Goal: Task Accomplishment & Management: Use online tool/utility

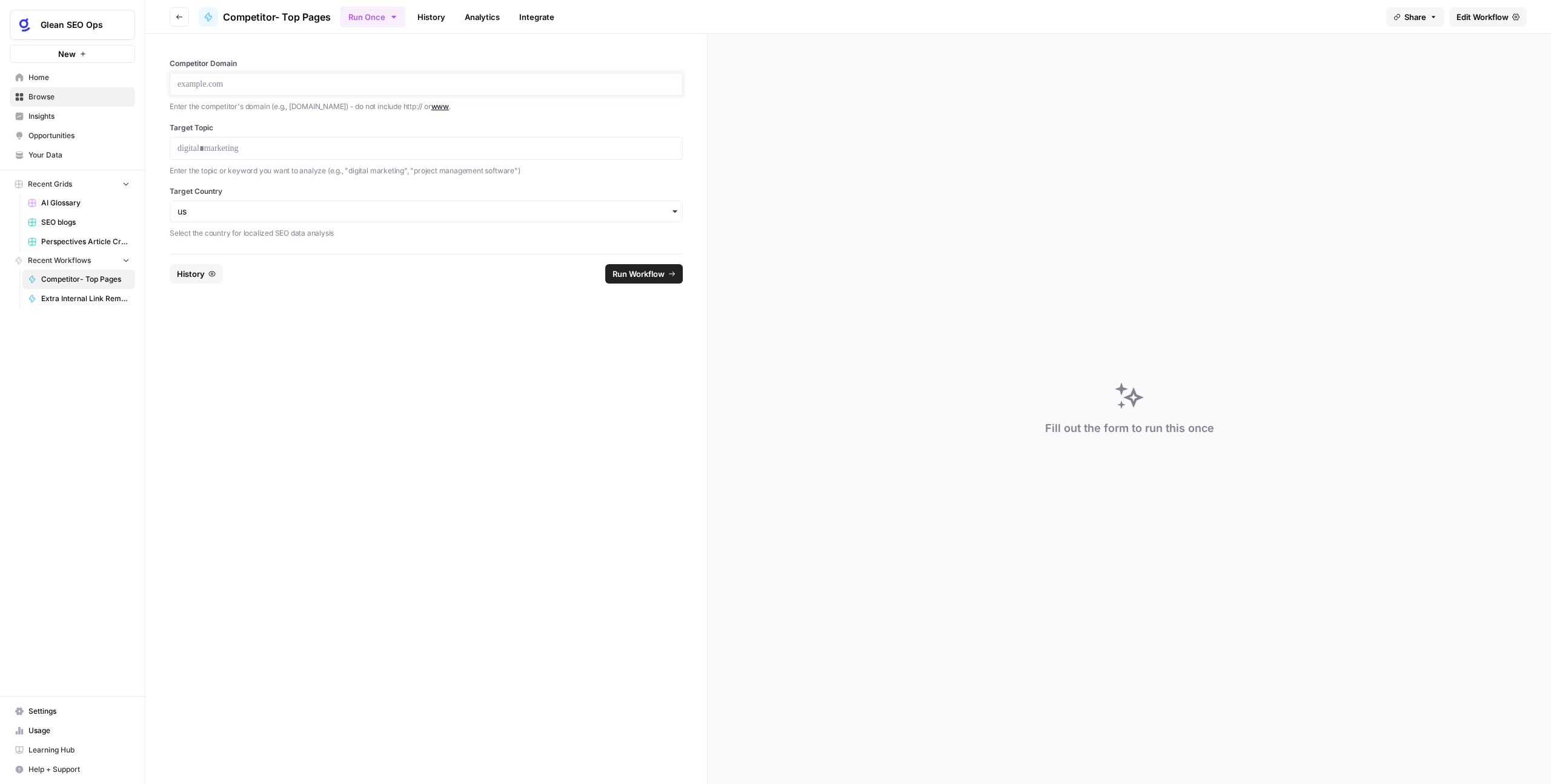
click at [204, 83] on p at bounding box center [426, 84] width 497 height 12
click at [215, 154] on p at bounding box center [426, 148] width 497 height 12
click at [237, 86] on p "******" at bounding box center [426, 84] width 497 height 12
click at [235, 148] on p at bounding box center [426, 148] width 497 height 12
click at [653, 276] on span "Run Workflow" at bounding box center [638, 273] width 52 height 12
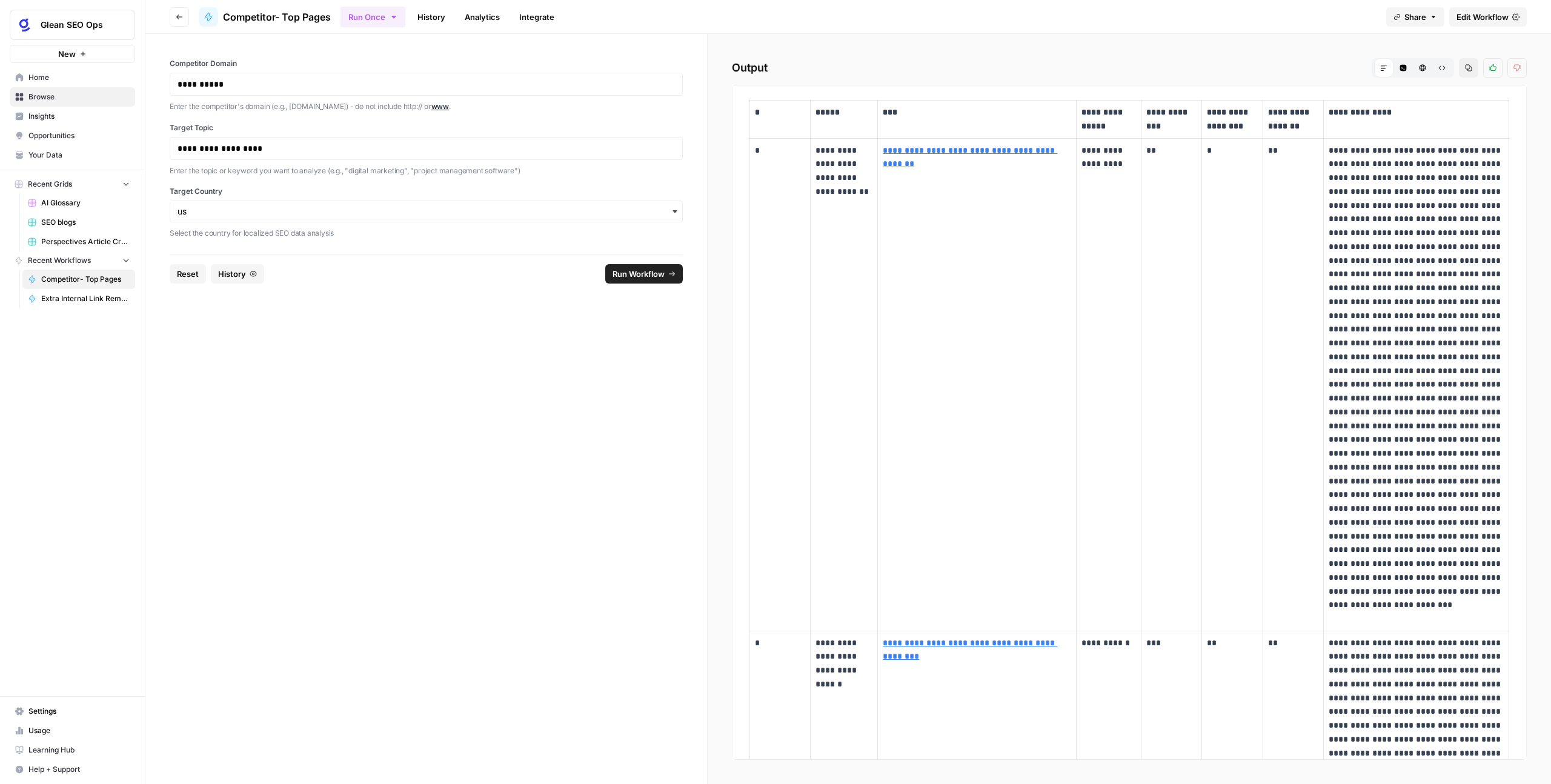
drag, startPoint x: 871, startPoint y: 193, endPoint x: 818, endPoint y: 155, distance: 65.2
click at [818, 155] on p "**********" at bounding box center [844, 170] width 57 height 55
click at [841, 254] on td "**********" at bounding box center [844, 384] width 68 height 492
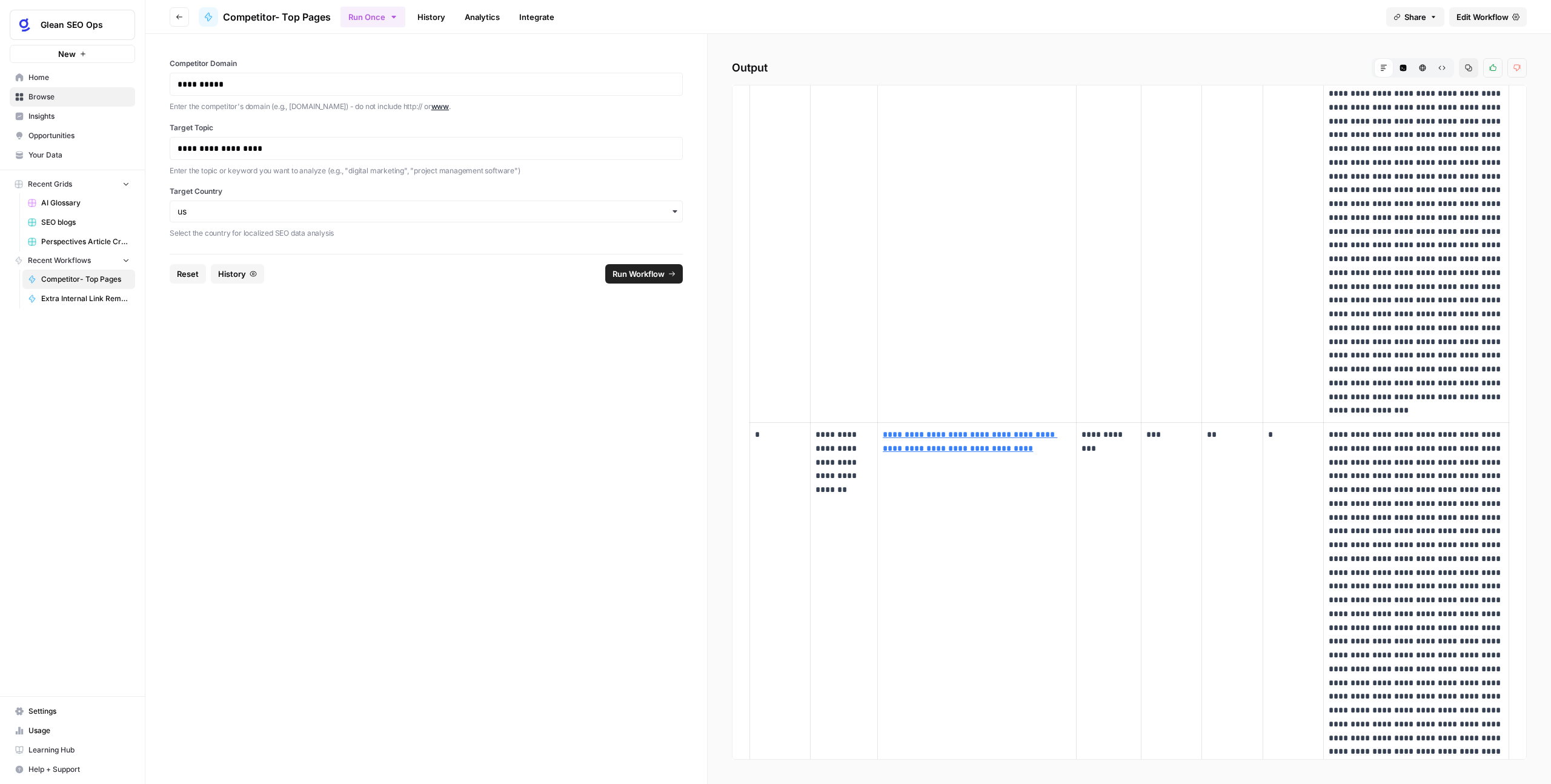
scroll to position [1344, 0]
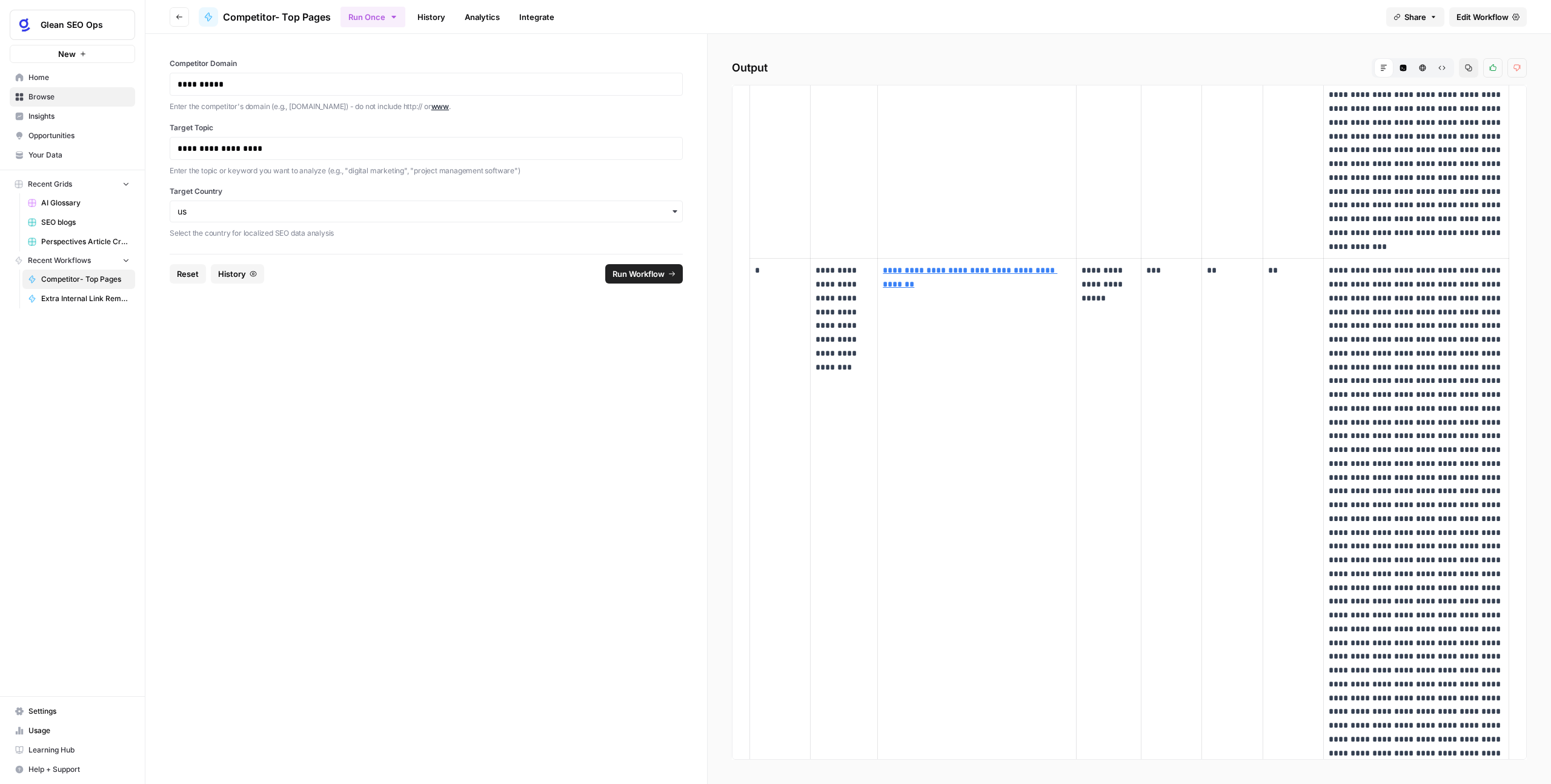
drag, startPoint x: 850, startPoint y: 376, endPoint x: 817, endPoint y: 271, distance: 110.1
click at [817, 271] on td "**********" at bounding box center [844, 519] width 68 height 520
click at [744, 295] on div "**********" at bounding box center [1129, 136] width 775 height 2771
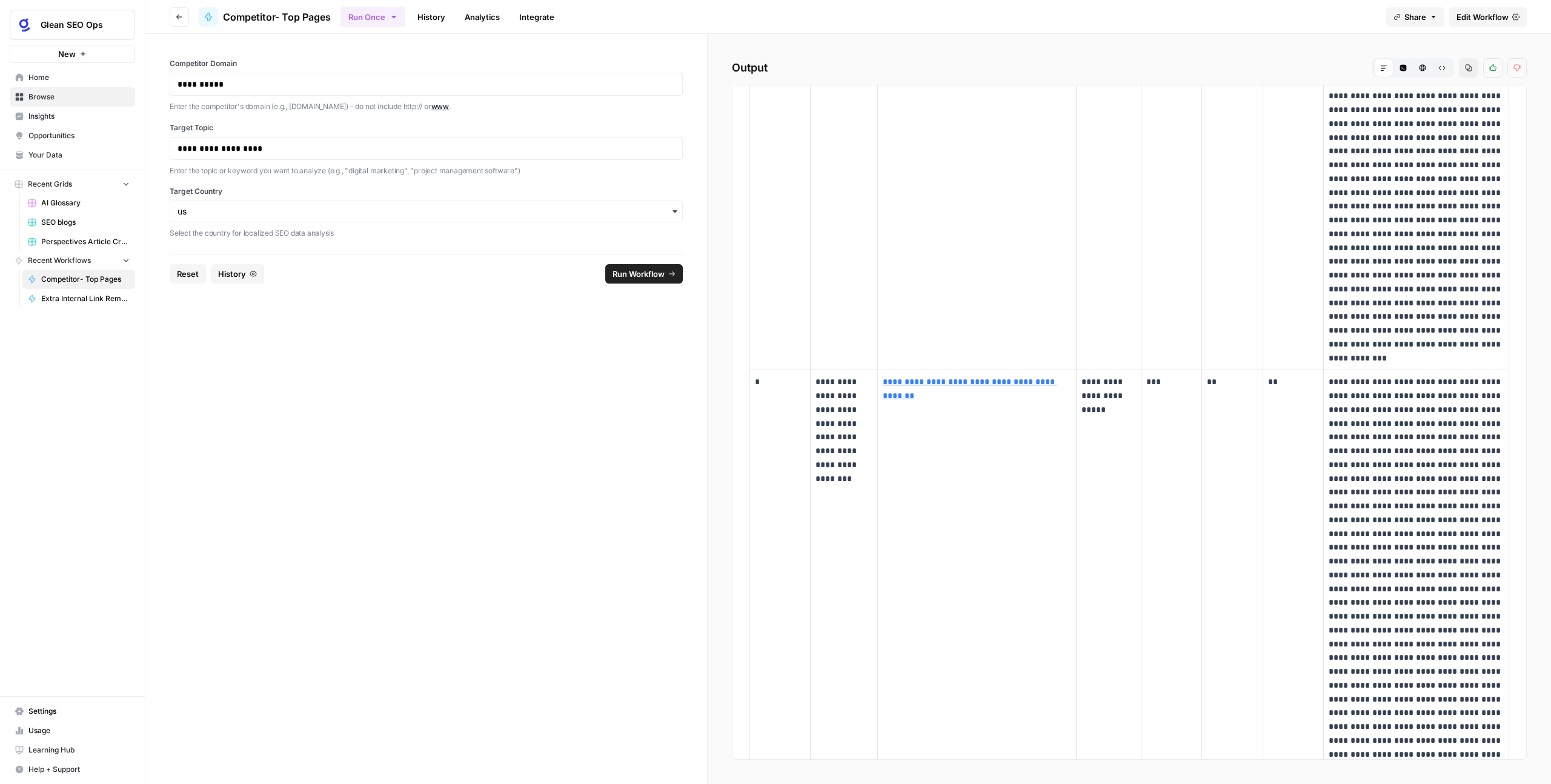
scroll to position [775, 0]
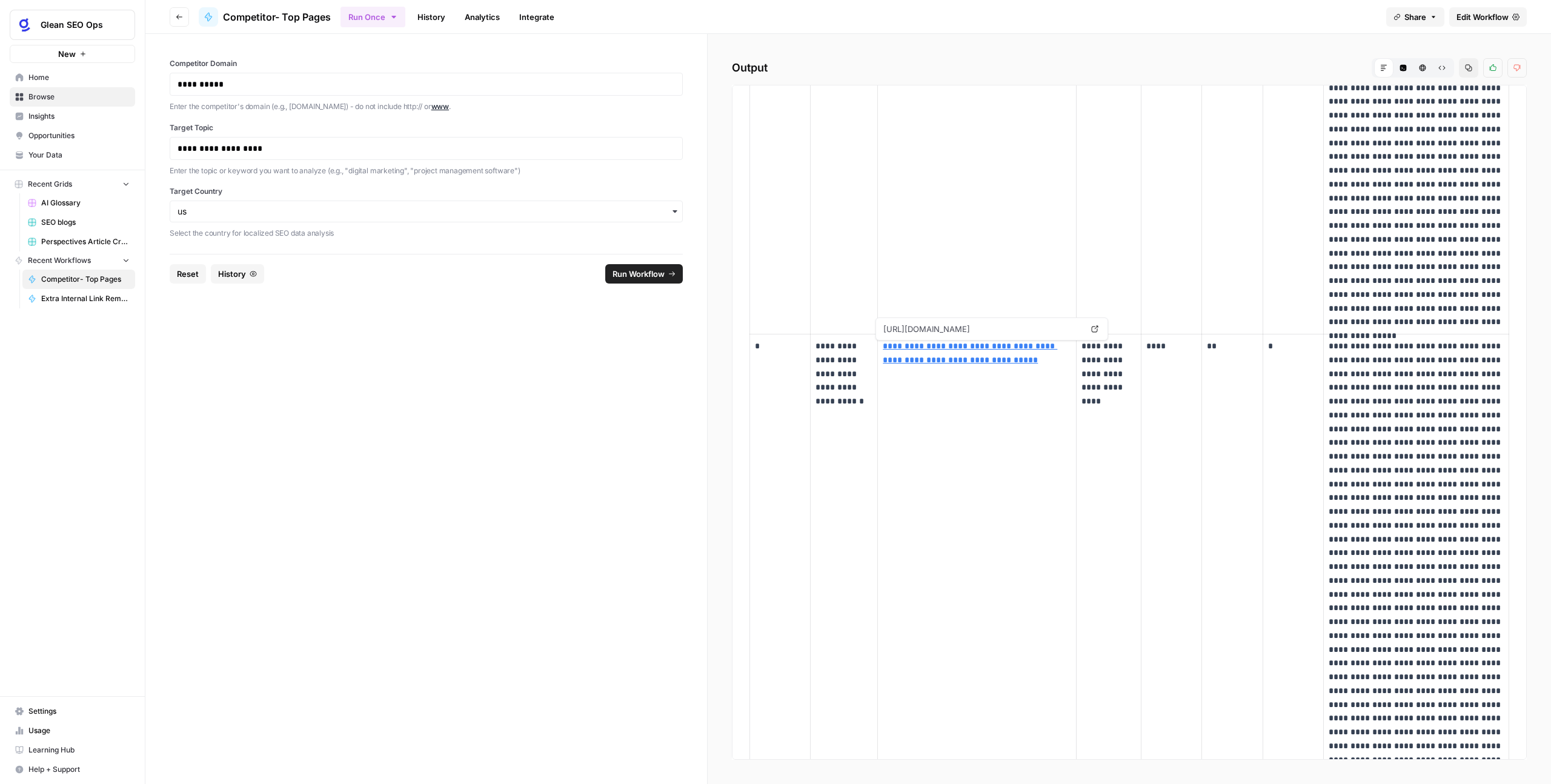
drag, startPoint x: 1042, startPoint y: 364, endPoint x: 900, endPoint y: 355, distance: 142.3
click at [883, 348] on p "**********" at bounding box center [977, 353] width 188 height 28
copy link "**********"
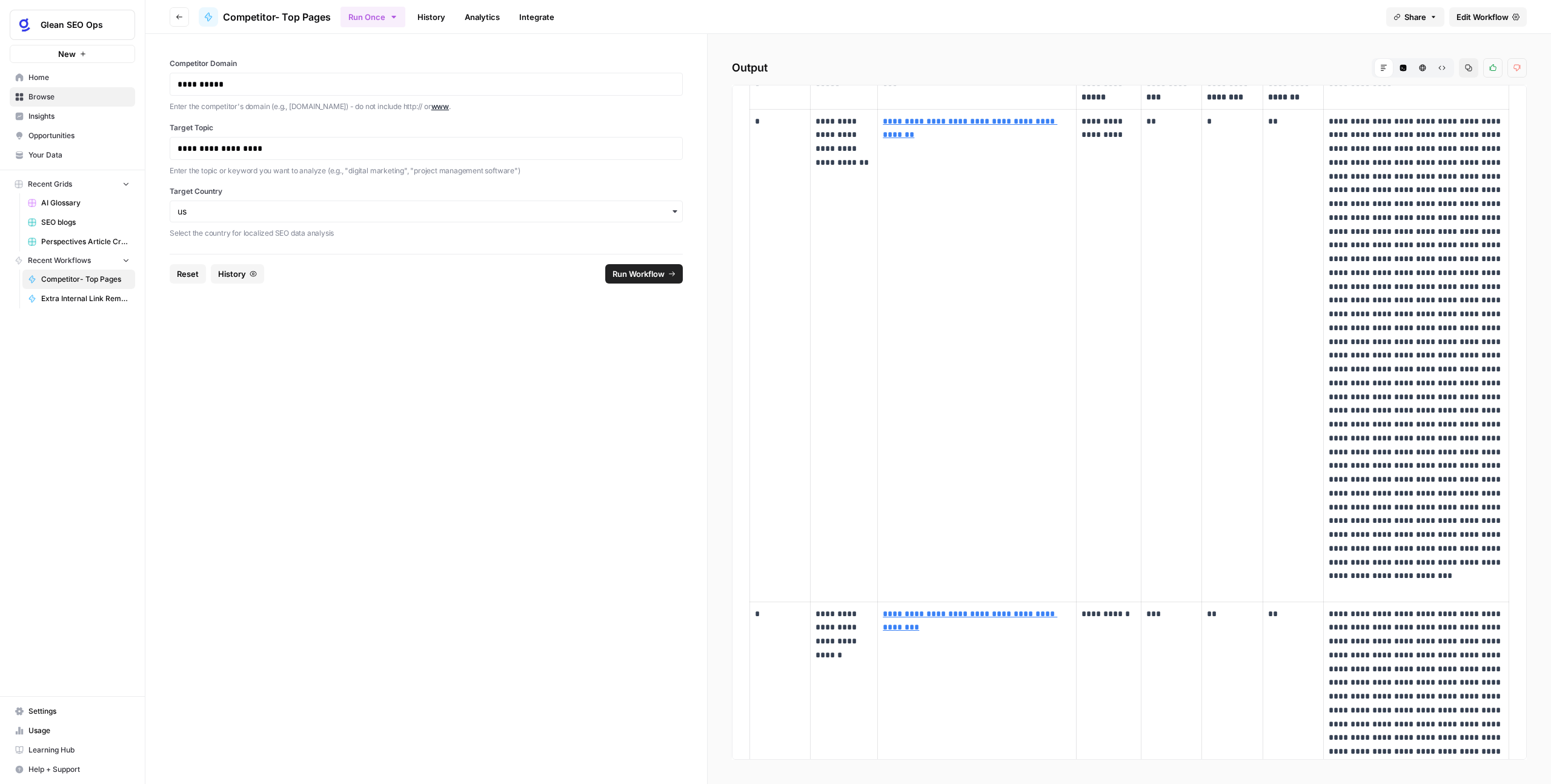
scroll to position [0, 0]
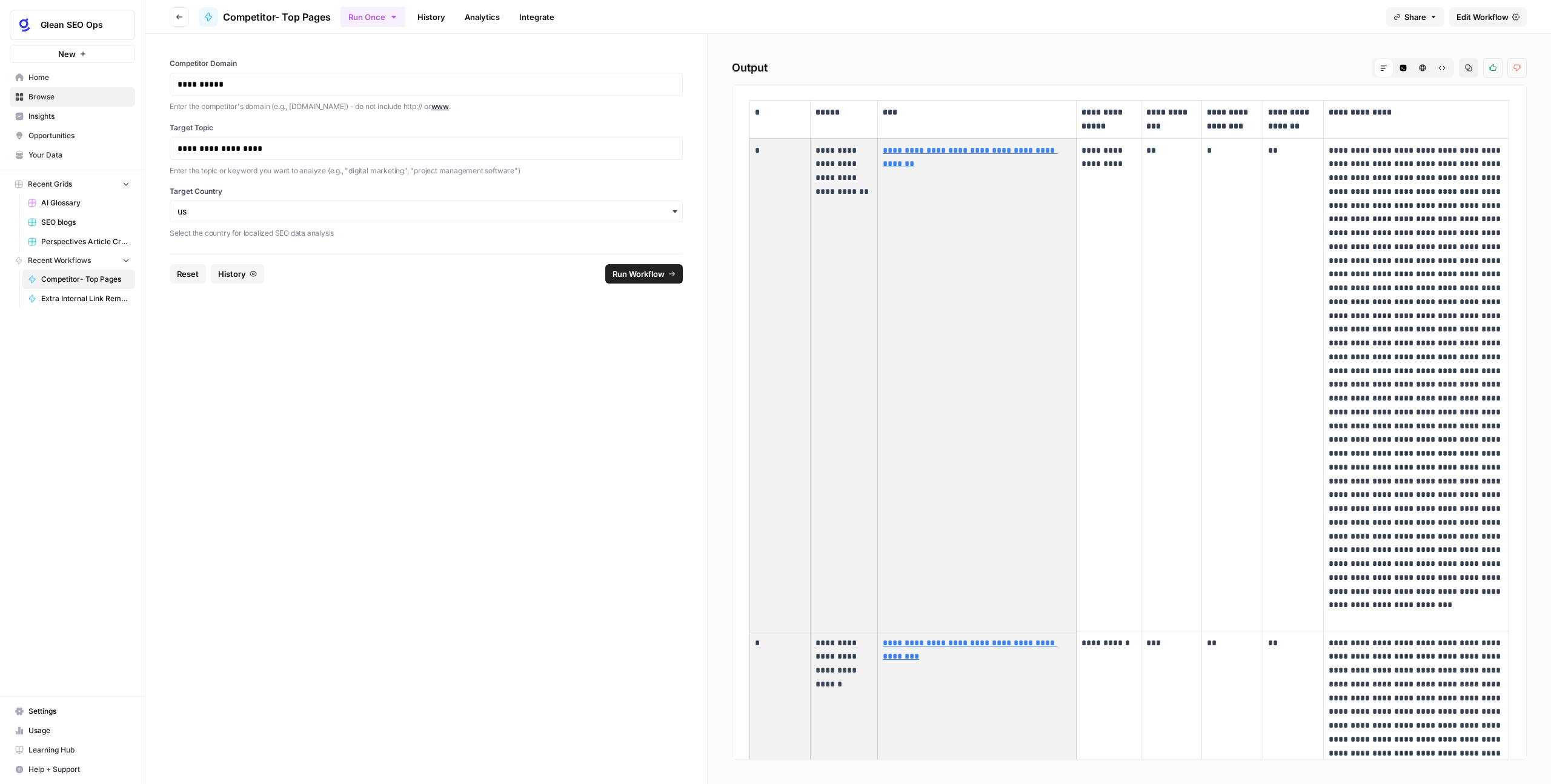
click at [552, 366] on form "**********" at bounding box center [426, 409] width 562 height 750
click at [324, 418] on form "**********" at bounding box center [426, 409] width 562 height 750
click at [90, 28] on span "Glean SEO Ops" at bounding box center [77, 25] width 73 height 12
click at [103, 109] on span "September Cohort" at bounding box center [117, 110] width 160 height 12
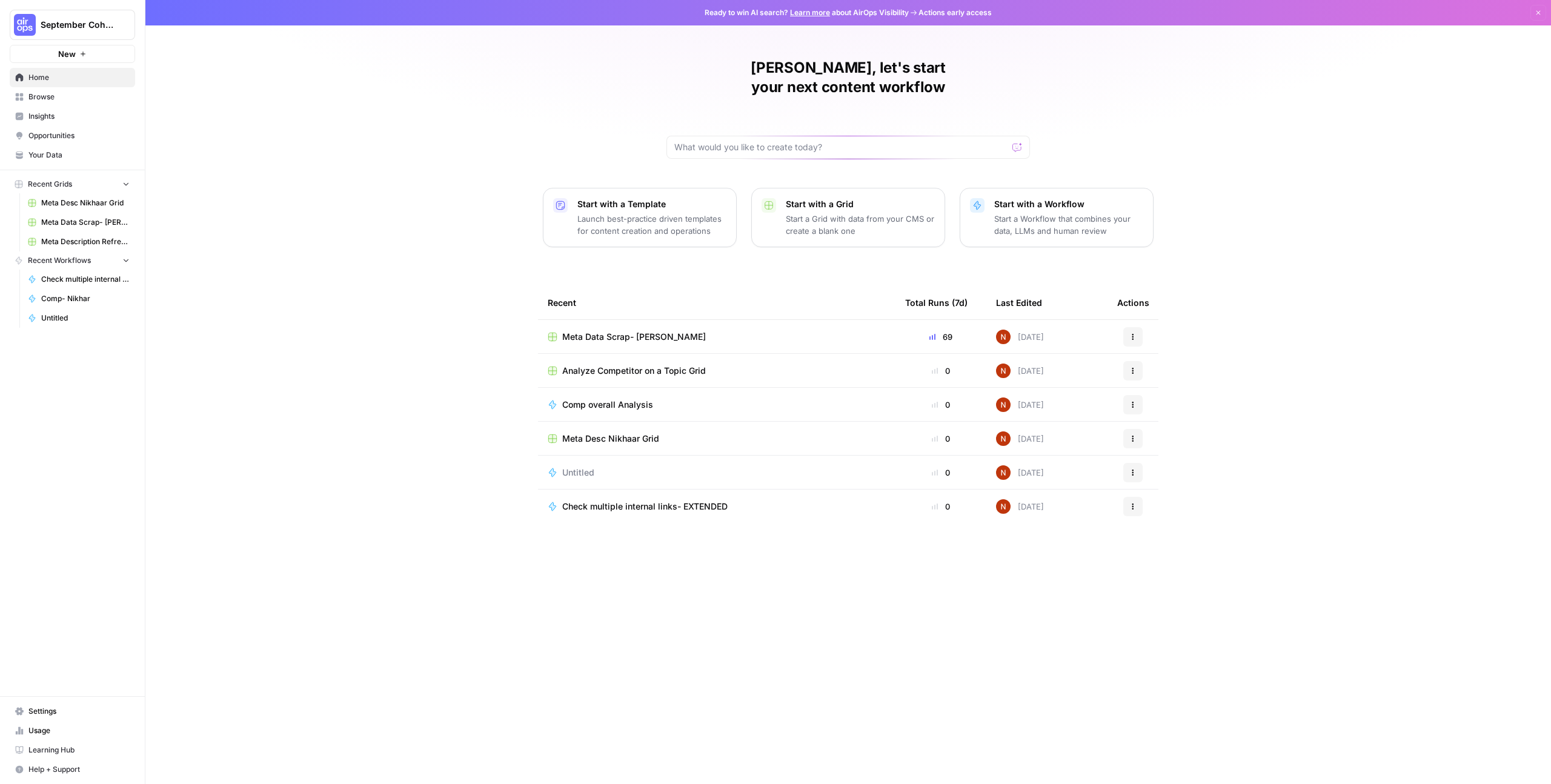
click at [639, 399] on span "Comp overall Analysis" at bounding box center [608, 405] width 91 height 12
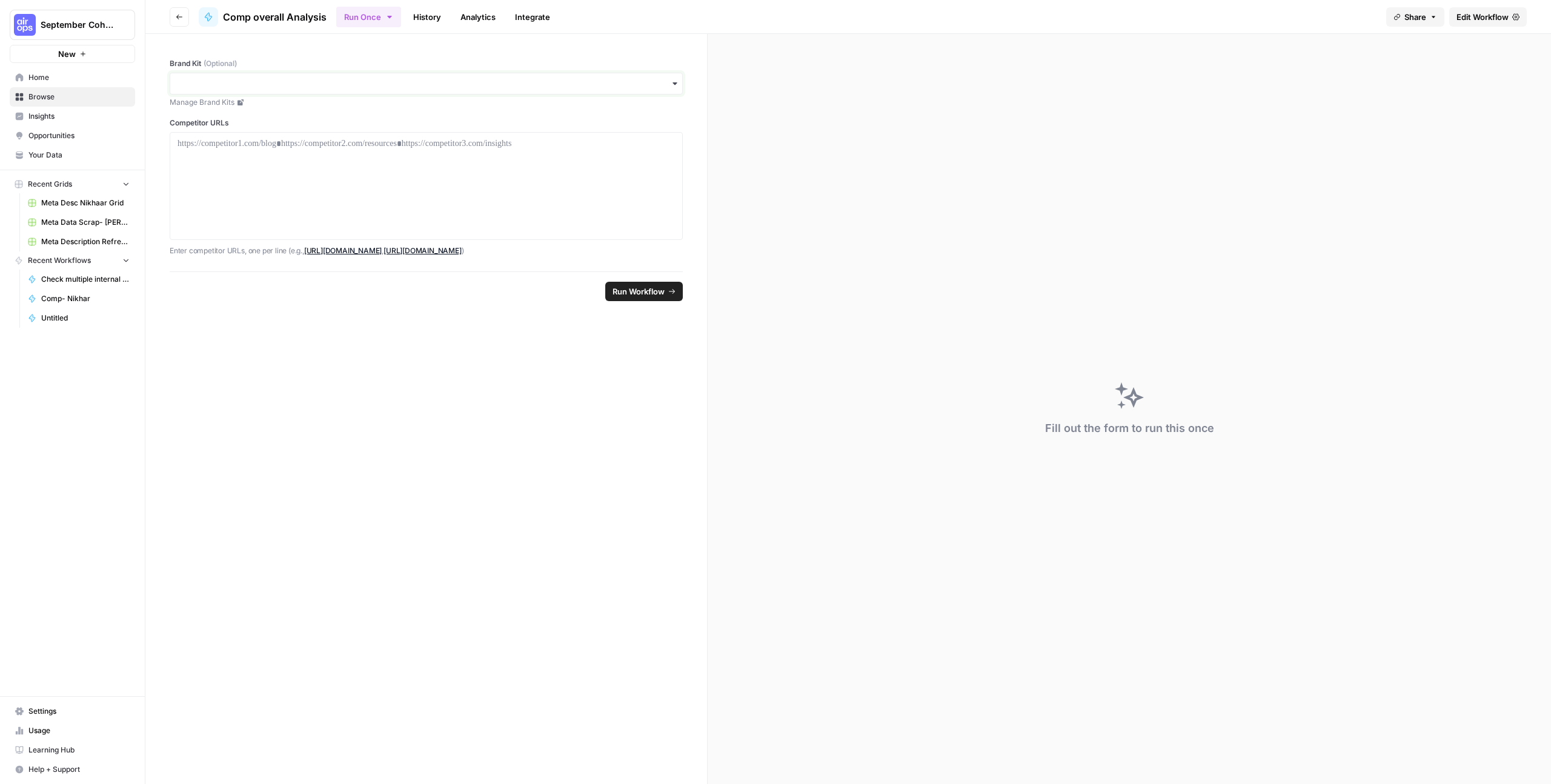
click at [254, 85] on input "Brand Kit (Optional)" at bounding box center [426, 83] width 497 height 12
click at [333, 90] on div "button" at bounding box center [426, 83] width 513 height 22
click at [400, 94] on div "button" at bounding box center [426, 83] width 513 height 22
click at [398, 90] on div "button" at bounding box center [426, 83] width 513 height 22
drag, startPoint x: 464, startPoint y: 56, endPoint x: 462, endPoint y: 70, distance: 14.1
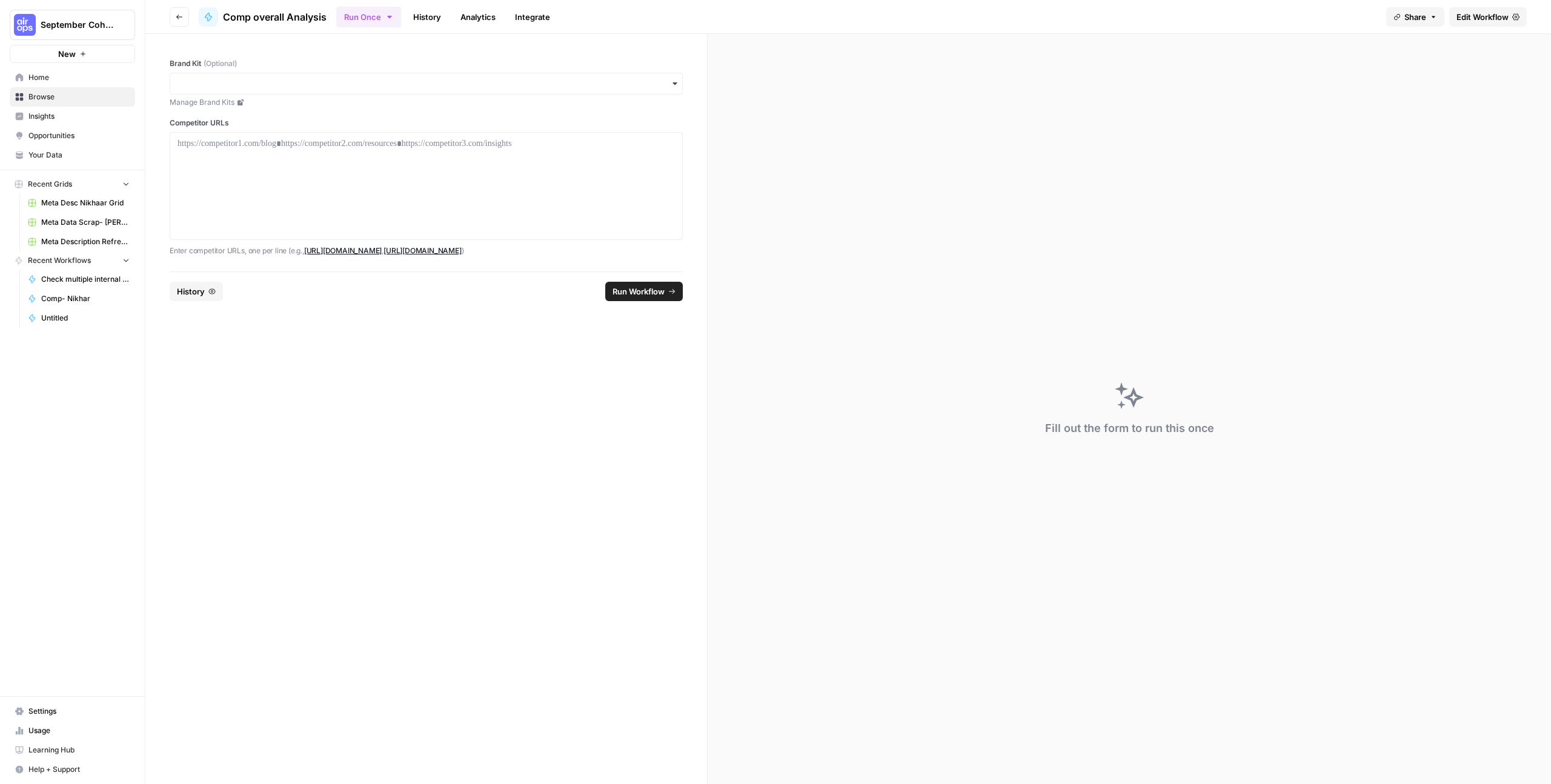
click at [463, 57] on div "Brand Kit (Optional) Manage Brand Kits Competitor URLs Enter competitor URLs, o…" at bounding box center [426, 153] width 562 height 237
click at [326, 143] on p at bounding box center [426, 143] width 497 height 12
click at [1466, 21] on span "Edit Workflow" at bounding box center [1482, 16] width 52 height 12
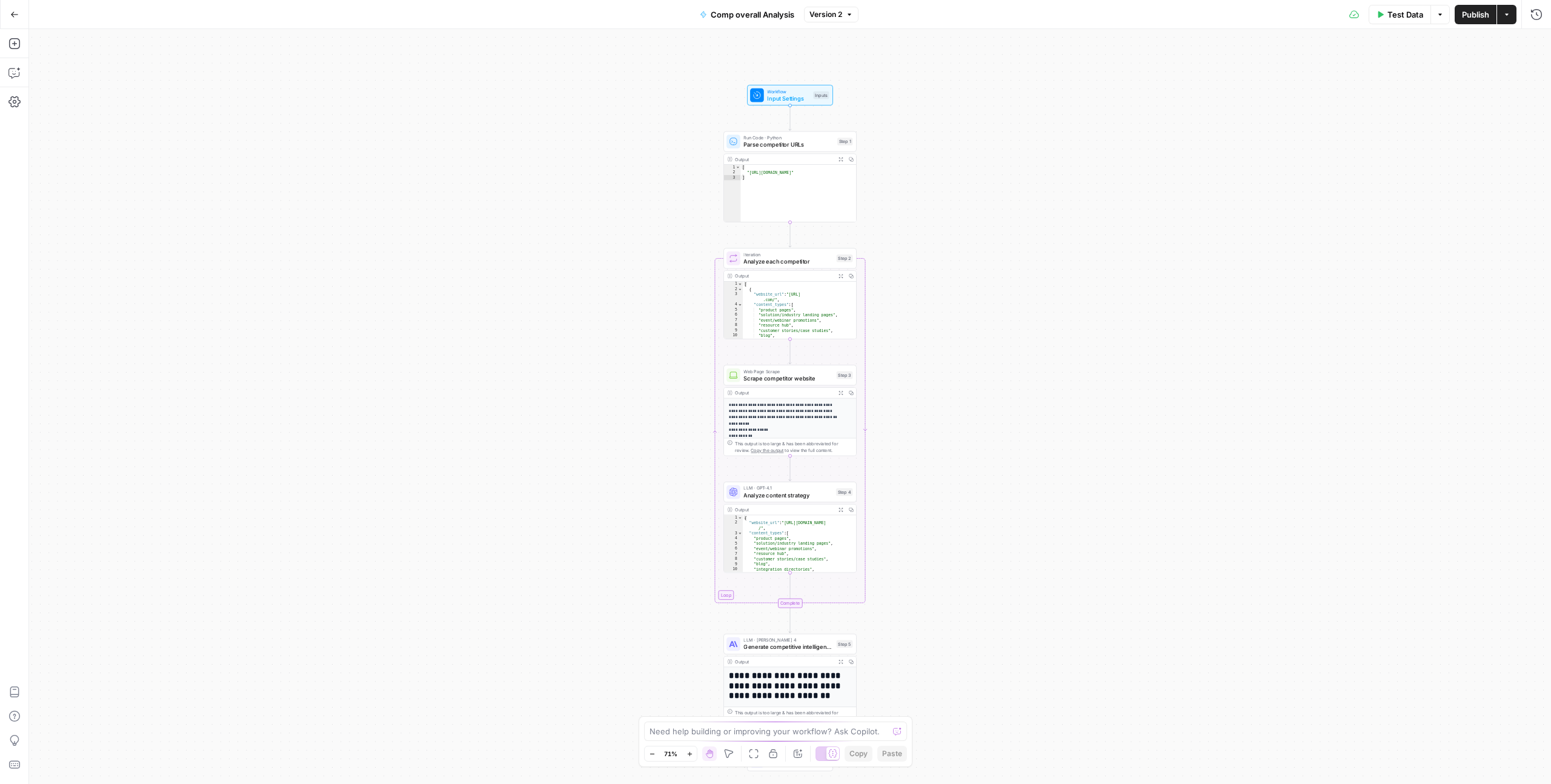
click at [13, 15] on icon "button" at bounding box center [14, 14] width 8 height 8
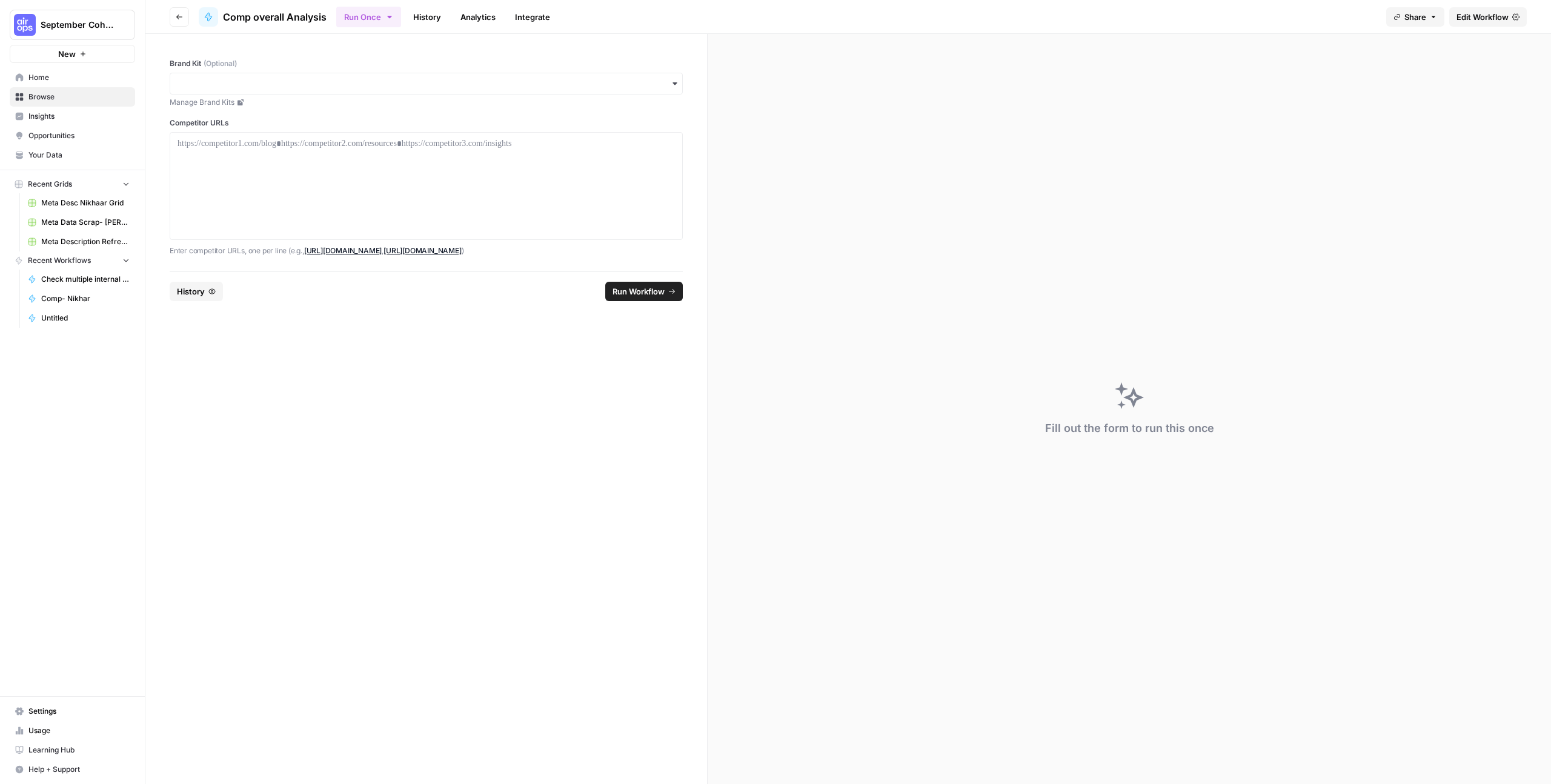
click at [676, 83] on icon "button" at bounding box center [674, 83] width 9 height 9
click at [383, 68] on label "Brand Kit (Optional)" at bounding box center [426, 63] width 513 height 11
click at [383, 78] on input "Brand Kit (Optional)" at bounding box center [426, 83] width 497 height 12
type input "gl"
click at [482, 121] on div "Glean" at bounding box center [426, 116] width 512 height 23
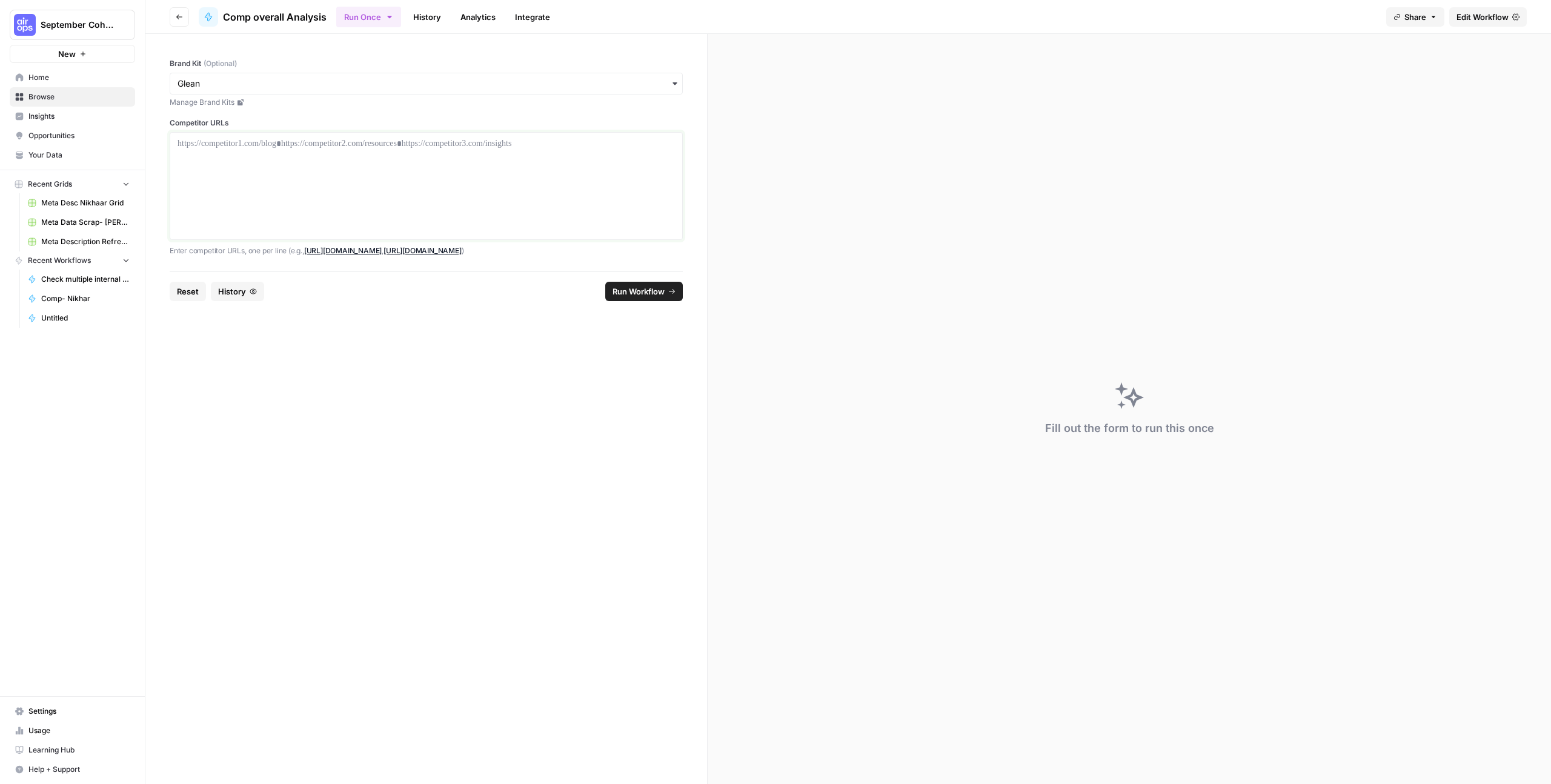
click at [260, 158] on div at bounding box center [426, 186] width 497 height 97
drag, startPoint x: 247, startPoint y: 148, endPoint x: 163, endPoint y: 148, distance: 84.0
click at [163, 148] on div "Brand Kit (Optional) Manage Brand Kits Competitor URLs ***** Enter competitor U…" at bounding box center [426, 153] width 562 height 237
click at [670, 288] on icon "submit" at bounding box center [672, 292] width 8 height 8
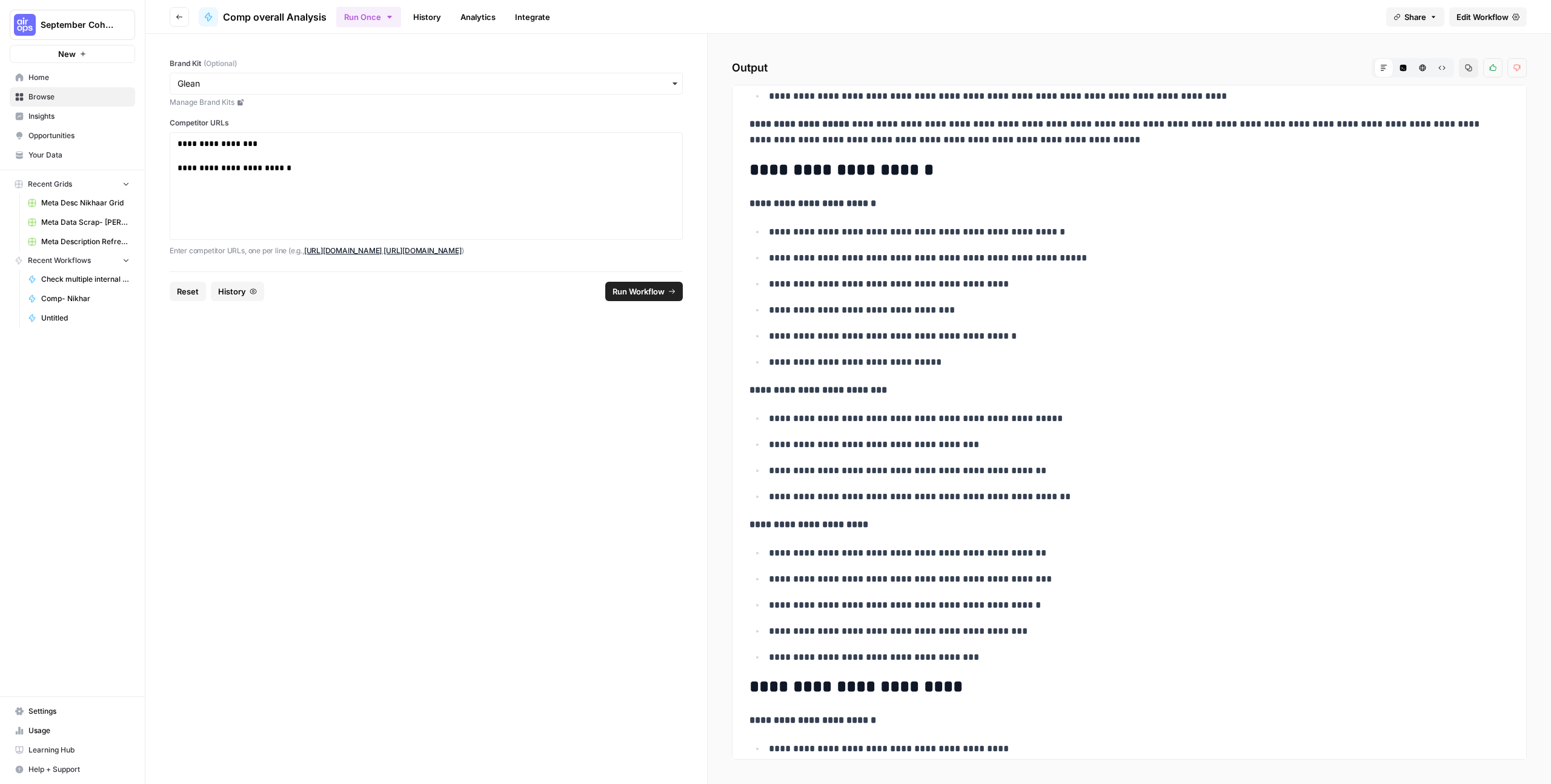
scroll to position [658, 0]
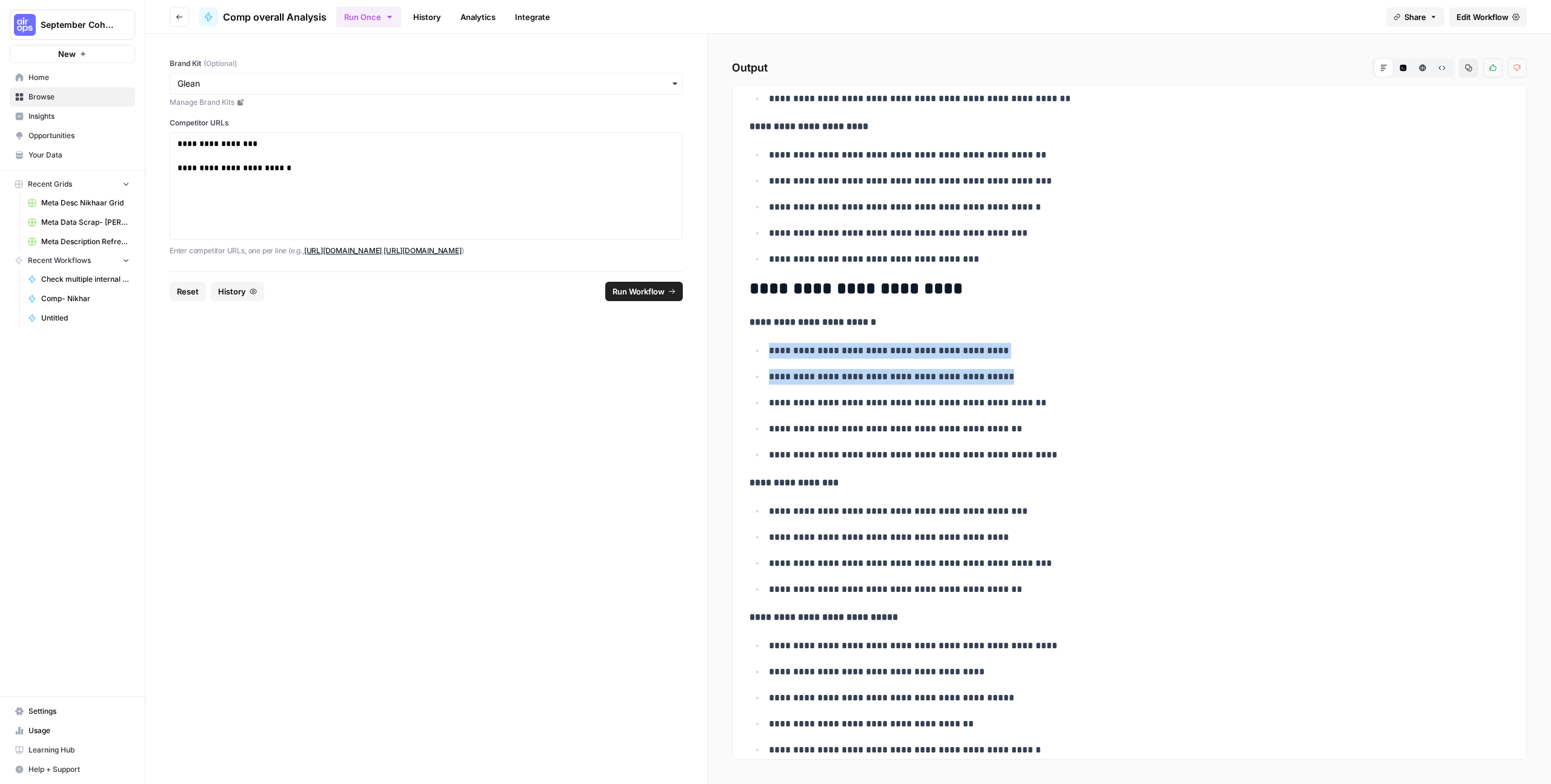
drag, startPoint x: 768, startPoint y: 353, endPoint x: 1042, endPoint y: 382, distance: 275.5
click at [1042, 382] on ul "**********" at bounding box center [1129, 402] width 760 height 121
click at [1042, 397] on p "**********" at bounding box center [1134, 403] width 731 height 16
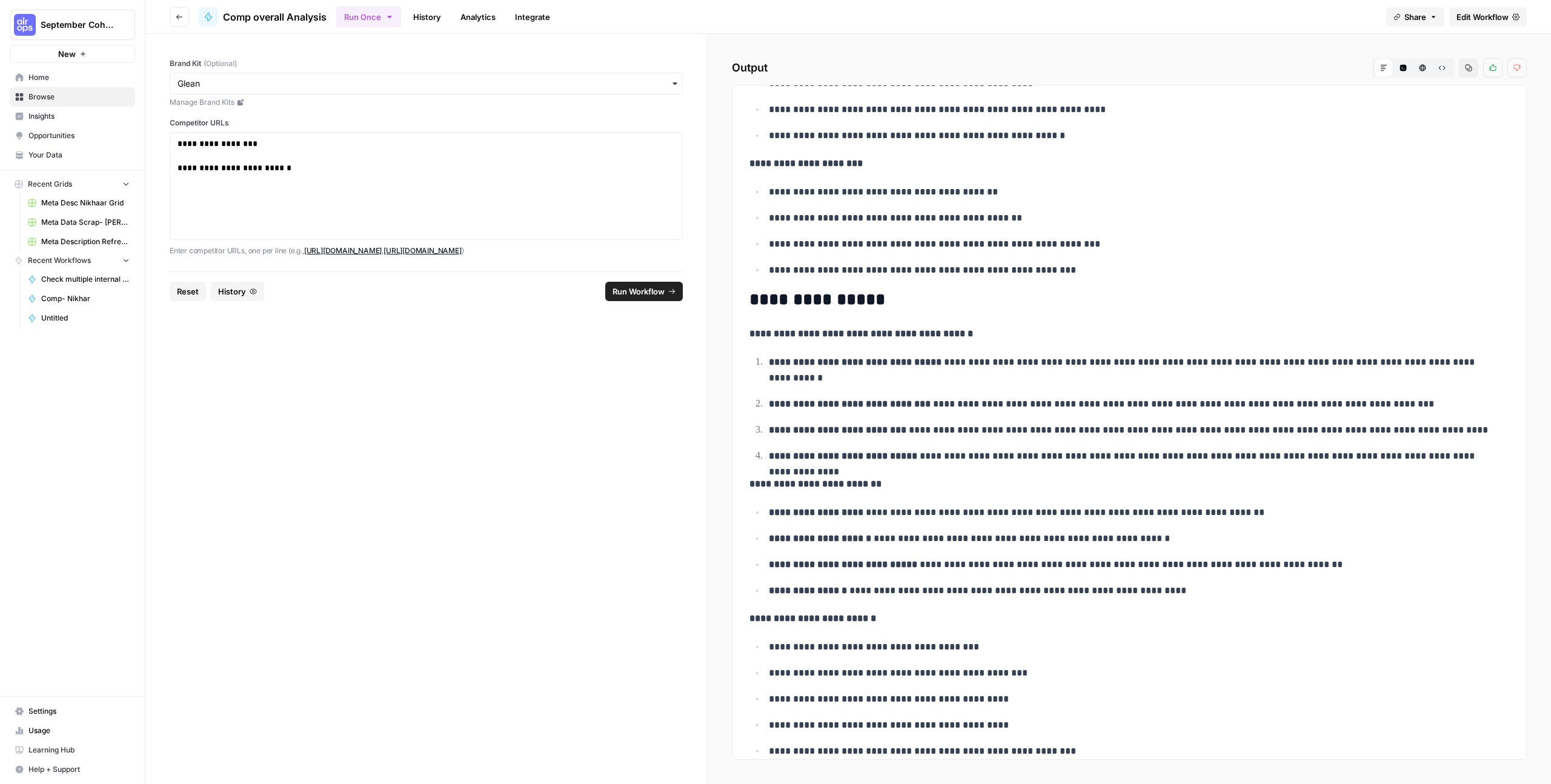
scroll to position [2761, 0]
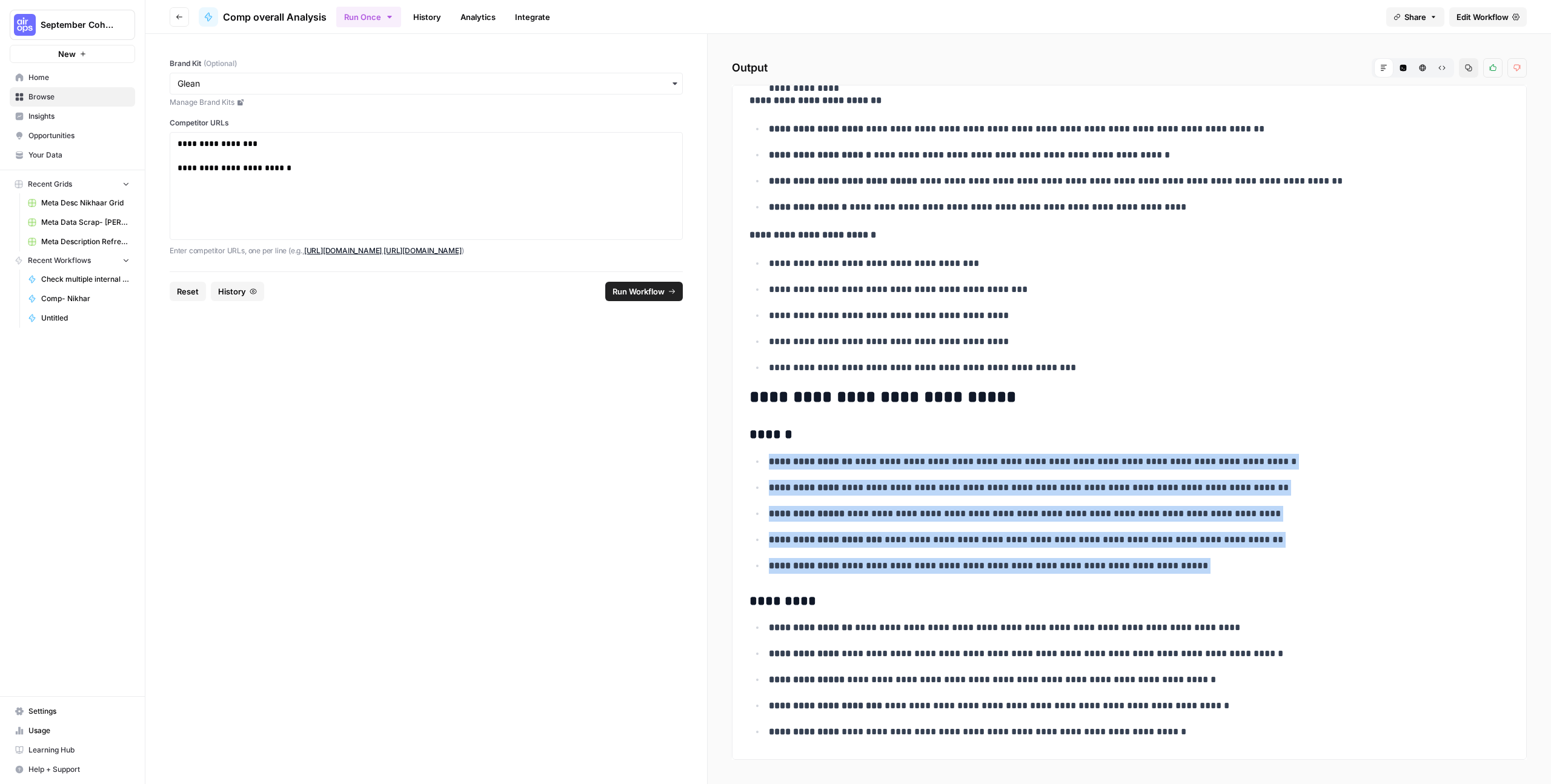
drag, startPoint x: 771, startPoint y: 458, endPoint x: 1289, endPoint y: 587, distance: 533.8
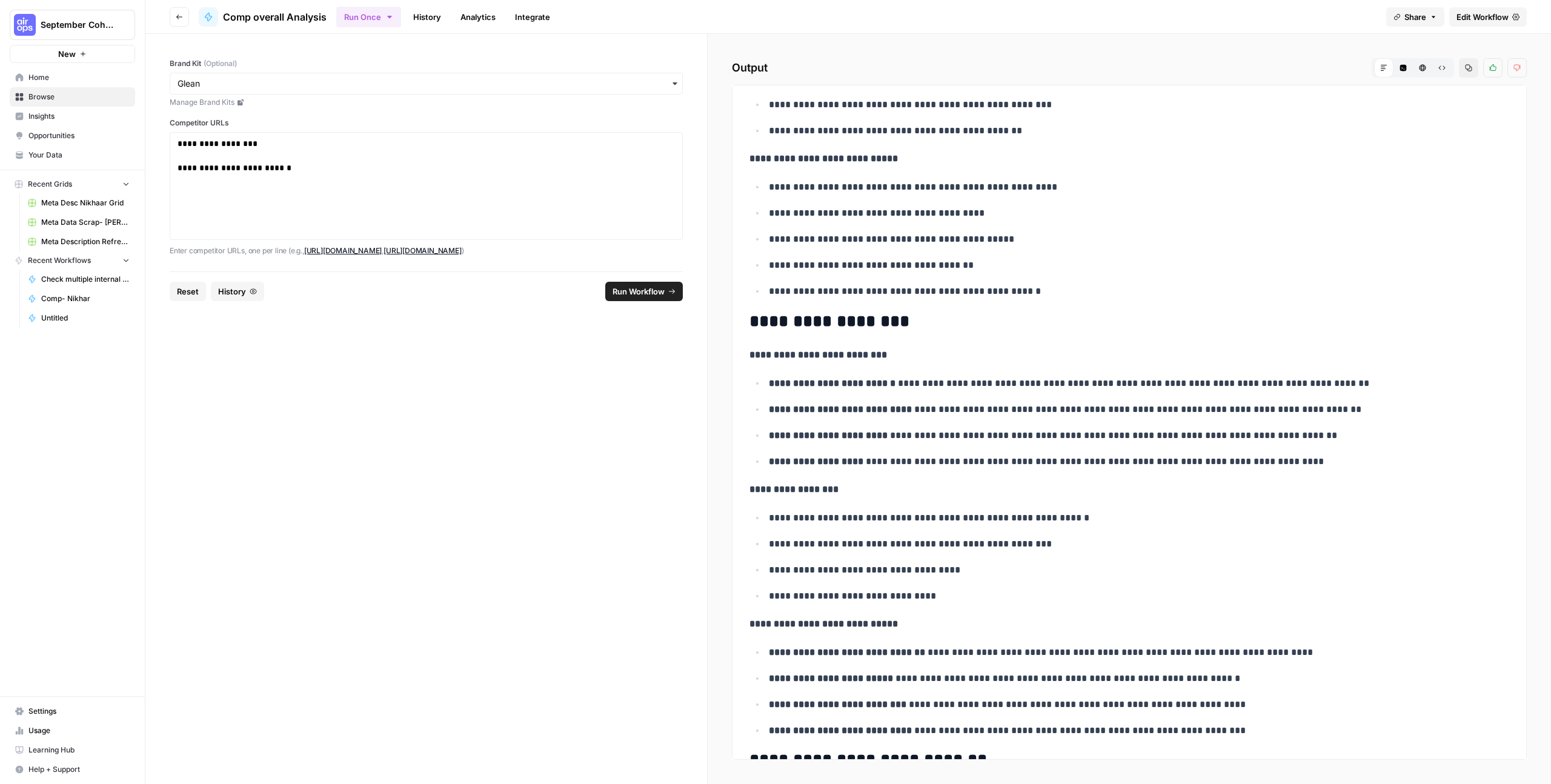
scroll to position [1614, 0]
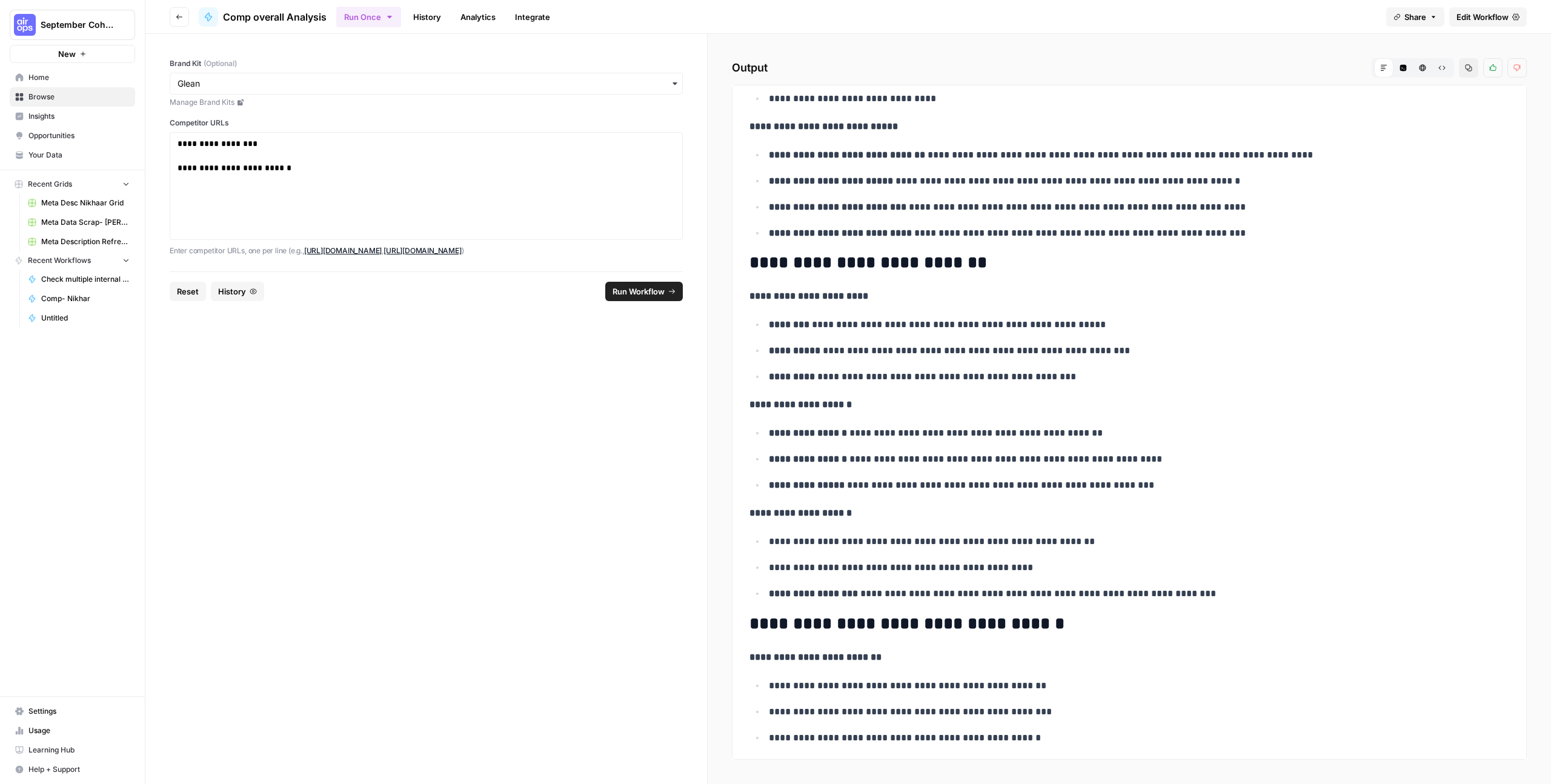
click at [1483, 19] on span "Edit Workflow" at bounding box center [1482, 16] width 52 height 12
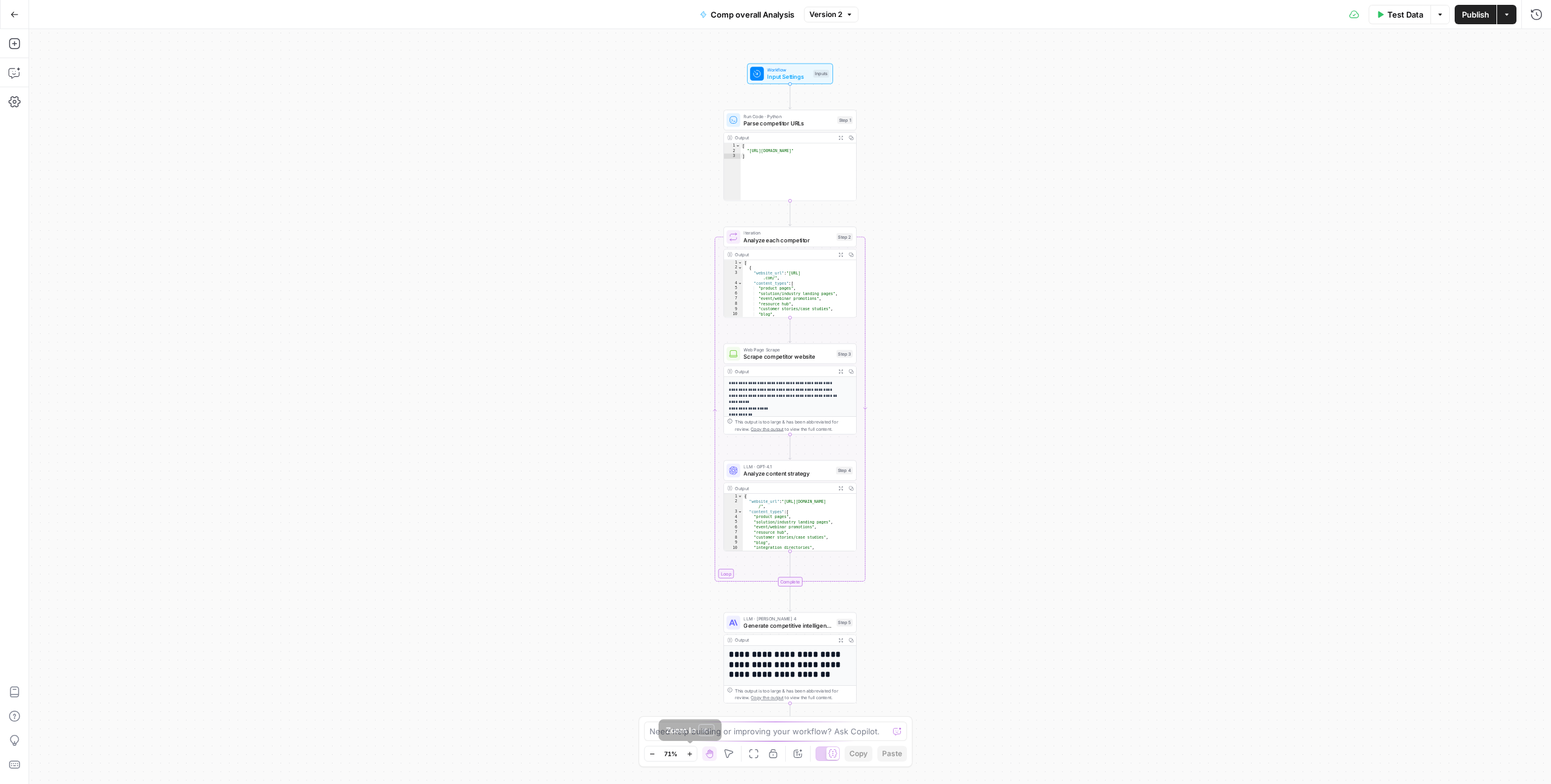
click at [690, 752] on icon "button" at bounding box center [689, 754] width 7 height 7
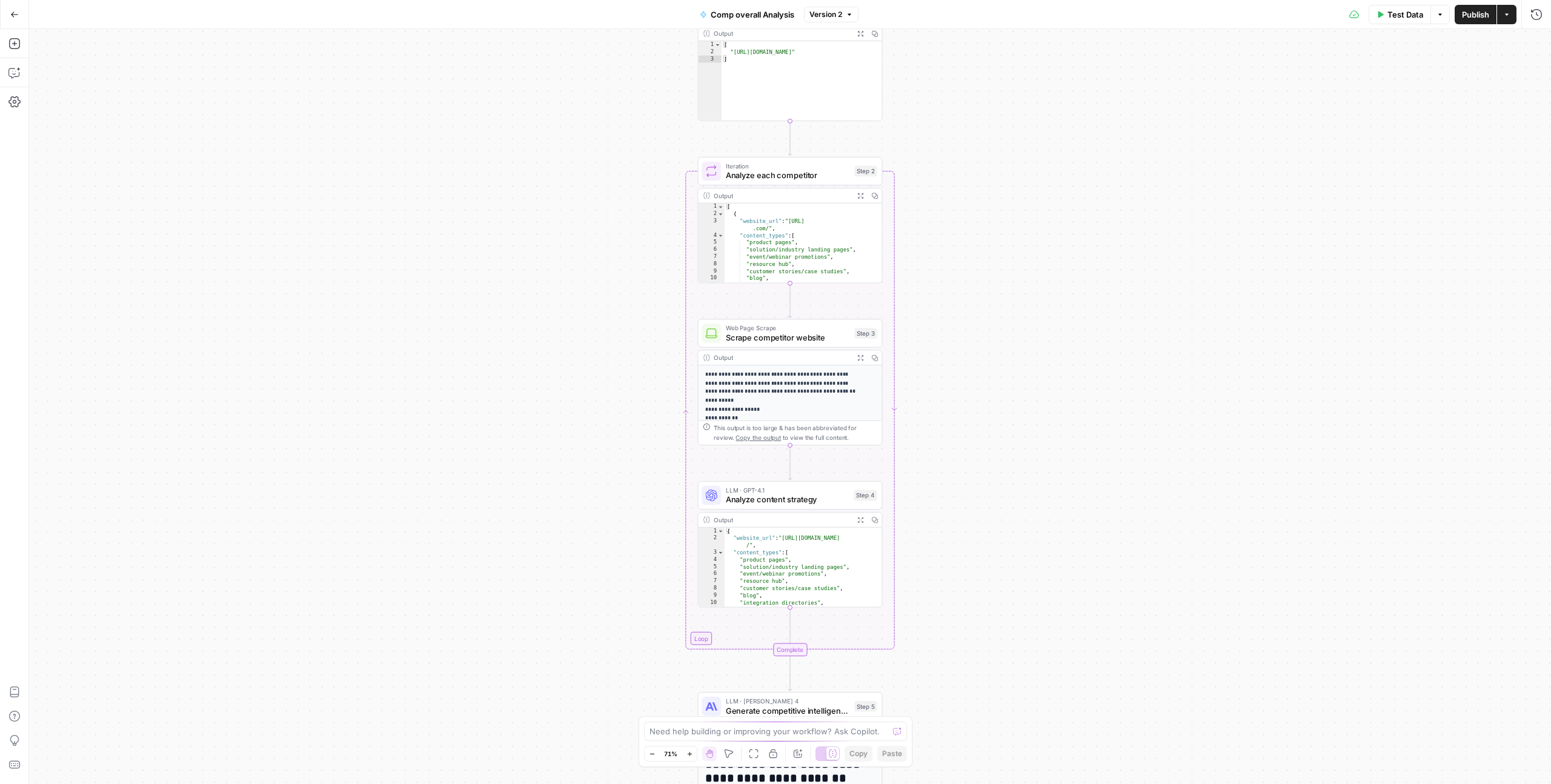
click at [690, 752] on icon "button" at bounding box center [689, 754] width 7 height 7
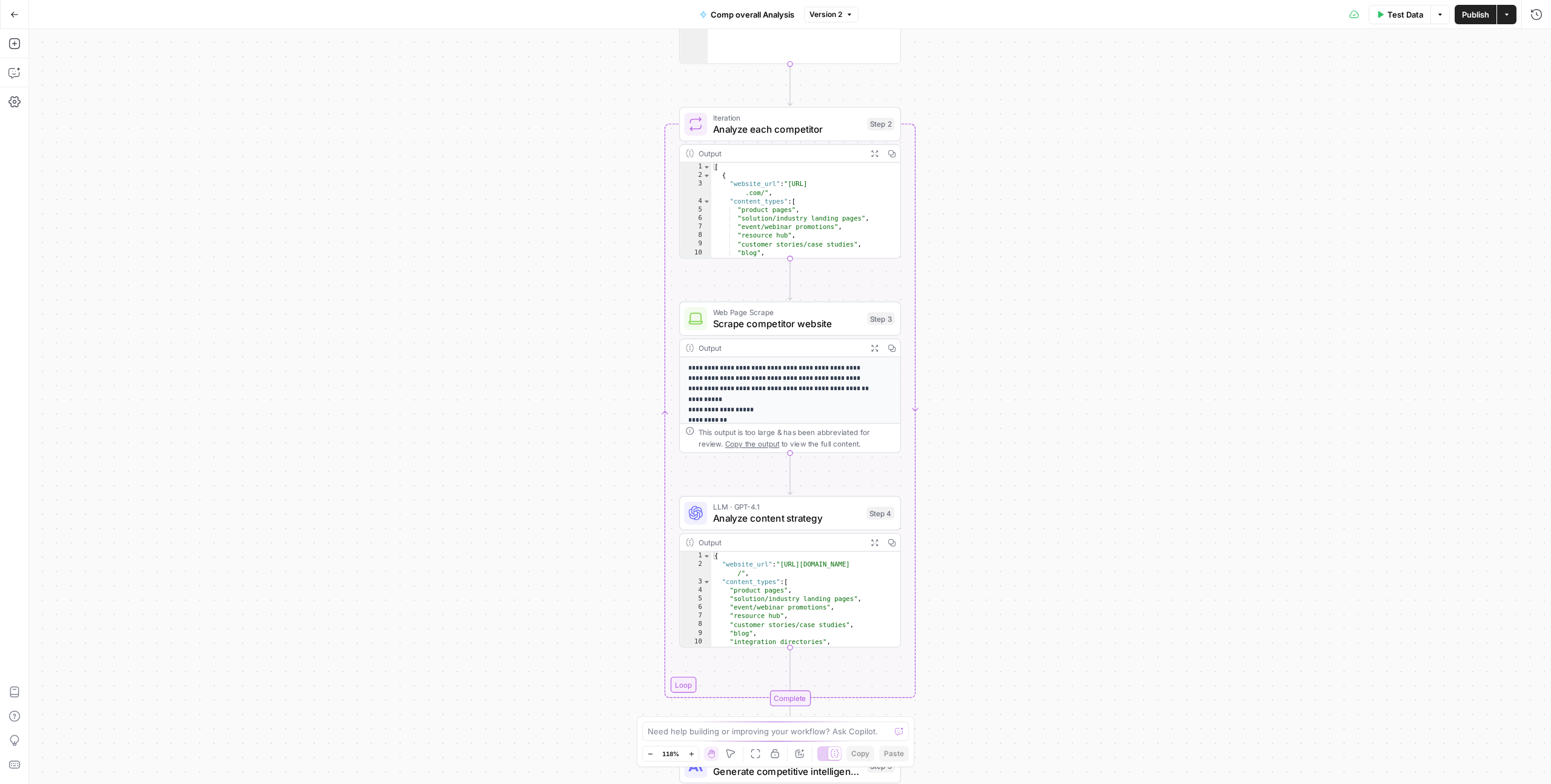
click at [690, 752] on icon "button" at bounding box center [691, 754] width 7 height 7
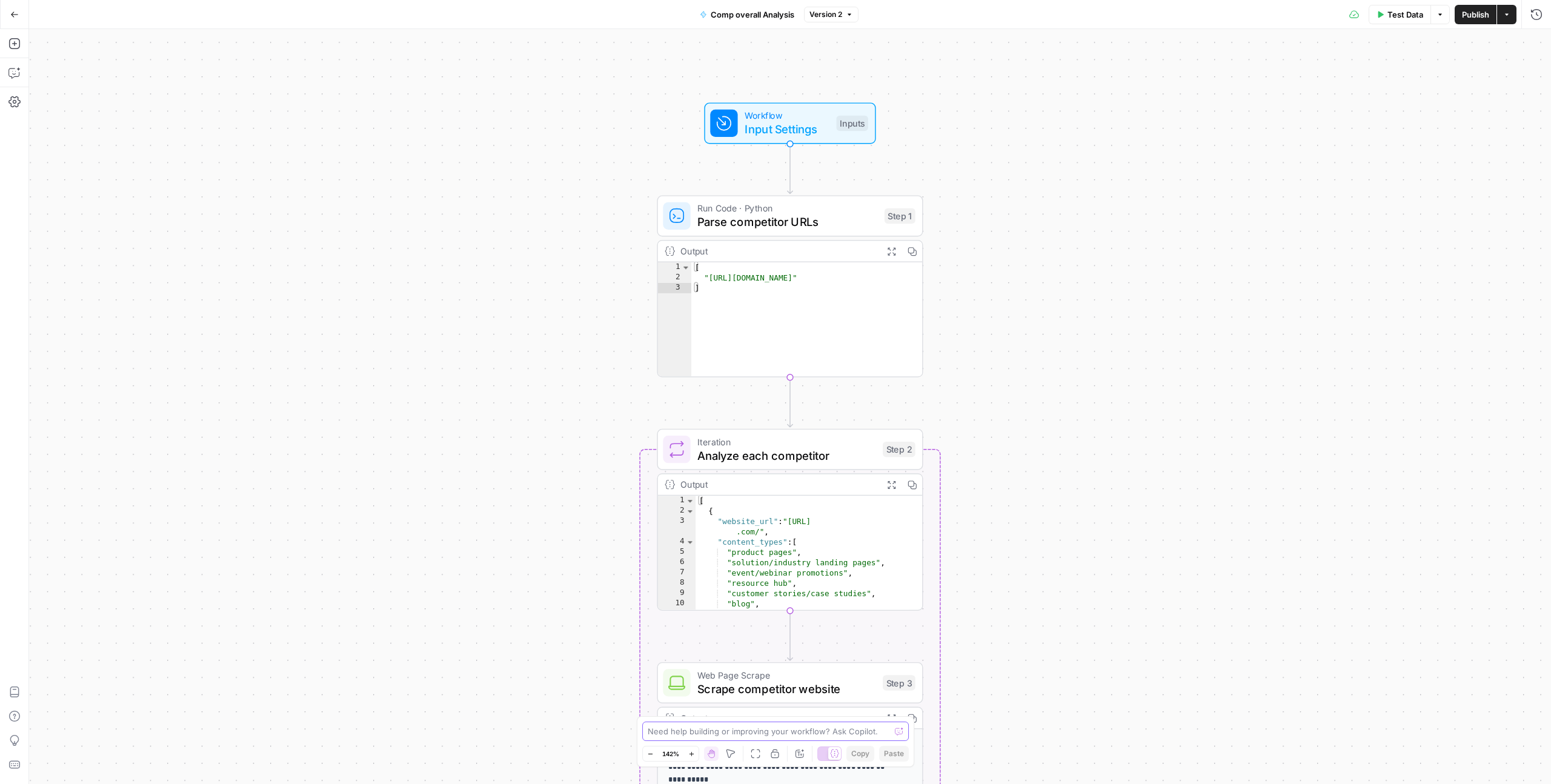
click at [715, 730] on textarea at bounding box center [769, 731] width 242 height 12
type textarea "explain each step tp"
click at [801, 227] on span "Parse competitor URLs" at bounding box center [787, 222] width 180 height 17
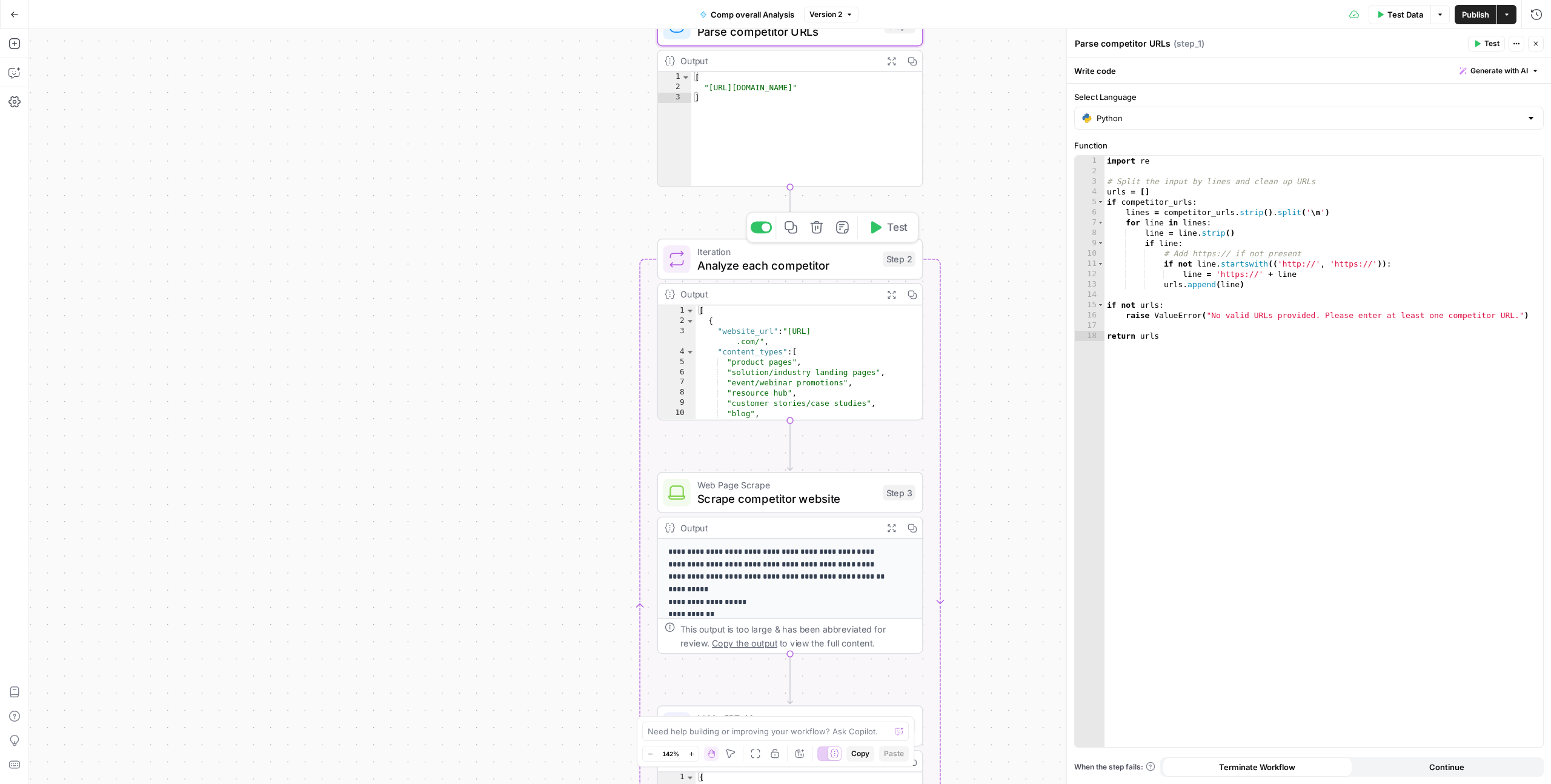
click at [788, 267] on span "Analyze each competitor" at bounding box center [787, 264] width 179 height 17
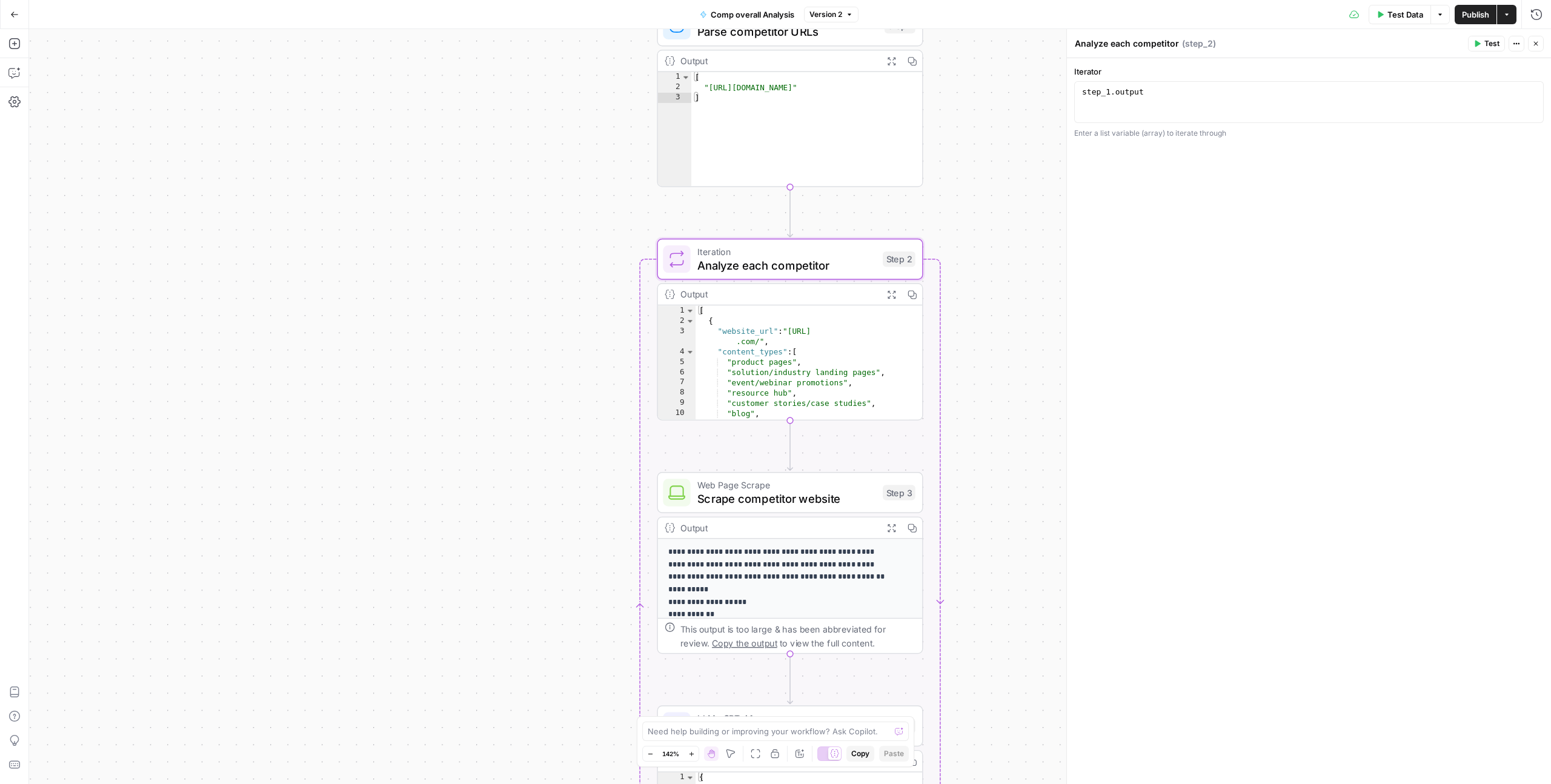
click at [762, 489] on span "Web Page Scrape" at bounding box center [787, 485] width 179 height 14
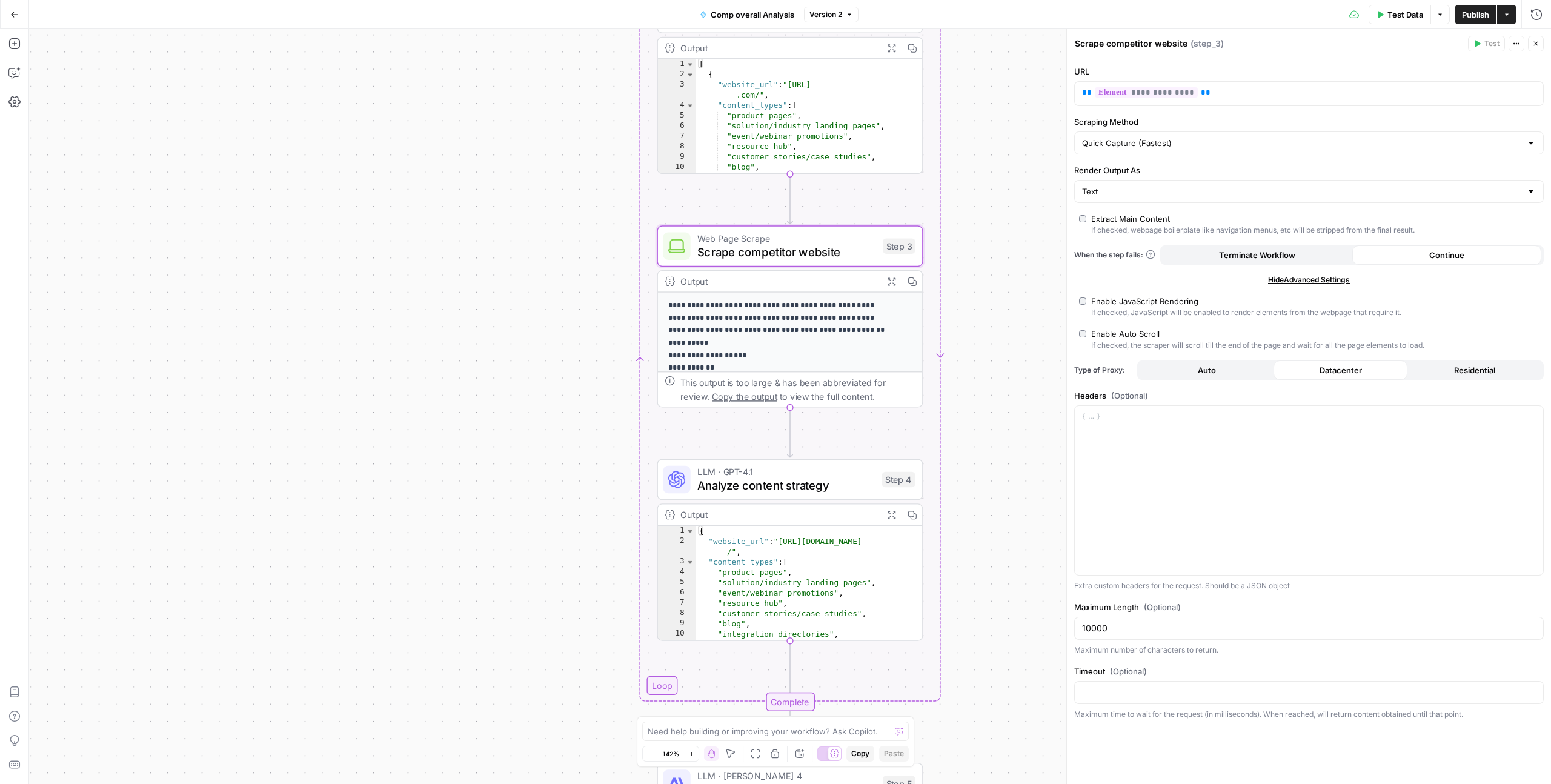
click at [803, 489] on span "Analyze content strategy" at bounding box center [786, 485] width 177 height 17
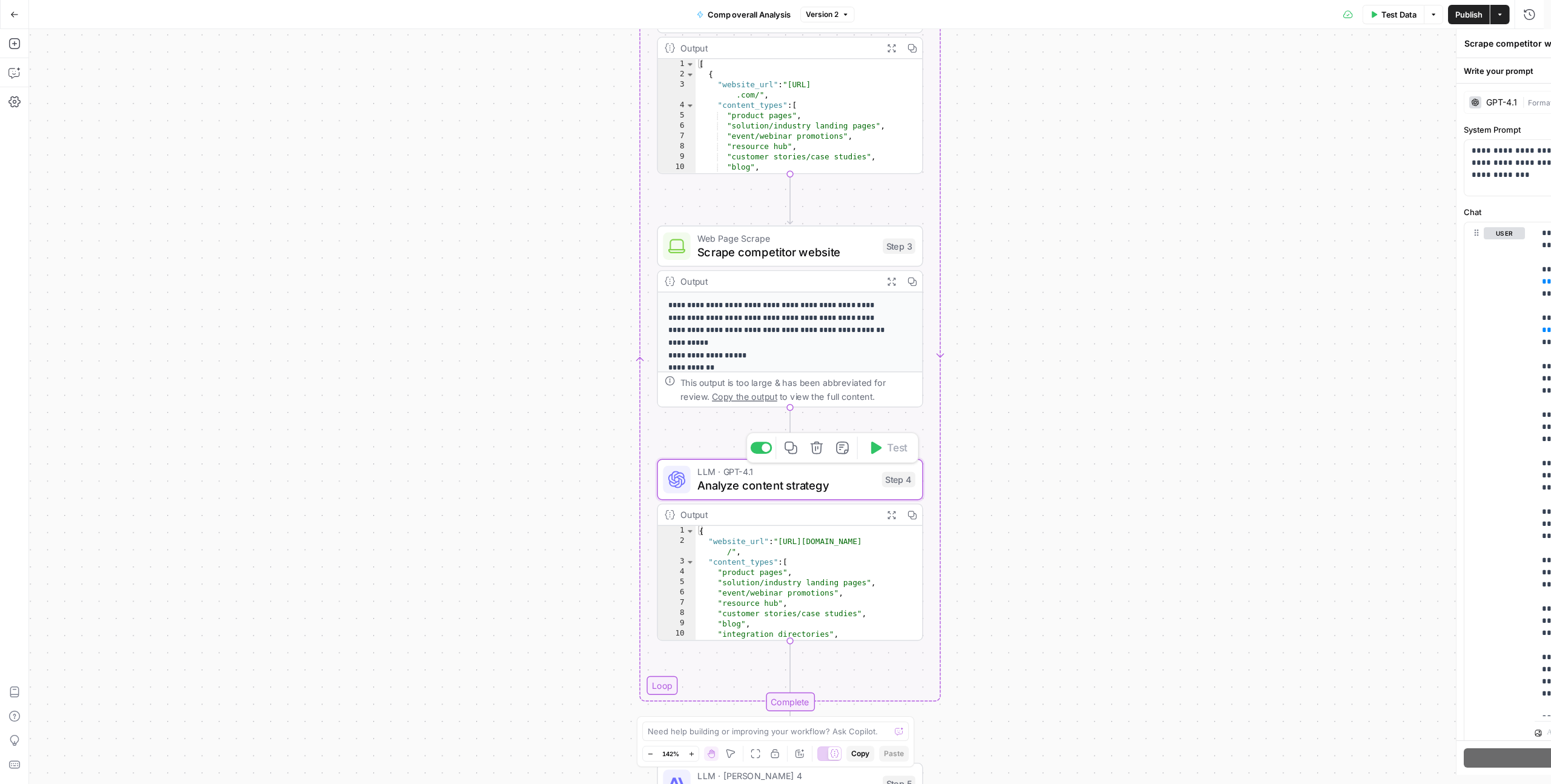
type textarea "Analyze content strategy"
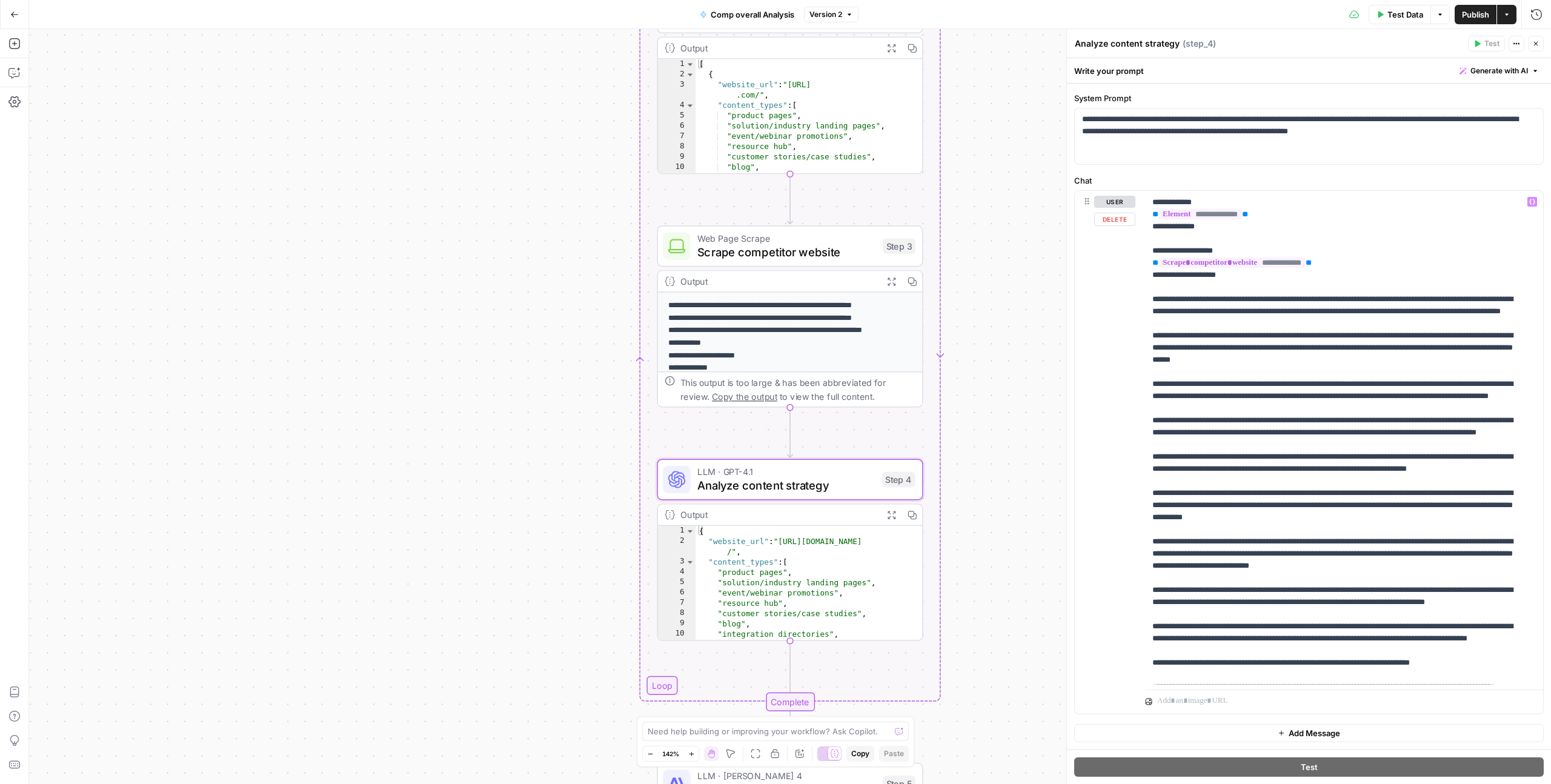
scroll to position [352, 0]
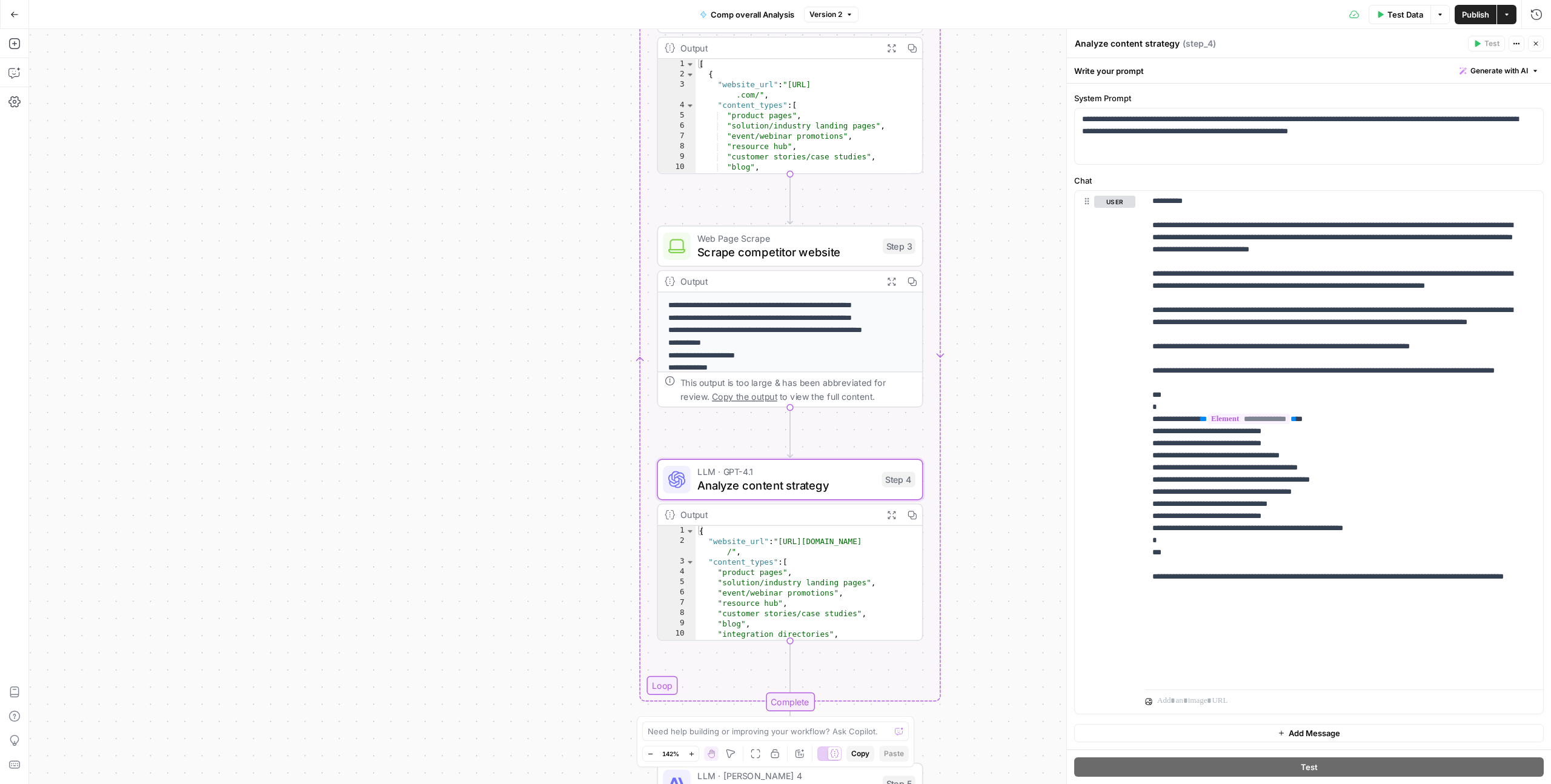
click at [742, 739] on div "Need help building or improving your workflow? Ask Copilot." at bounding box center [775, 731] width 266 height 20
type textarea "G"
type textarea "Explain me what each step is doing in detail"
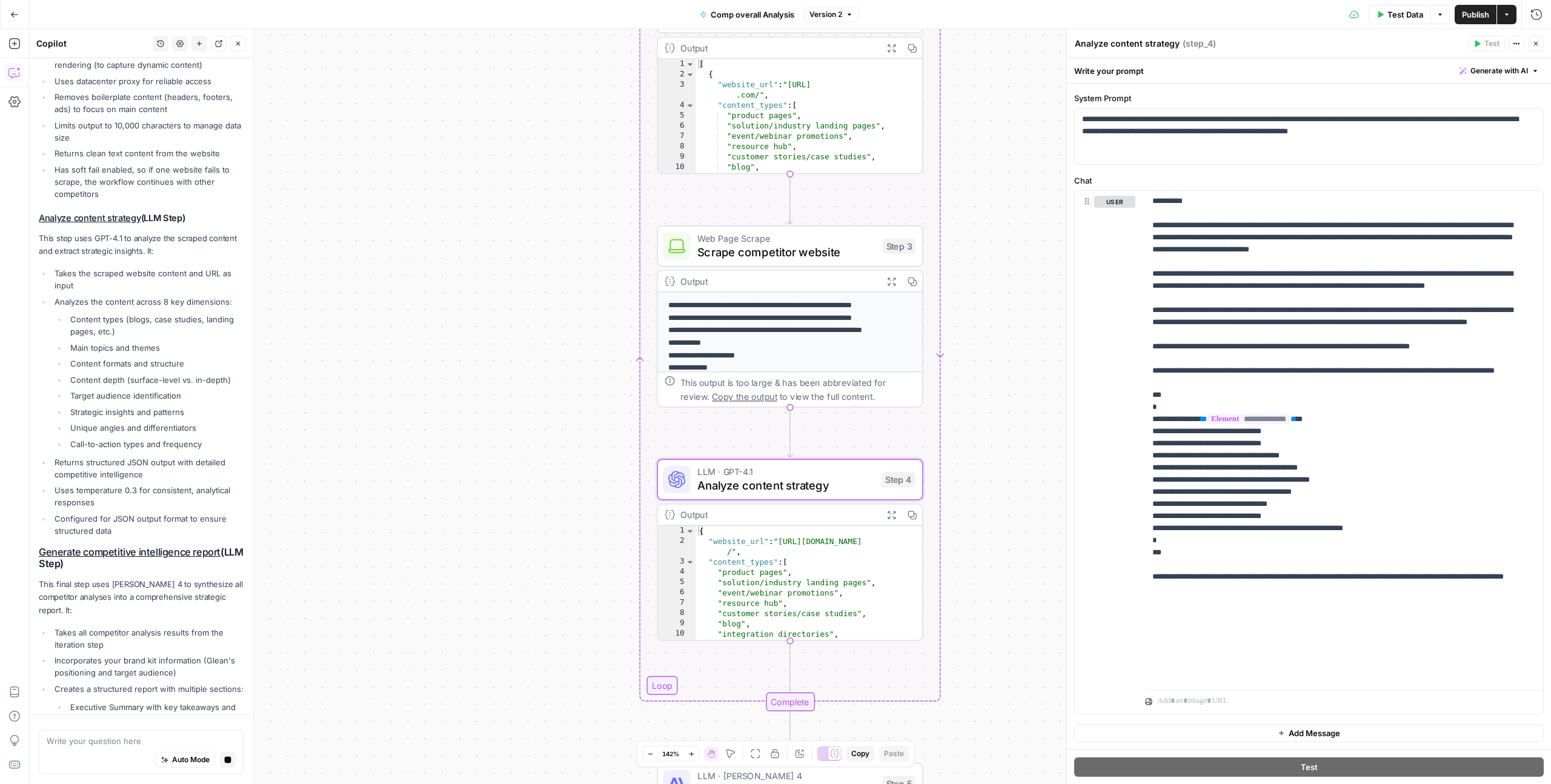
scroll to position [454, 0]
drag, startPoint x: 46, startPoint y: 316, endPoint x: 171, endPoint y: 494, distance: 217.5
click at [171, 494] on ul "Takes the scraped website content and URL as input Analyzes the content across …" at bounding box center [141, 407] width 205 height 270
click at [158, 537] on li "Configured for JSON output format to ensure structured data" at bounding box center [148, 530] width 192 height 24
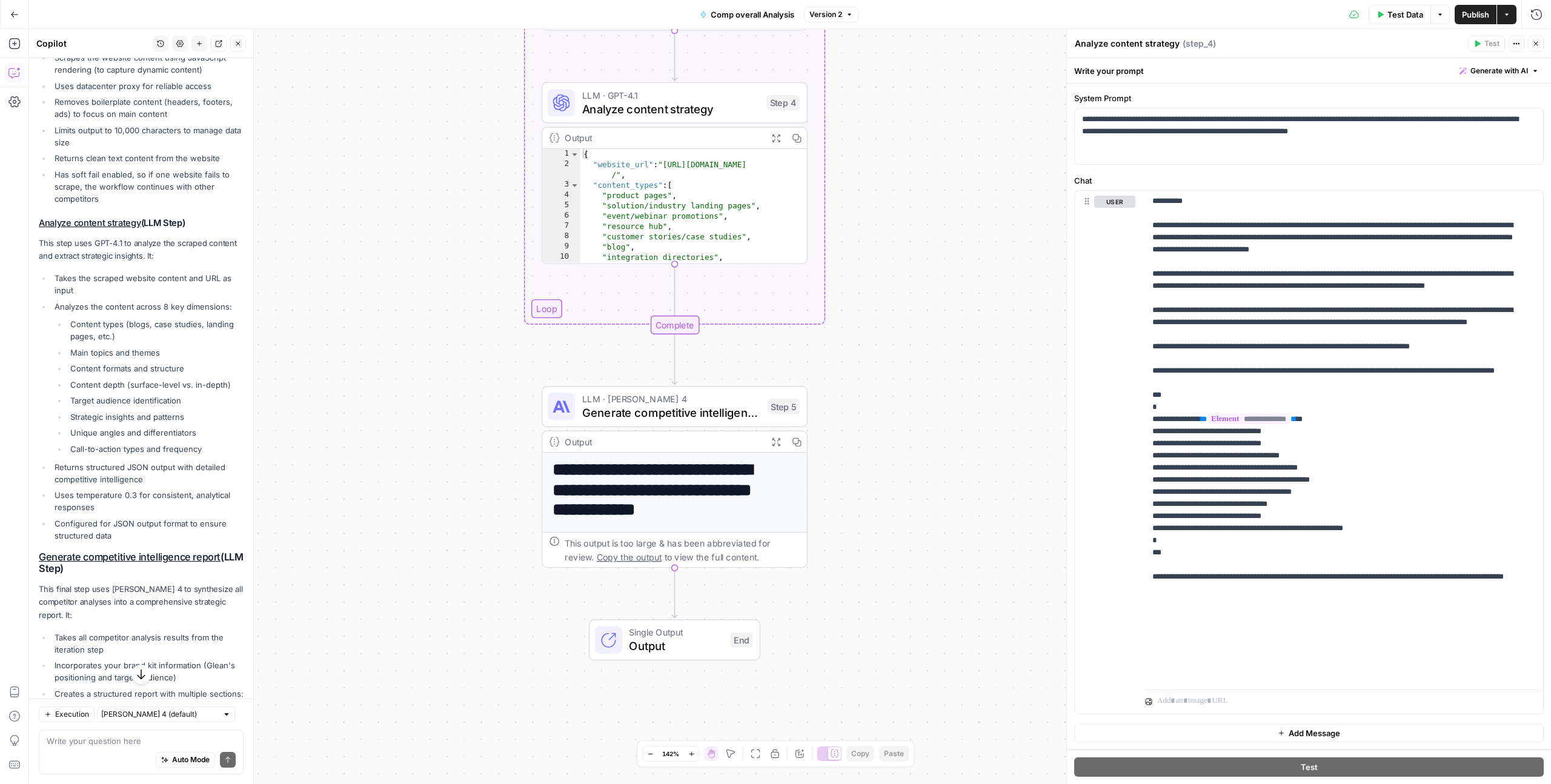
click at [98, 747] on div "Auto Mode Send" at bounding box center [141, 760] width 189 height 27
type textarea "Does it check the entire website of the competitor"
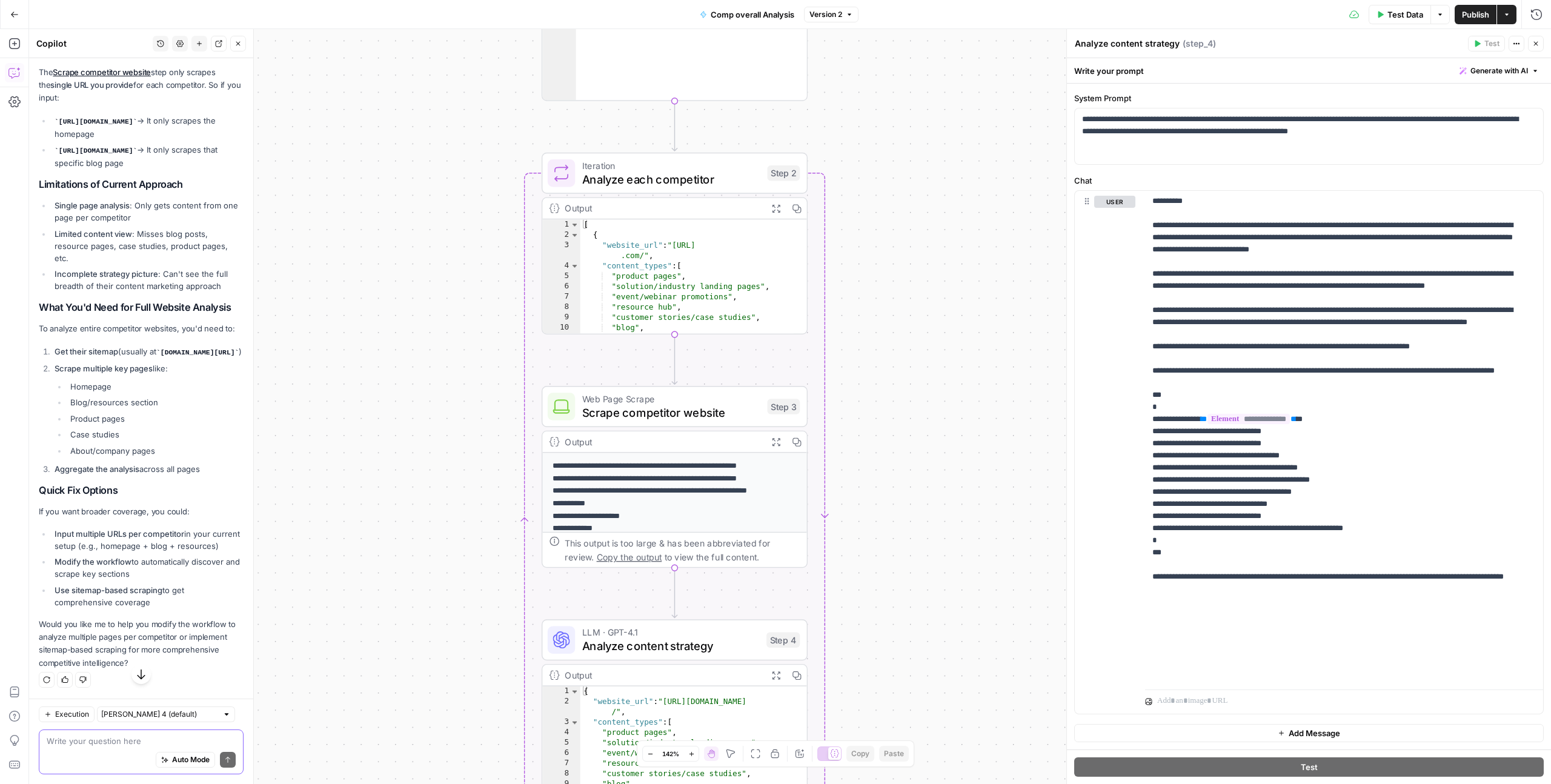
scroll to position [1557, 0]
drag, startPoint x: 55, startPoint y: 561, endPoint x: 158, endPoint y: 601, distance: 110.5
click at [158, 601] on ul "Input multiple URLs per competitor in your current setup (e.g., homepage + blog…" at bounding box center [141, 568] width 205 height 81
copy ul "Modify the workflow to automatically discover and scrape key sections Use sitem…"
click at [78, 743] on textarea at bounding box center [141, 740] width 189 height 12
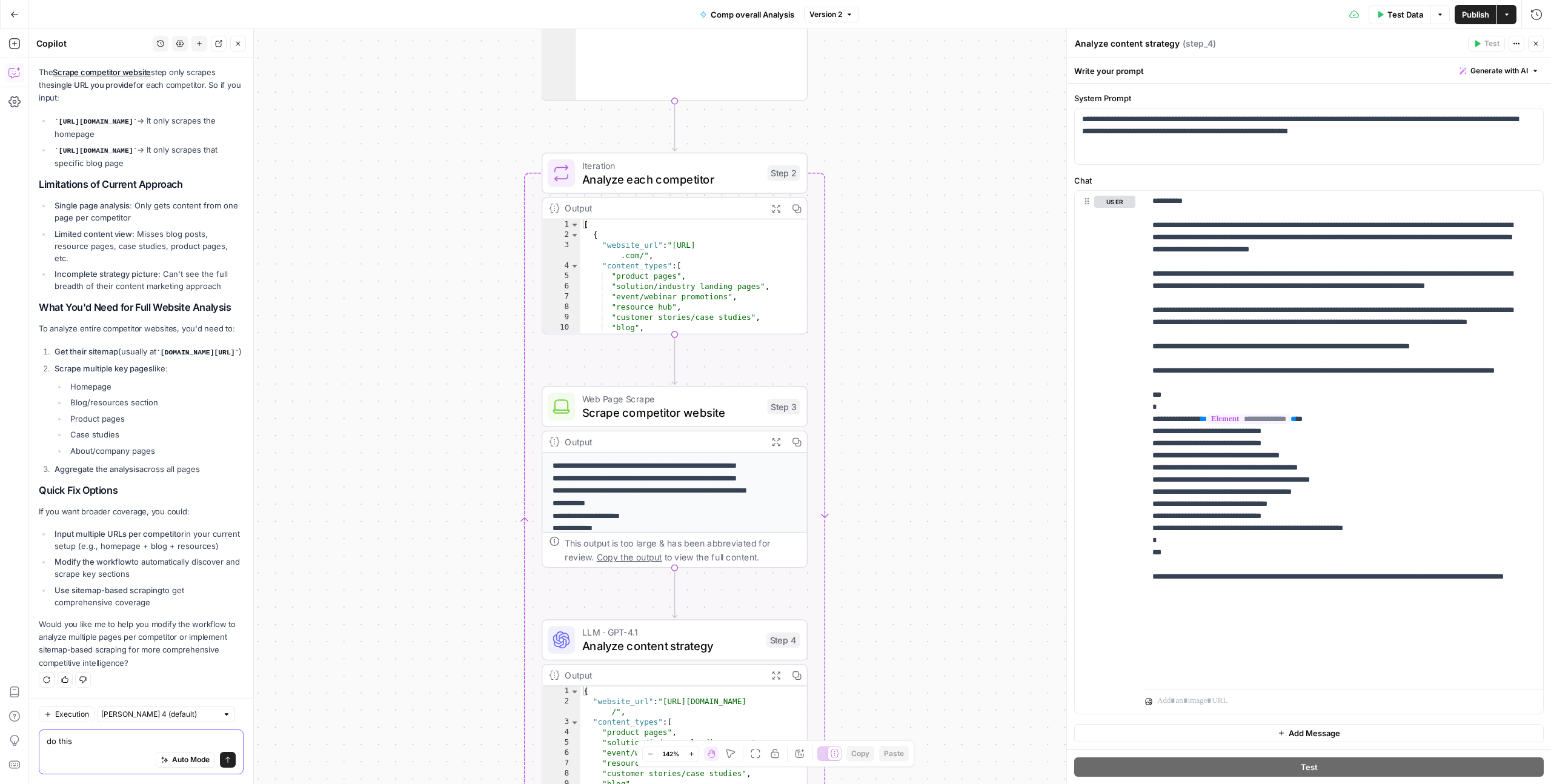
scroll to position [1582, 0]
paste textarea "Modify the workflow to automatically discover and scrape key sections Use sitem…"
type textarea "do this Modify the workflow to automatically discover and scrape key sections U…"
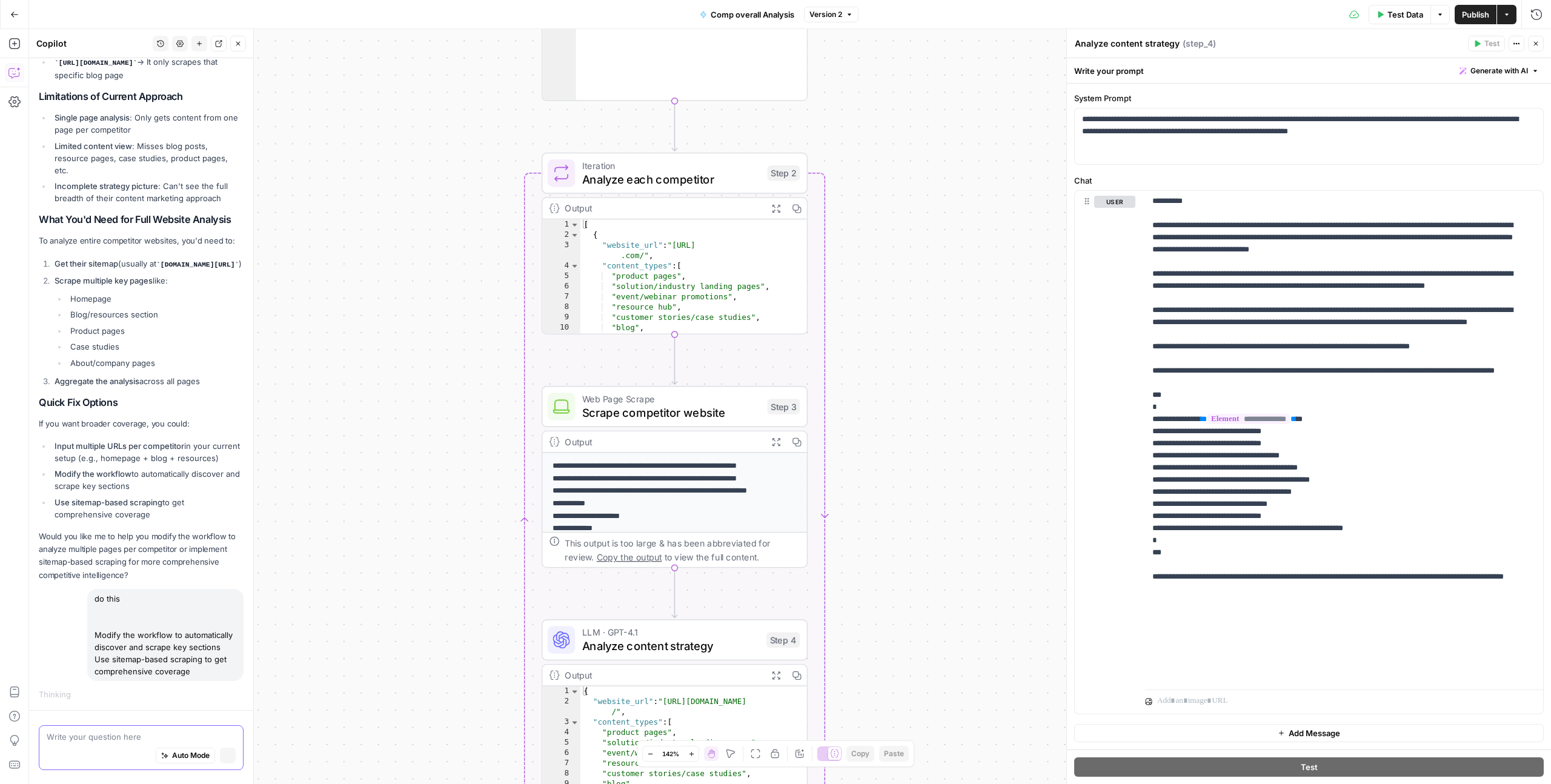
scroll to position [1653, 0]
click at [1535, 47] on icon "button" at bounding box center [1536, 44] width 8 height 8
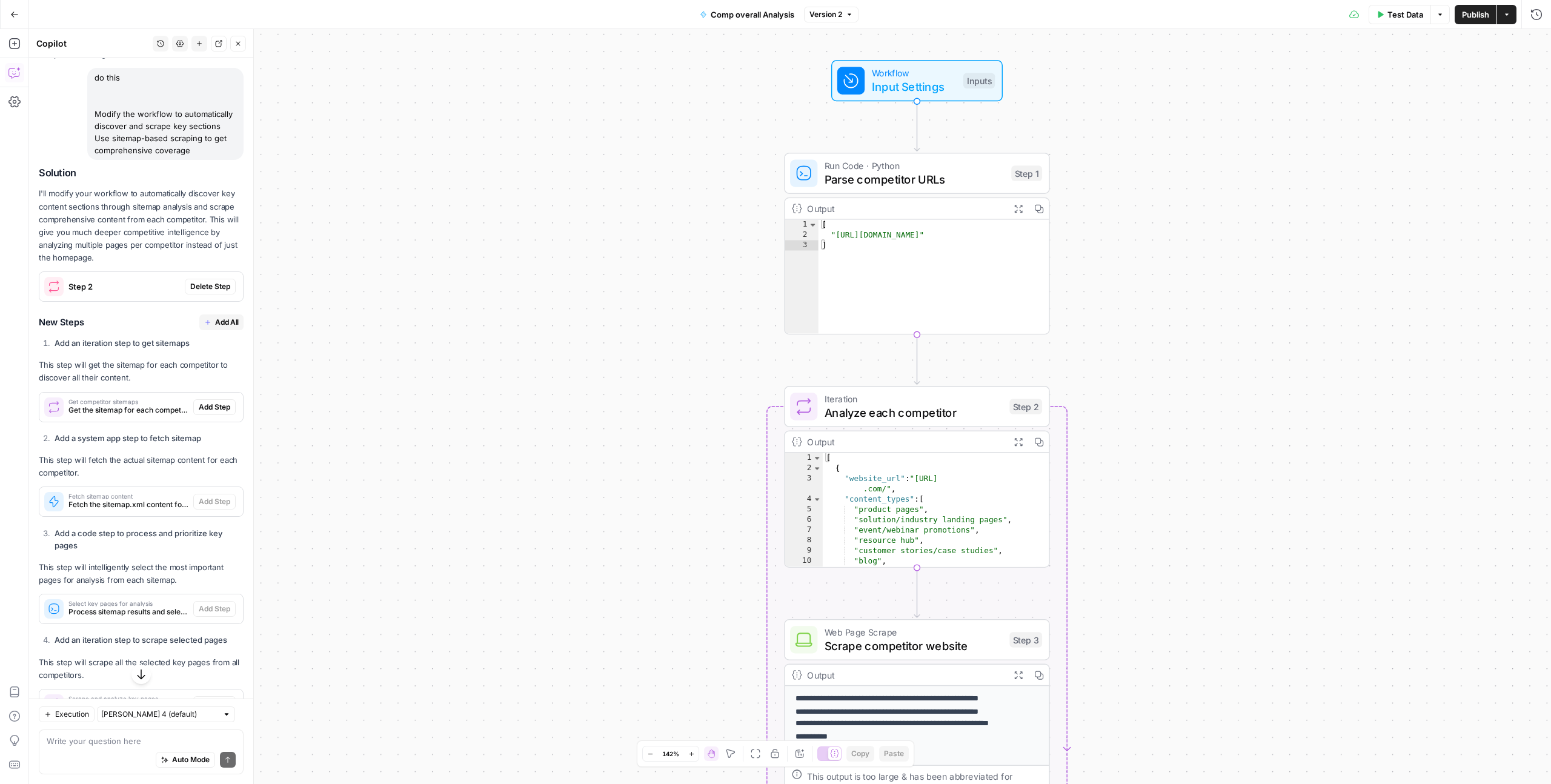
scroll to position [2121, 0]
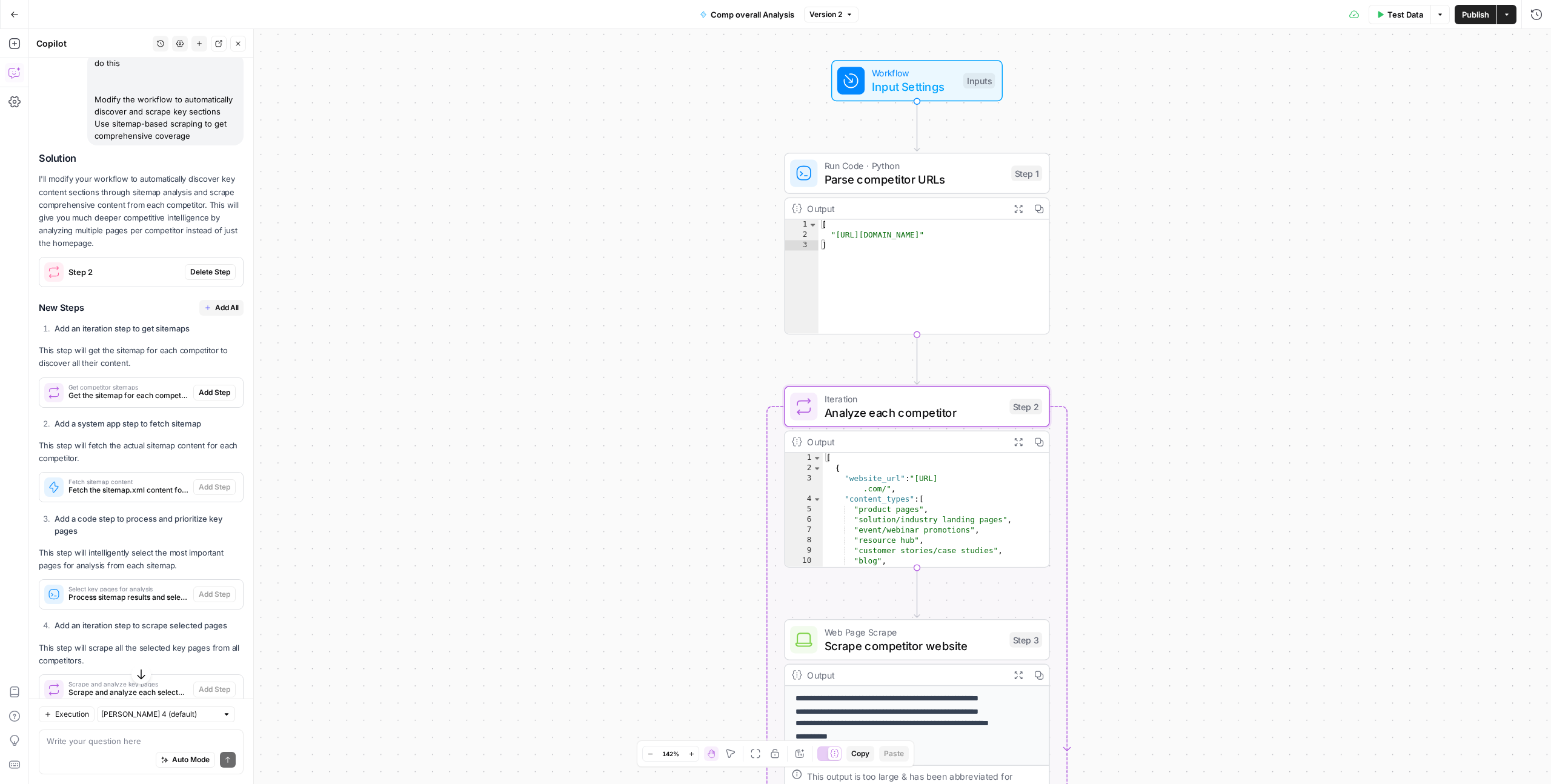
click at [199, 278] on span "Delete Step" at bounding box center [210, 271] width 40 height 11
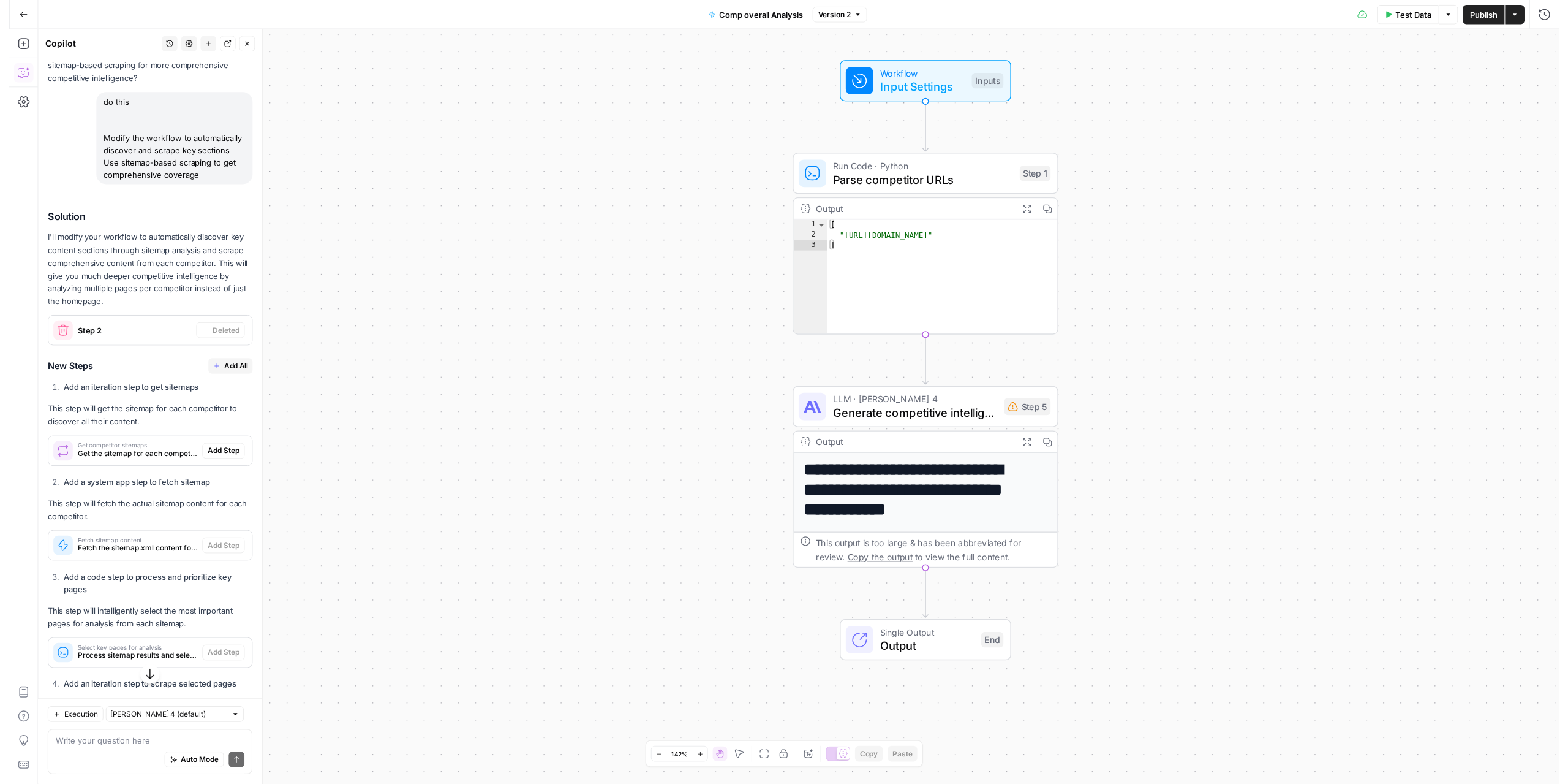
scroll to position [2184, 0]
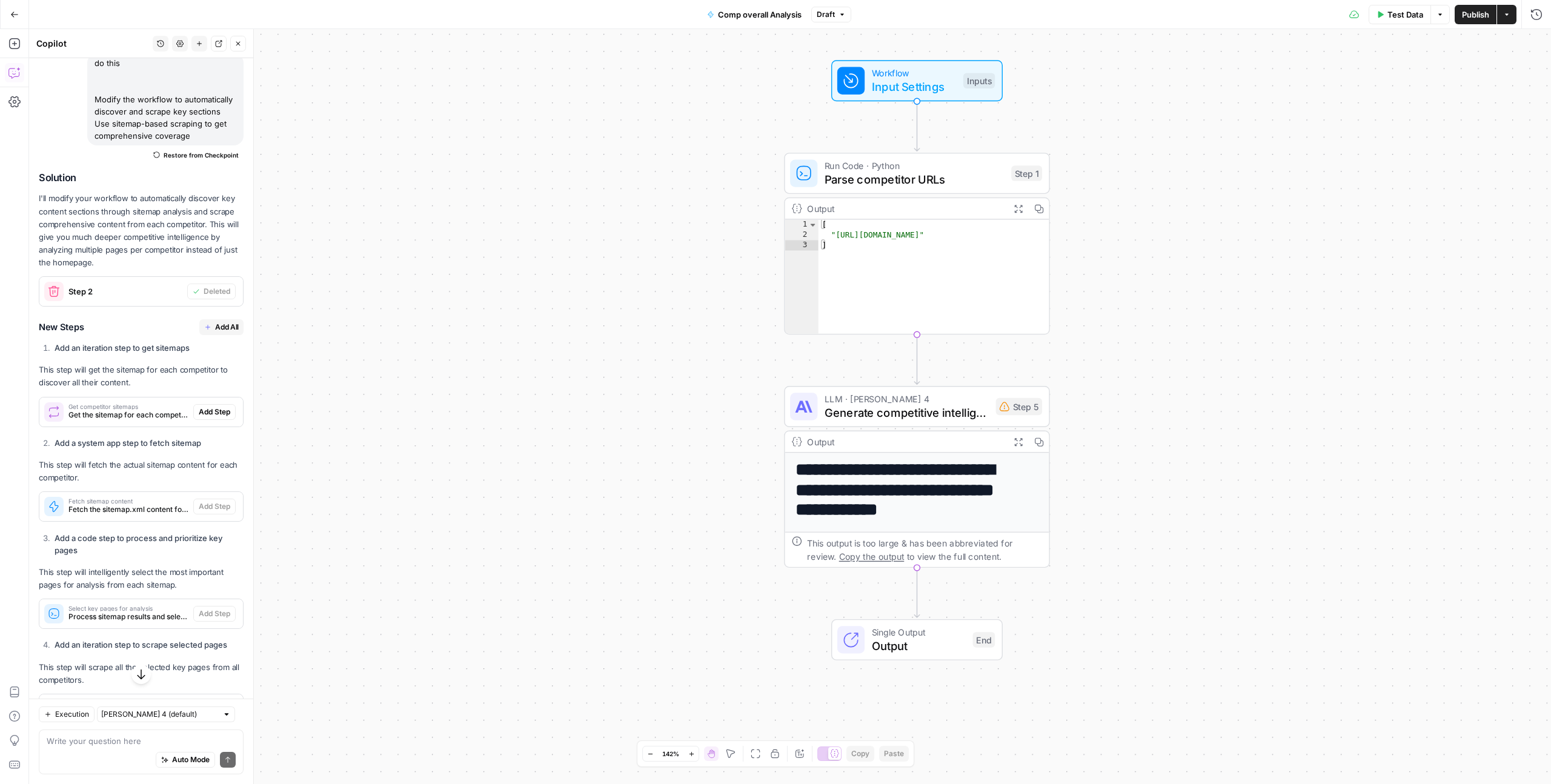
click at [215, 333] on span "Add All" at bounding box center [227, 327] width 23 height 11
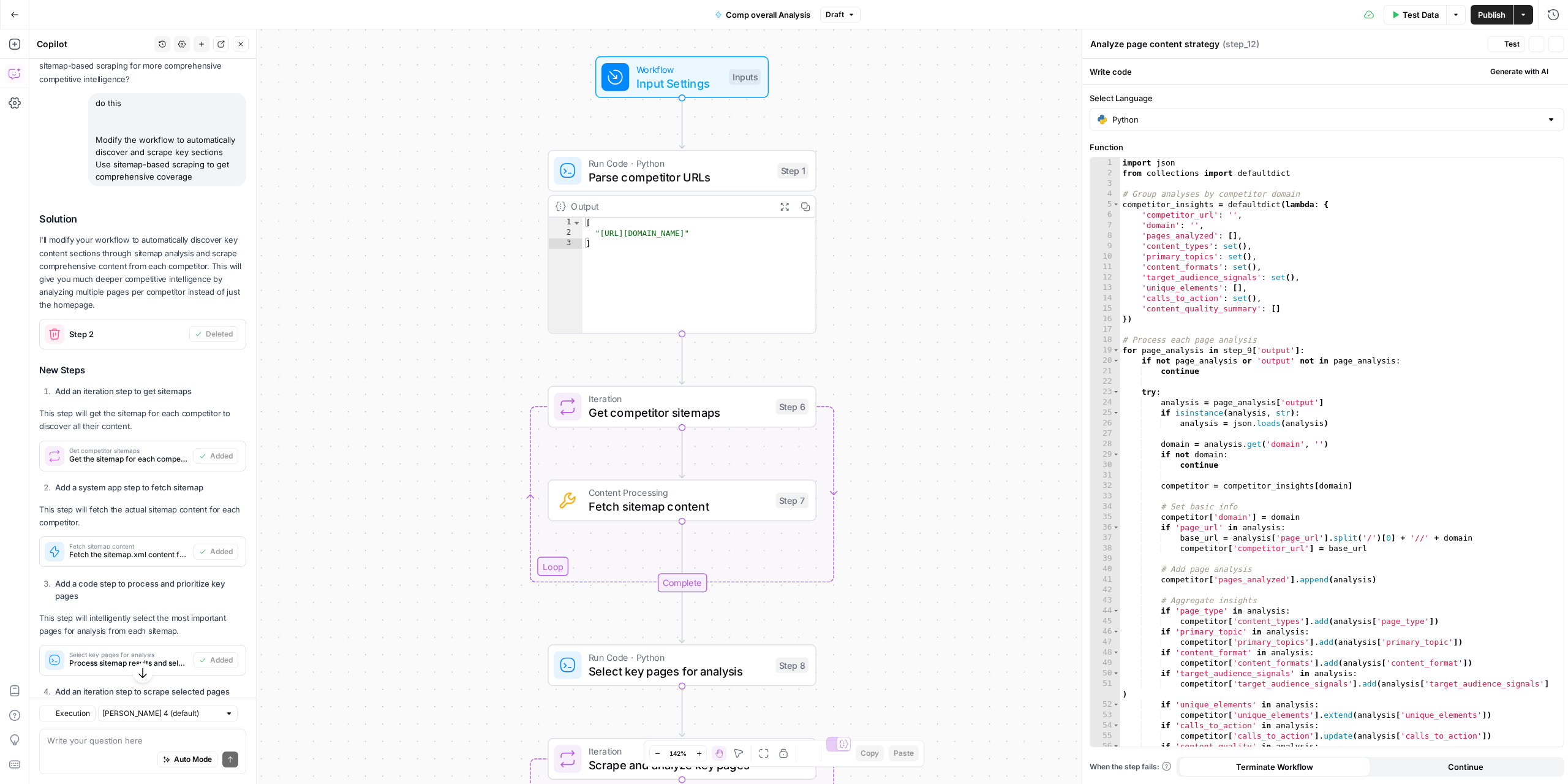
type textarea "Aggregate competitor insights"
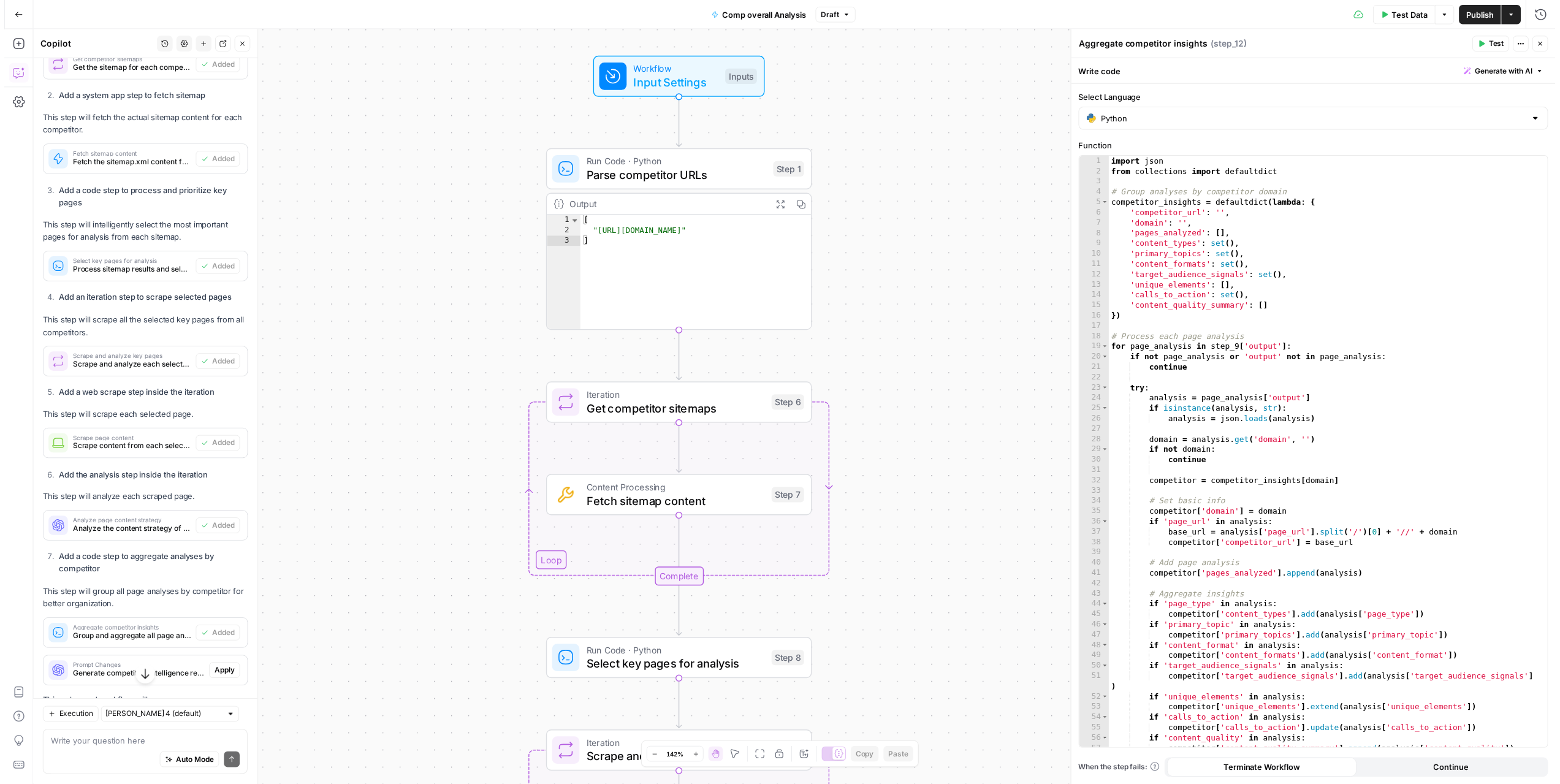
scroll to position [2860, 0]
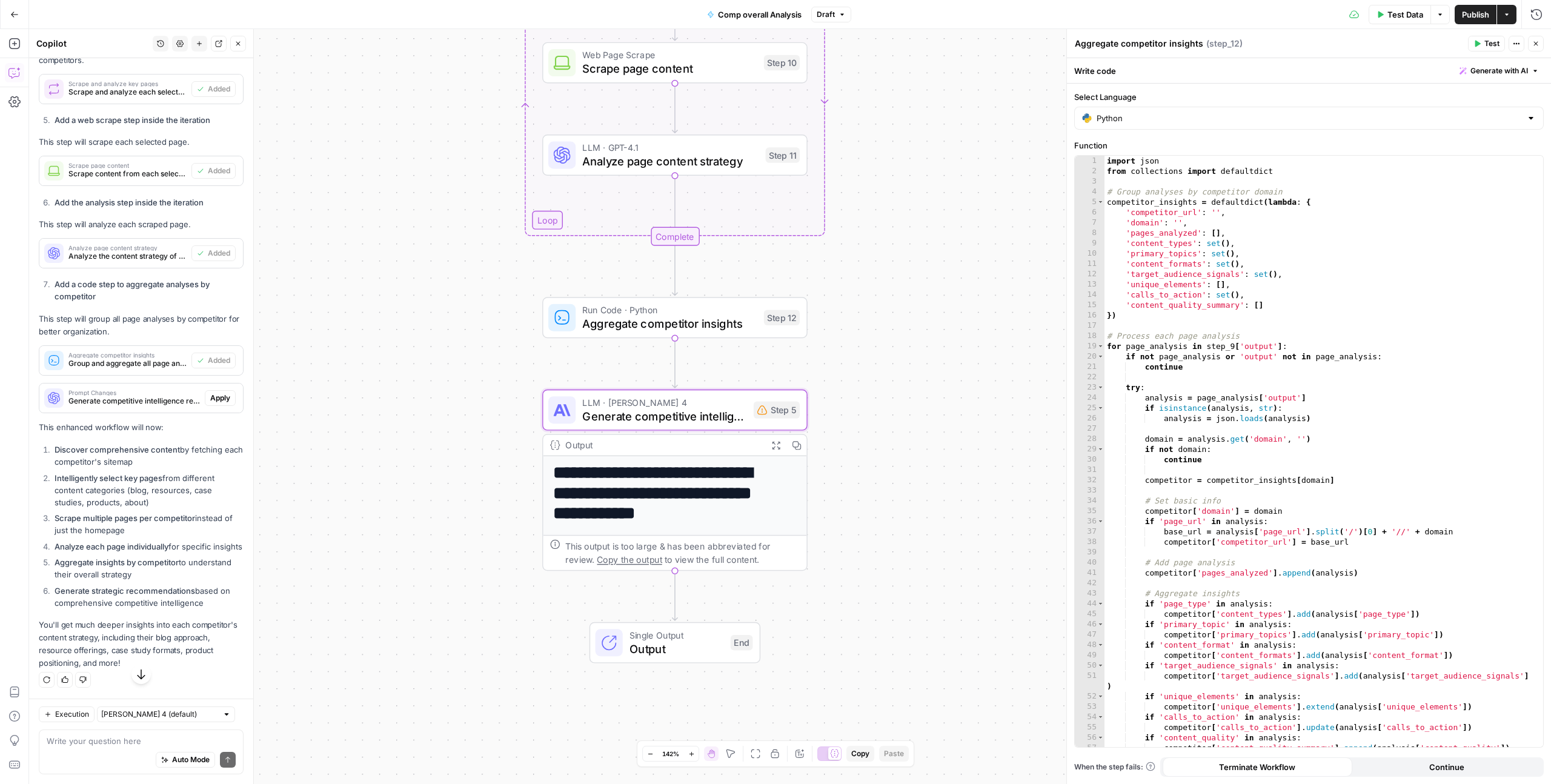
click at [210, 403] on span "Apply" at bounding box center [220, 398] width 20 height 11
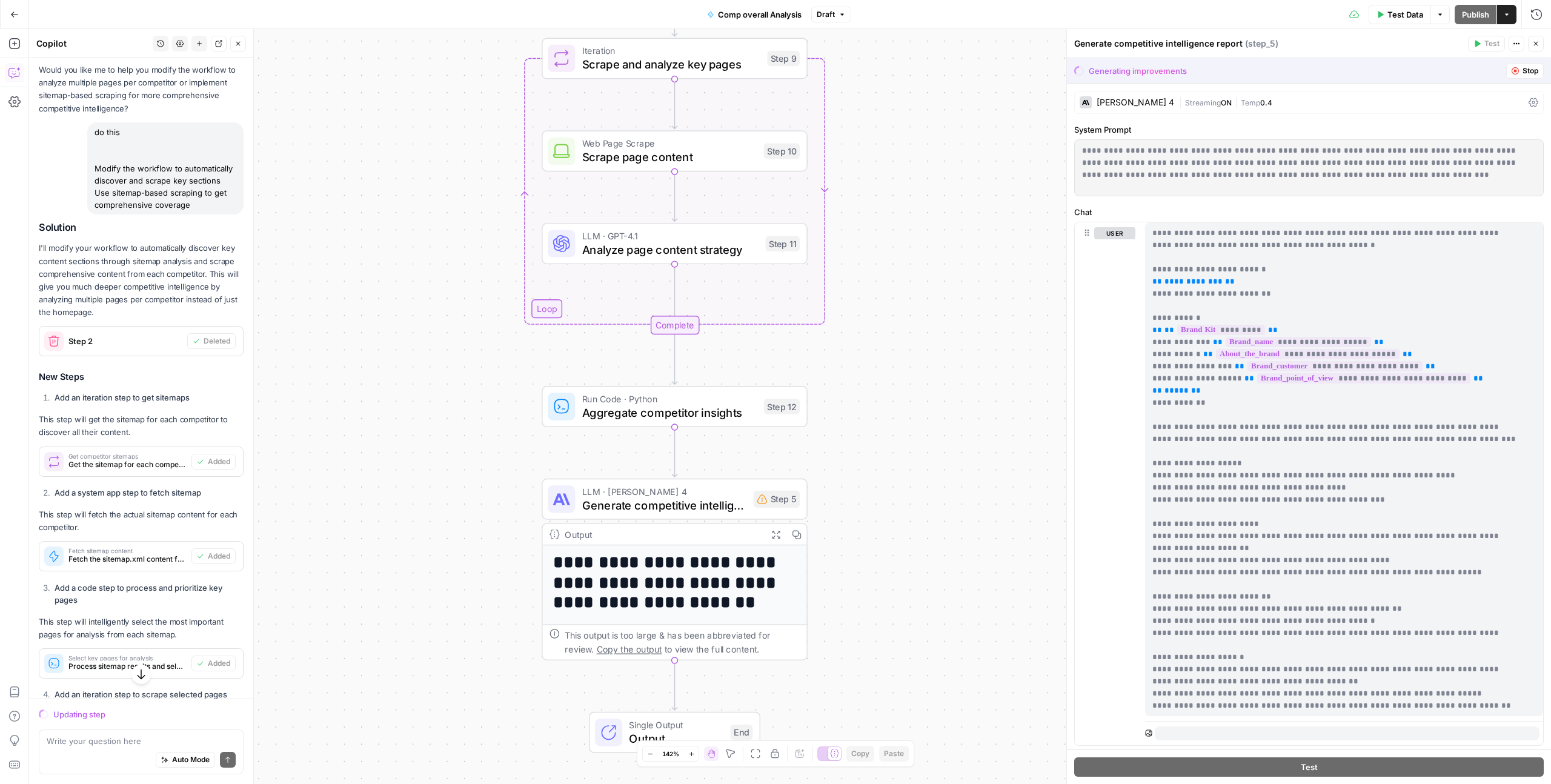
scroll to position [2806, 0]
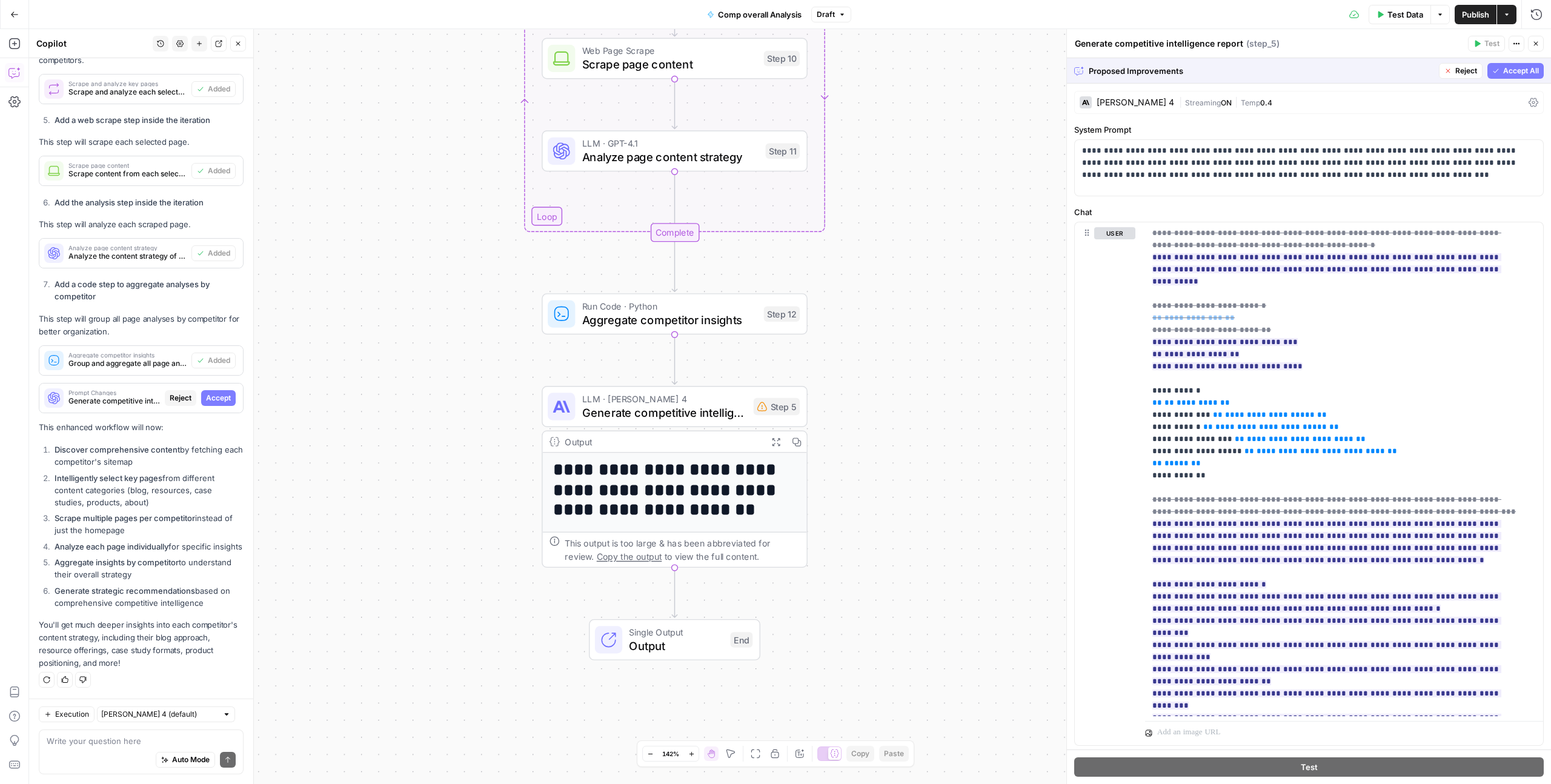
click at [1515, 68] on span "Accept All" at bounding box center [1521, 71] width 36 height 11
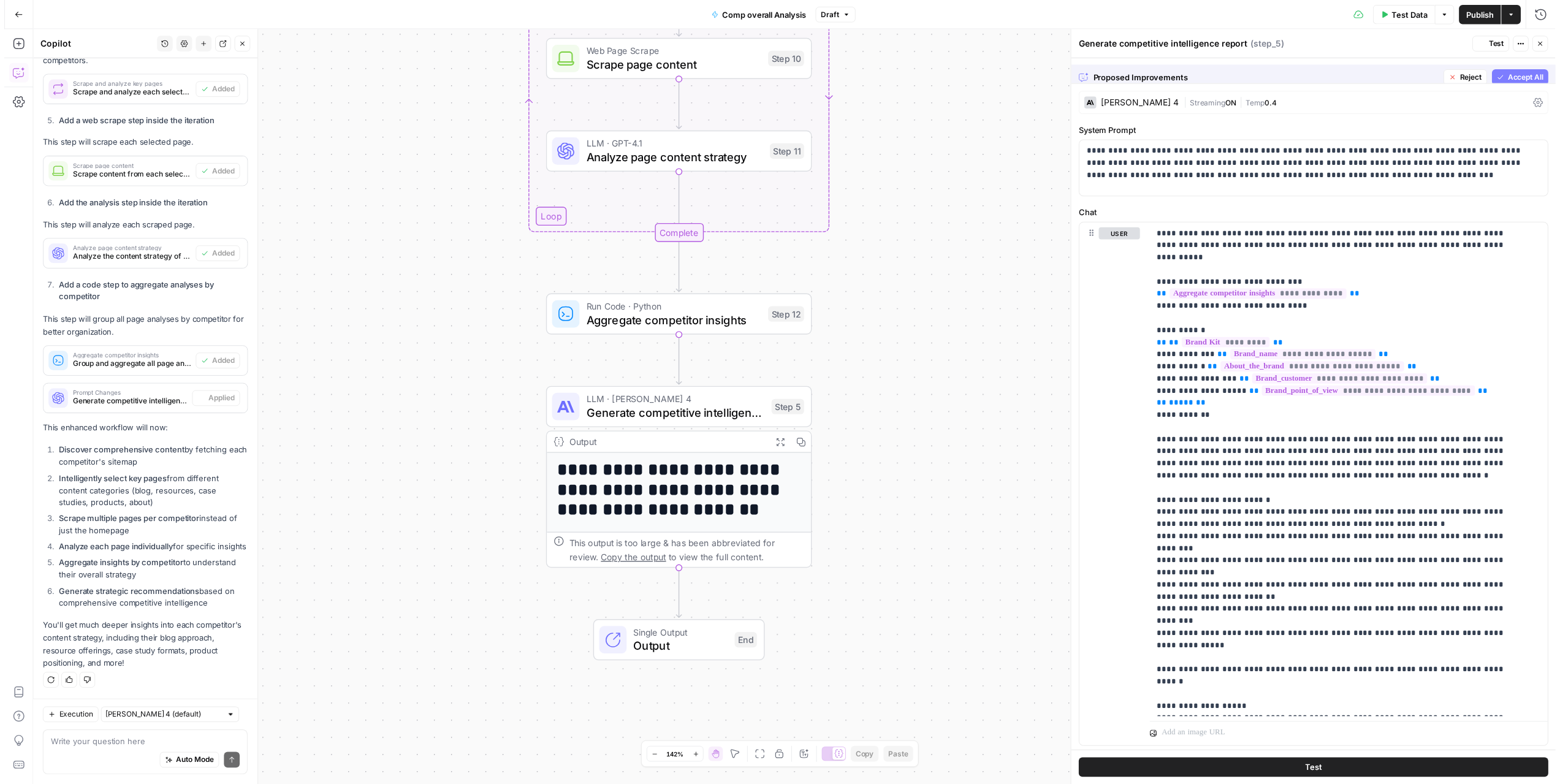
scroll to position [2897, 0]
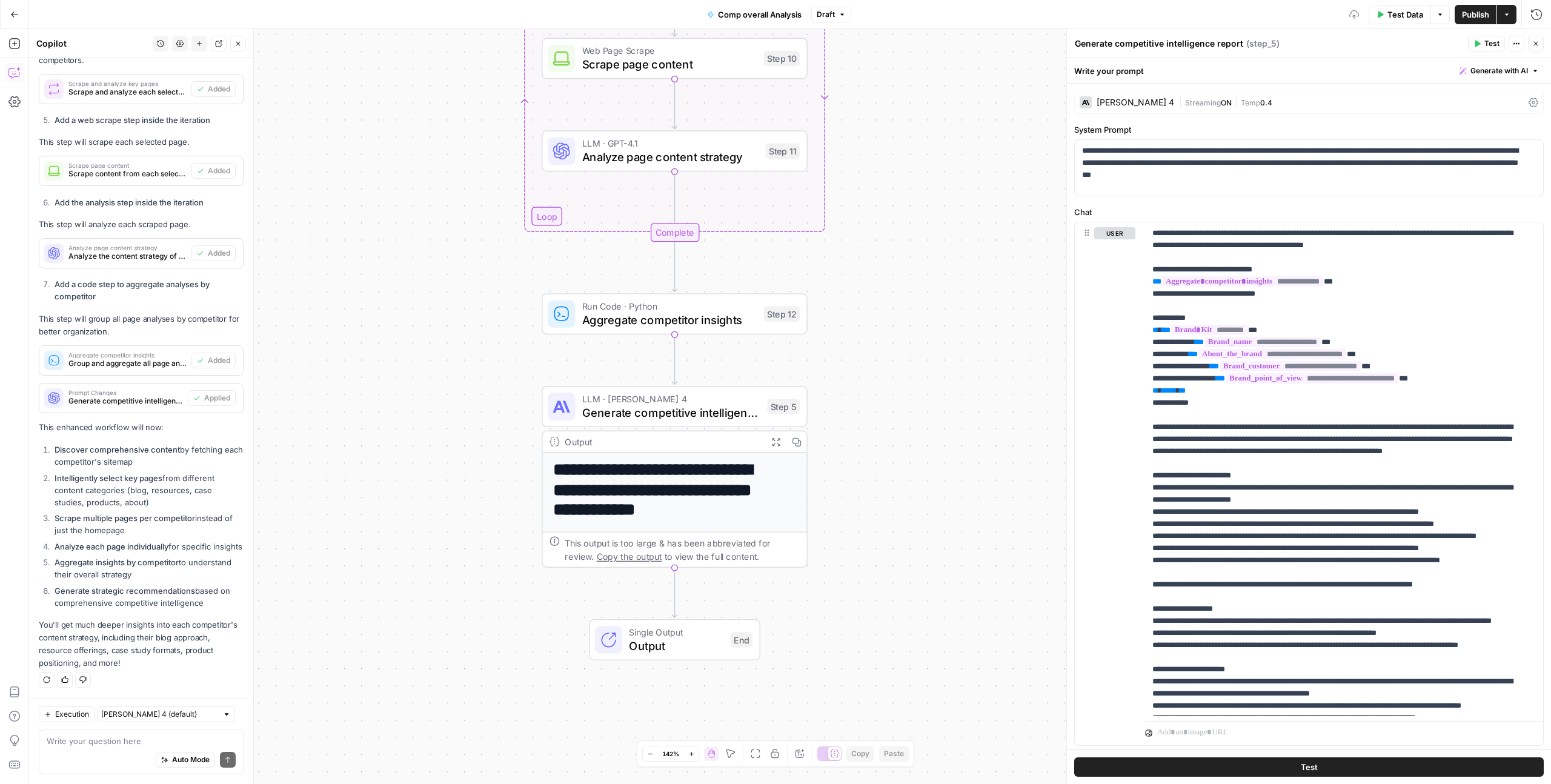
click at [1393, 15] on span "Test Data" at bounding box center [1405, 14] width 36 height 12
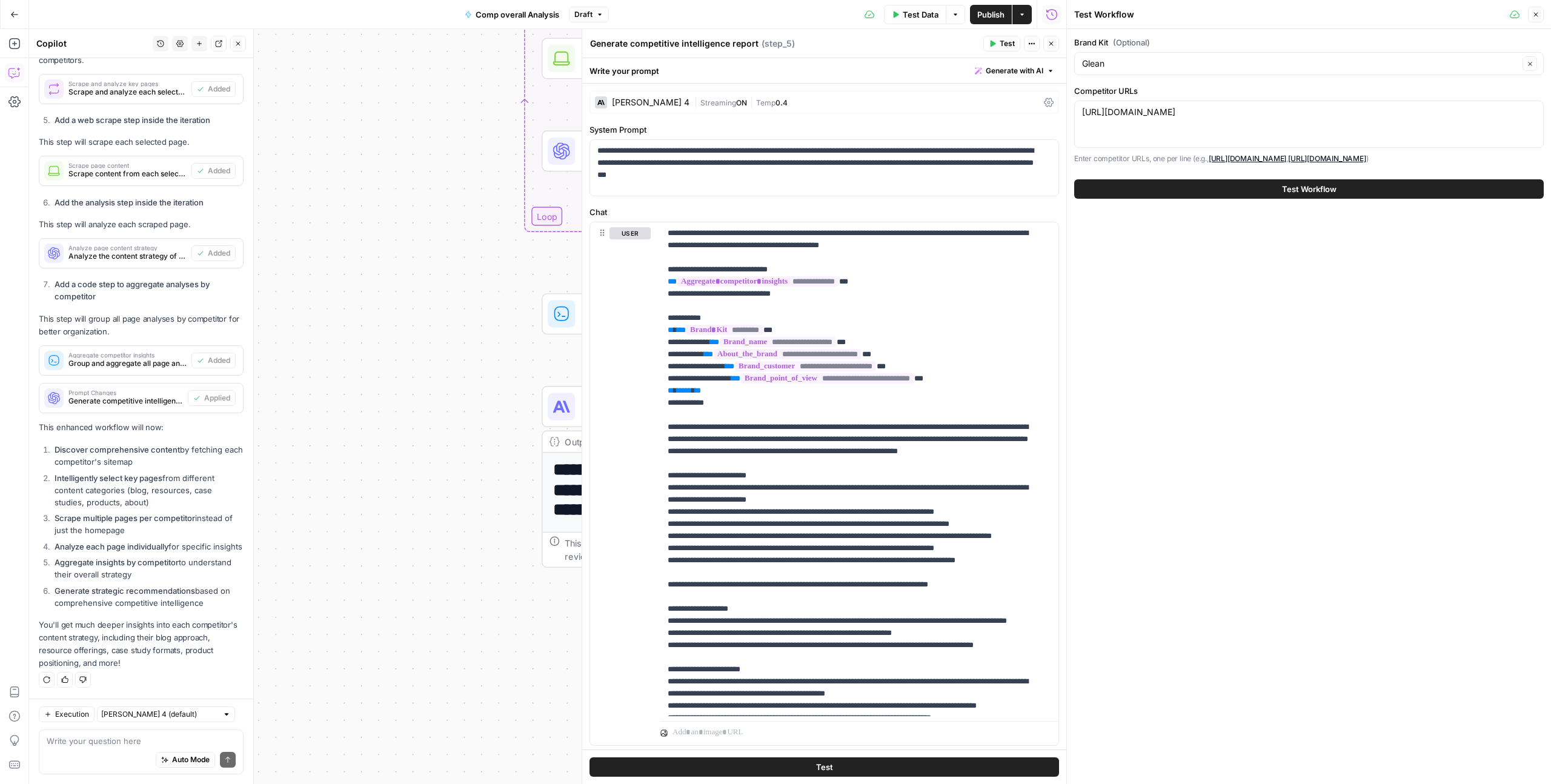
click at [1208, 184] on button "Test Workflow" at bounding box center [1309, 189] width 470 height 20
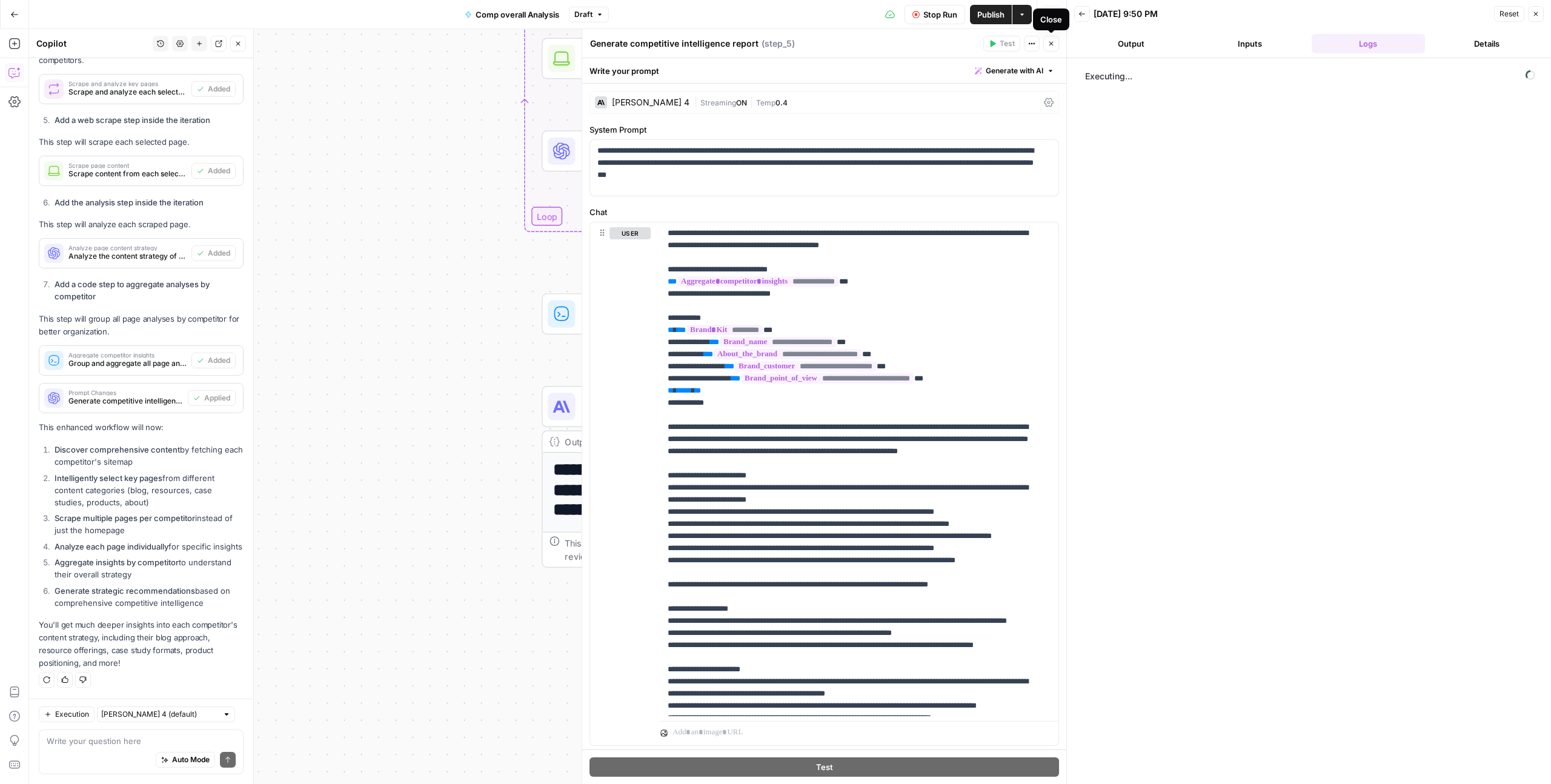
click at [1050, 44] on icon "button" at bounding box center [1051, 44] width 8 height 8
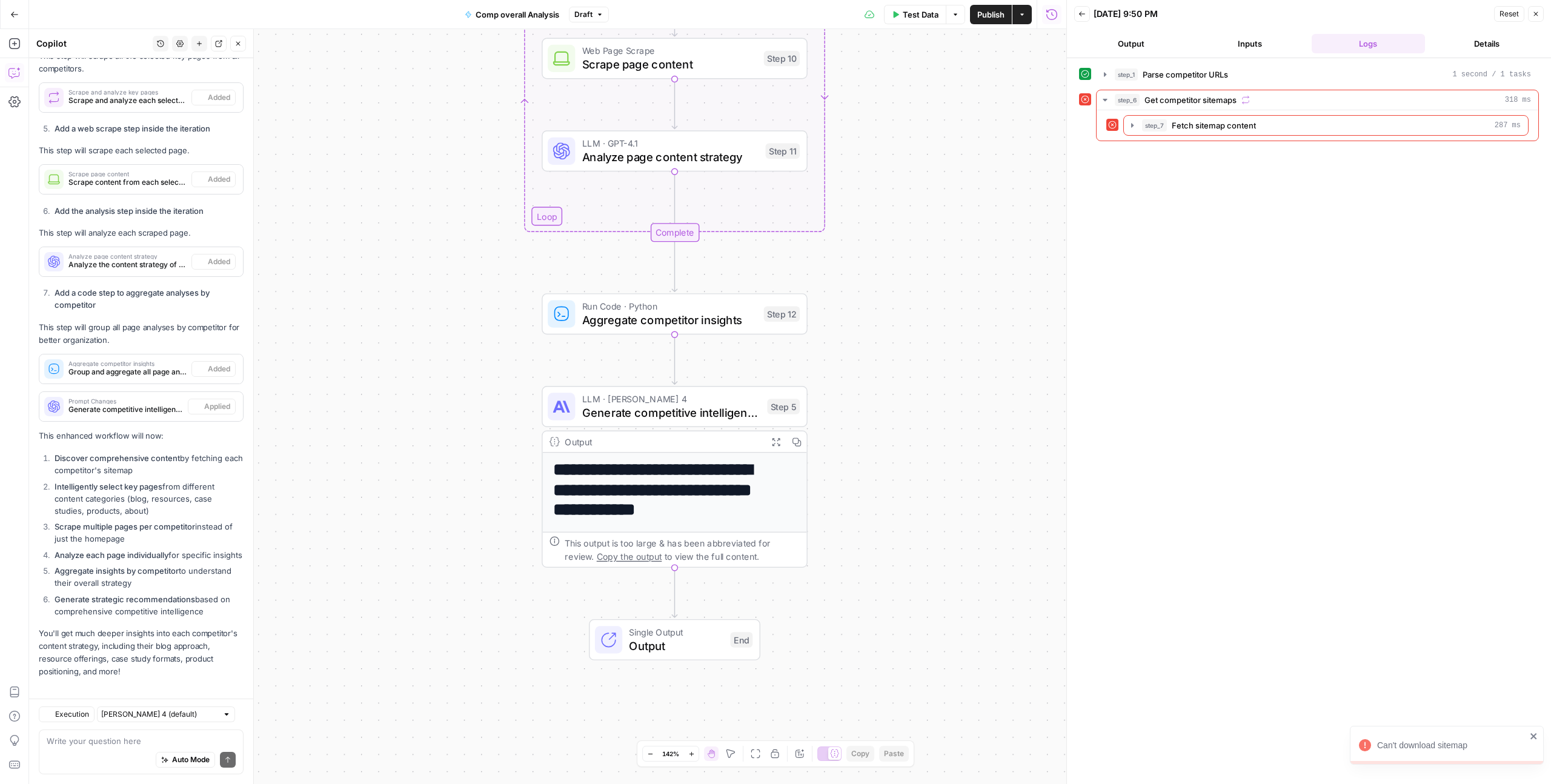
scroll to position [2865, 0]
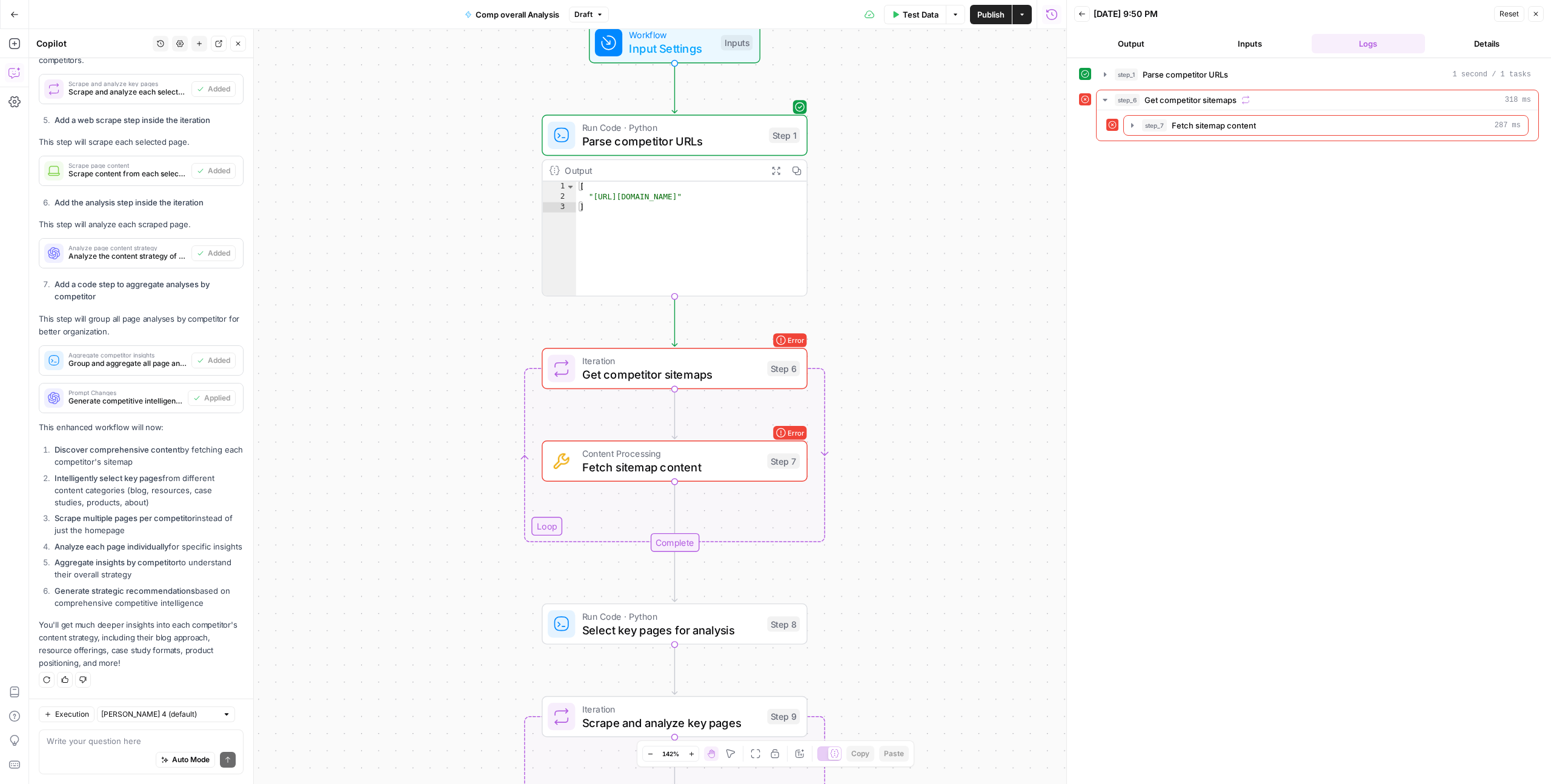
click at [728, 372] on span "Get competitor sitemaps" at bounding box center [671, 374] width 178 height 17
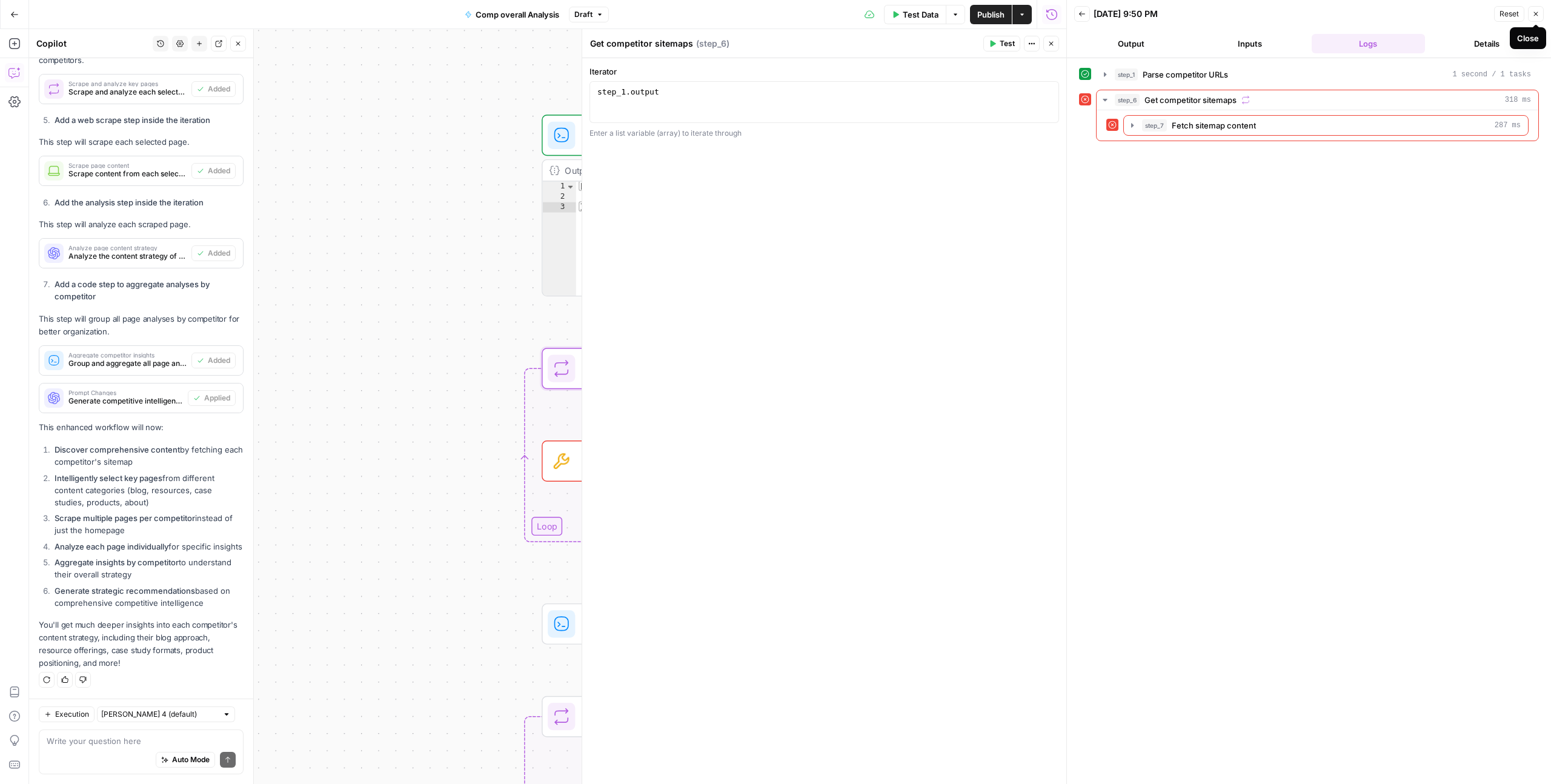
click at [1534, 17] on icon "button" at bounding box center [1536, 14] width 8 height 8
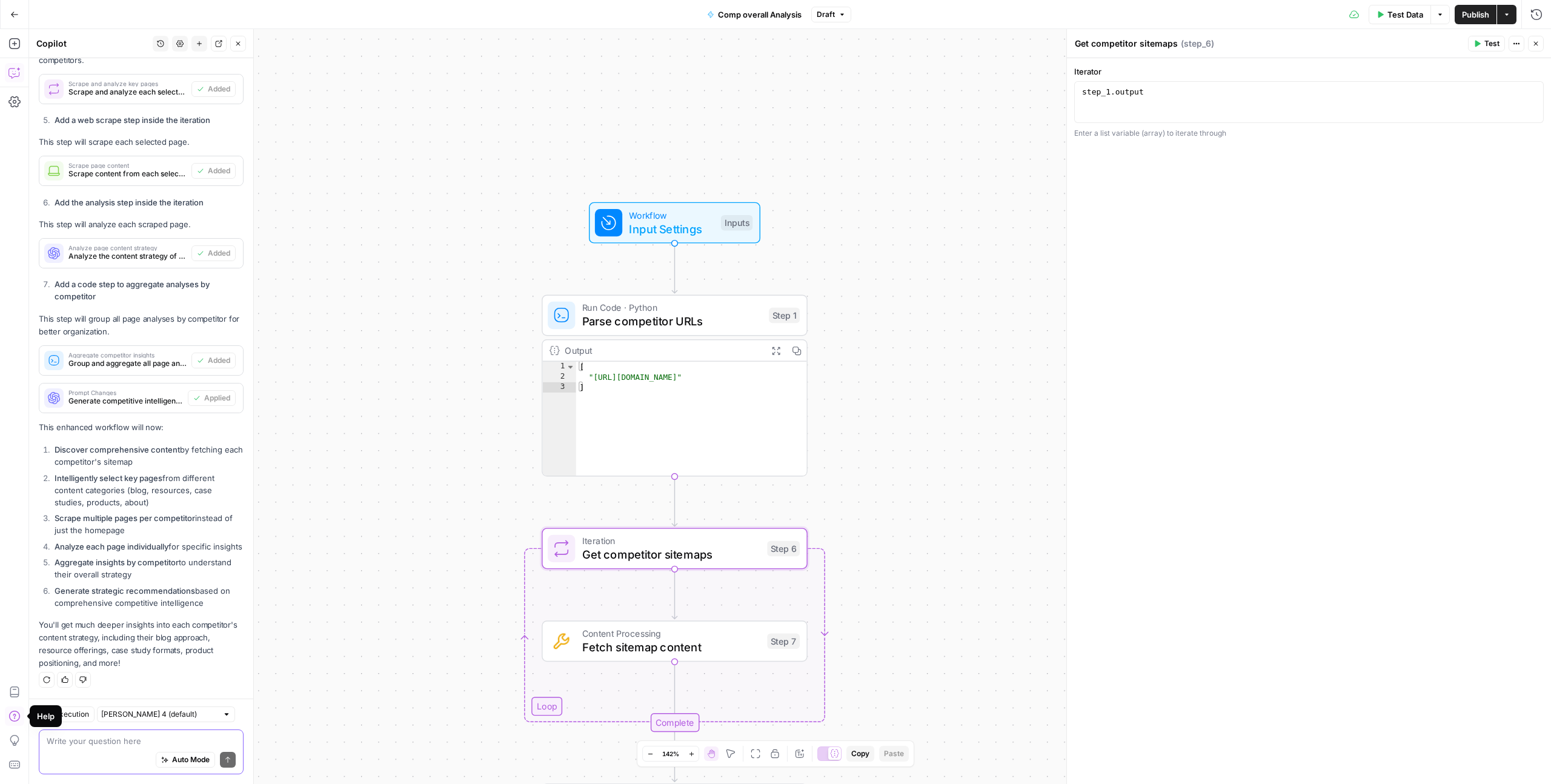
click at [73, 740] on textarea at bounding box center [141, 740] width 189 height 12
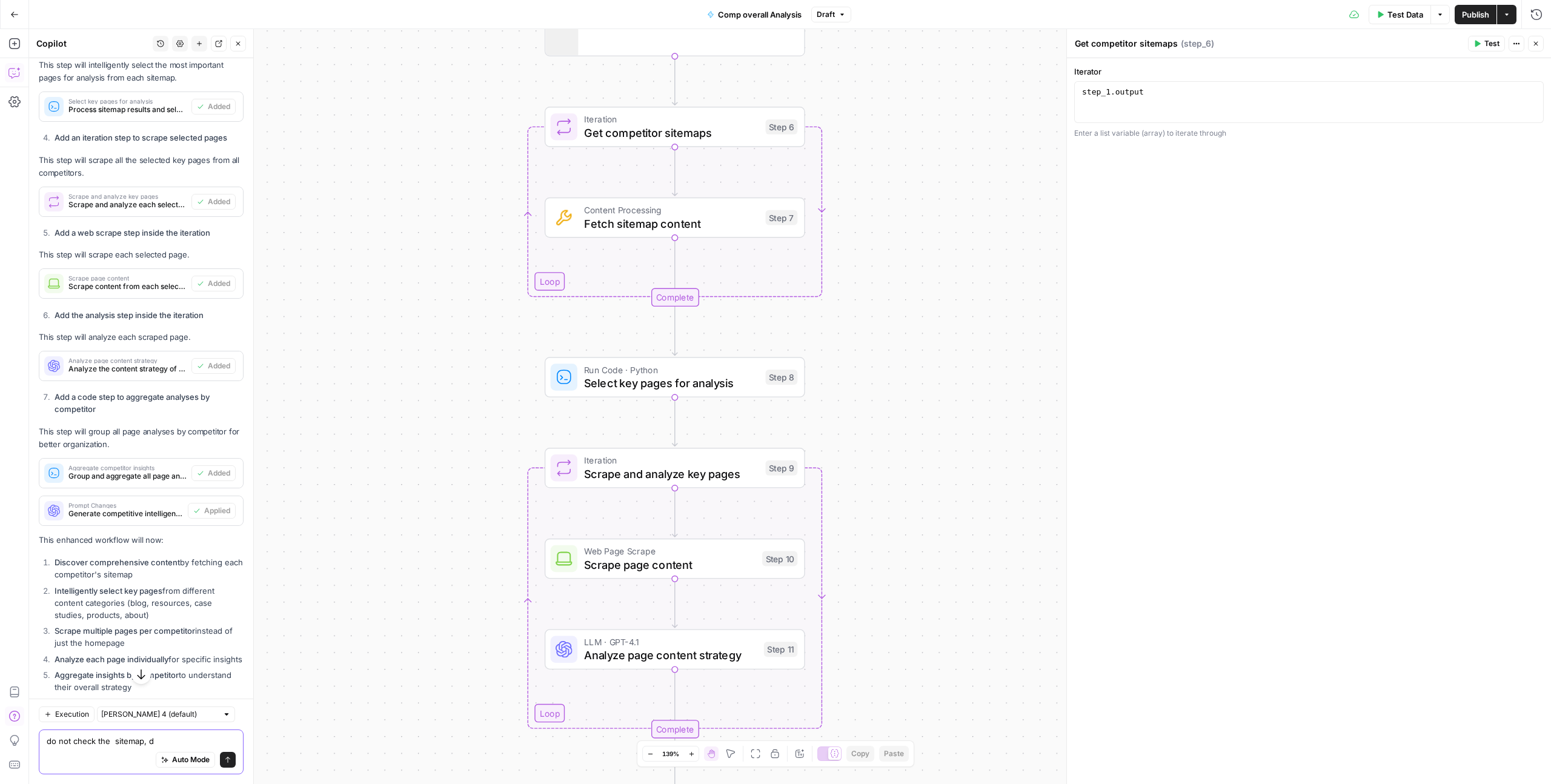
scroll to position [2673, 0]
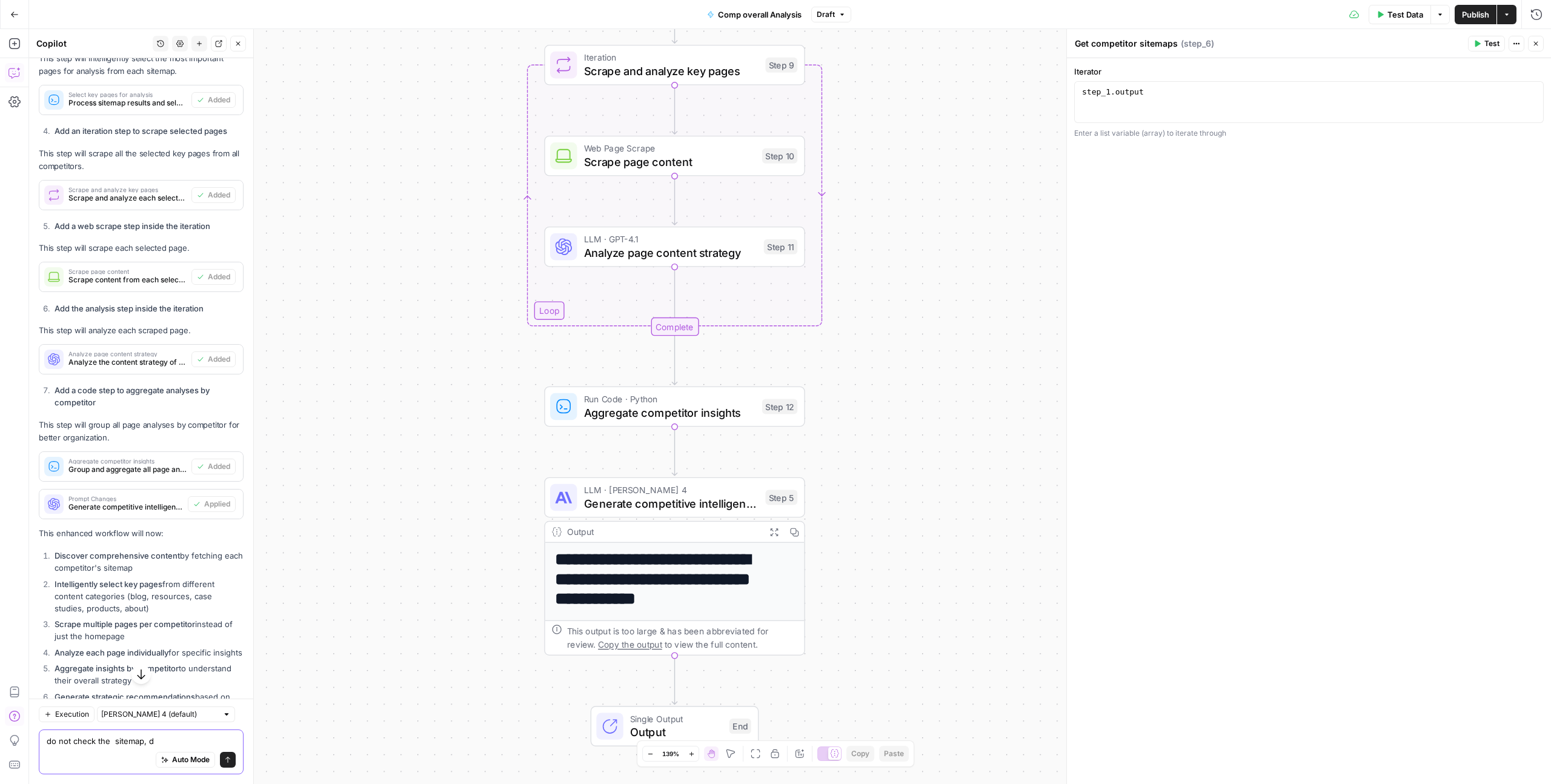
drag, startPoint x: 163, startPoint y: 744, endPoint x: 42, endPoint y: 732, distance: 121.6
click at [42, 732] on div "do not check the sitemap, d do not check the sitemap, d Auto Mode Send" at bounding box center [141, 752] width 205 height 45
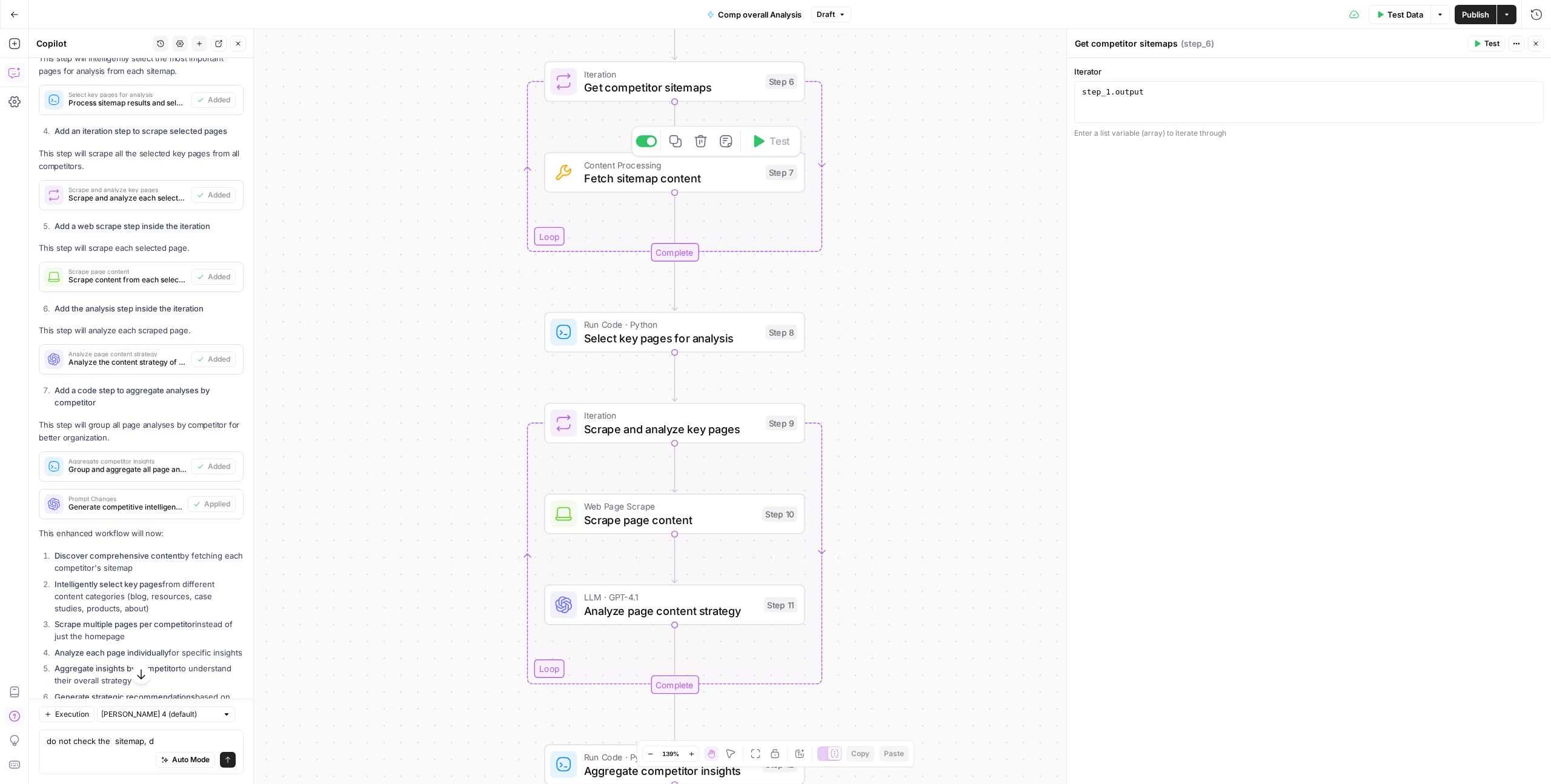
click at [645, 180] on span "Fetch sitemap content" at bounding box center [671, 178] width 175 height 17
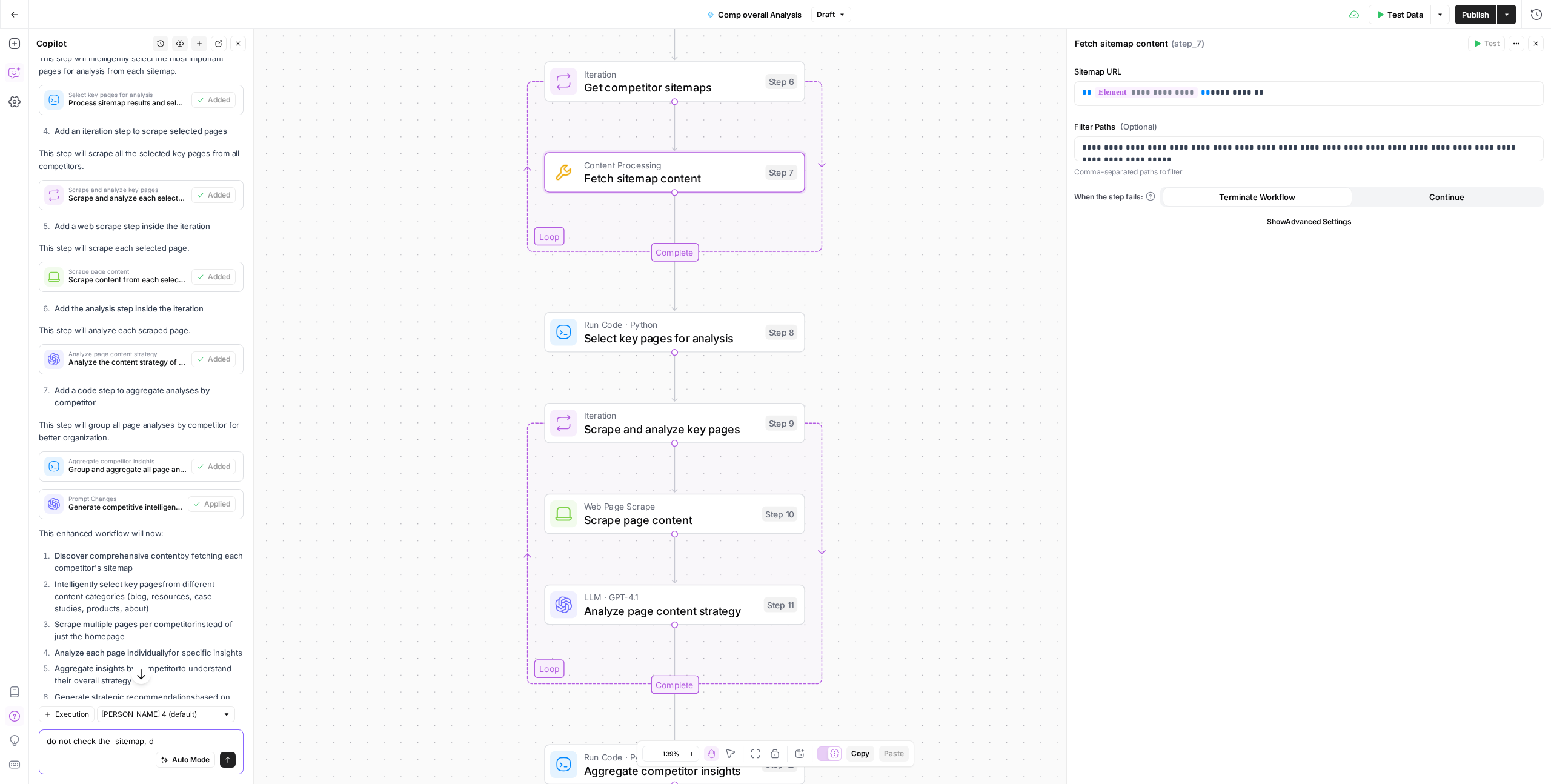
click at [159, 739] on textarea "do not check the sitemap, d" at bounding box center [141, 740] width 189 height 12
type textarea "do not check the sitemap, do a manual analysis of the major resources section, …"
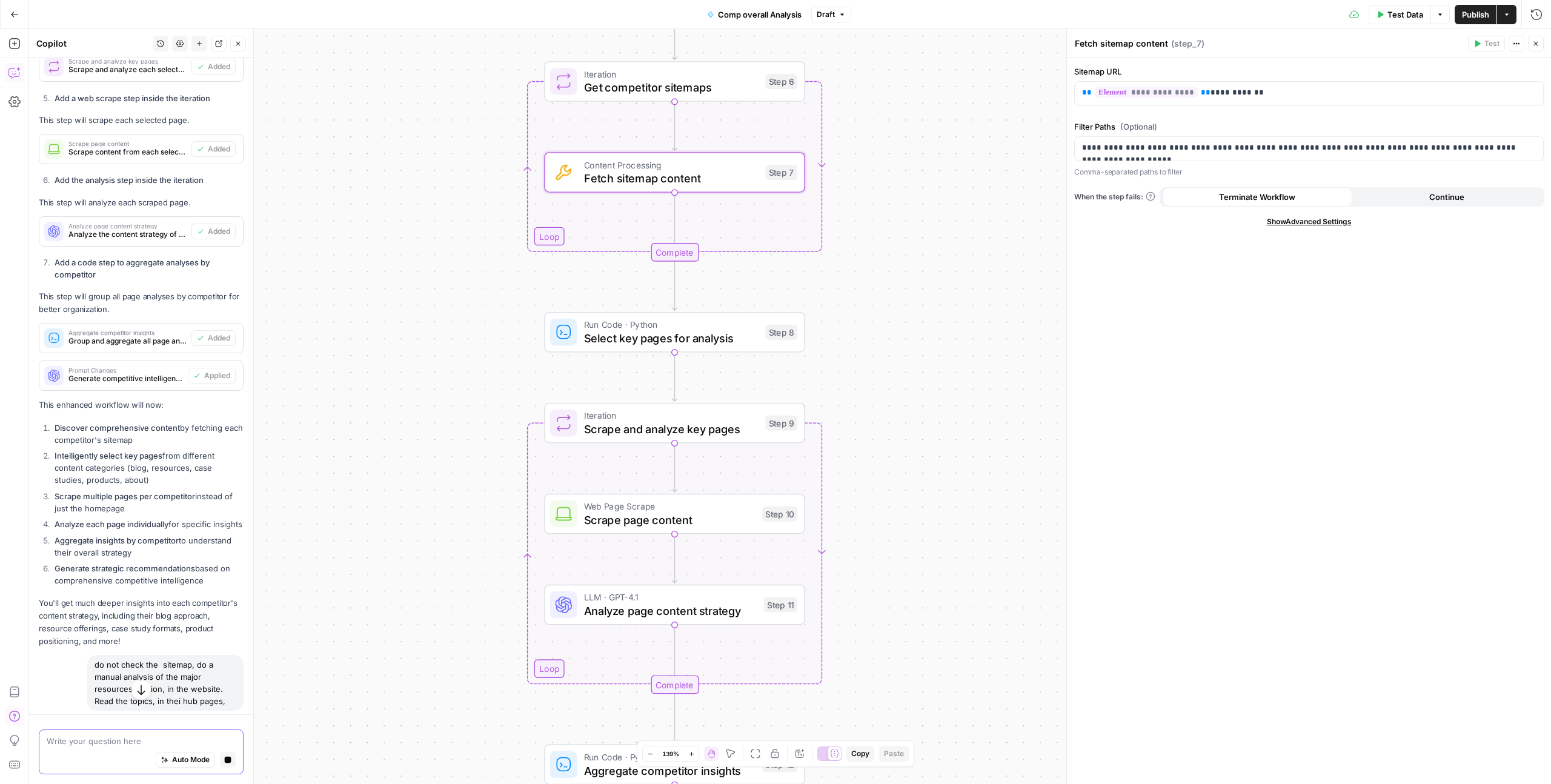
scroll to position [2849, 0]
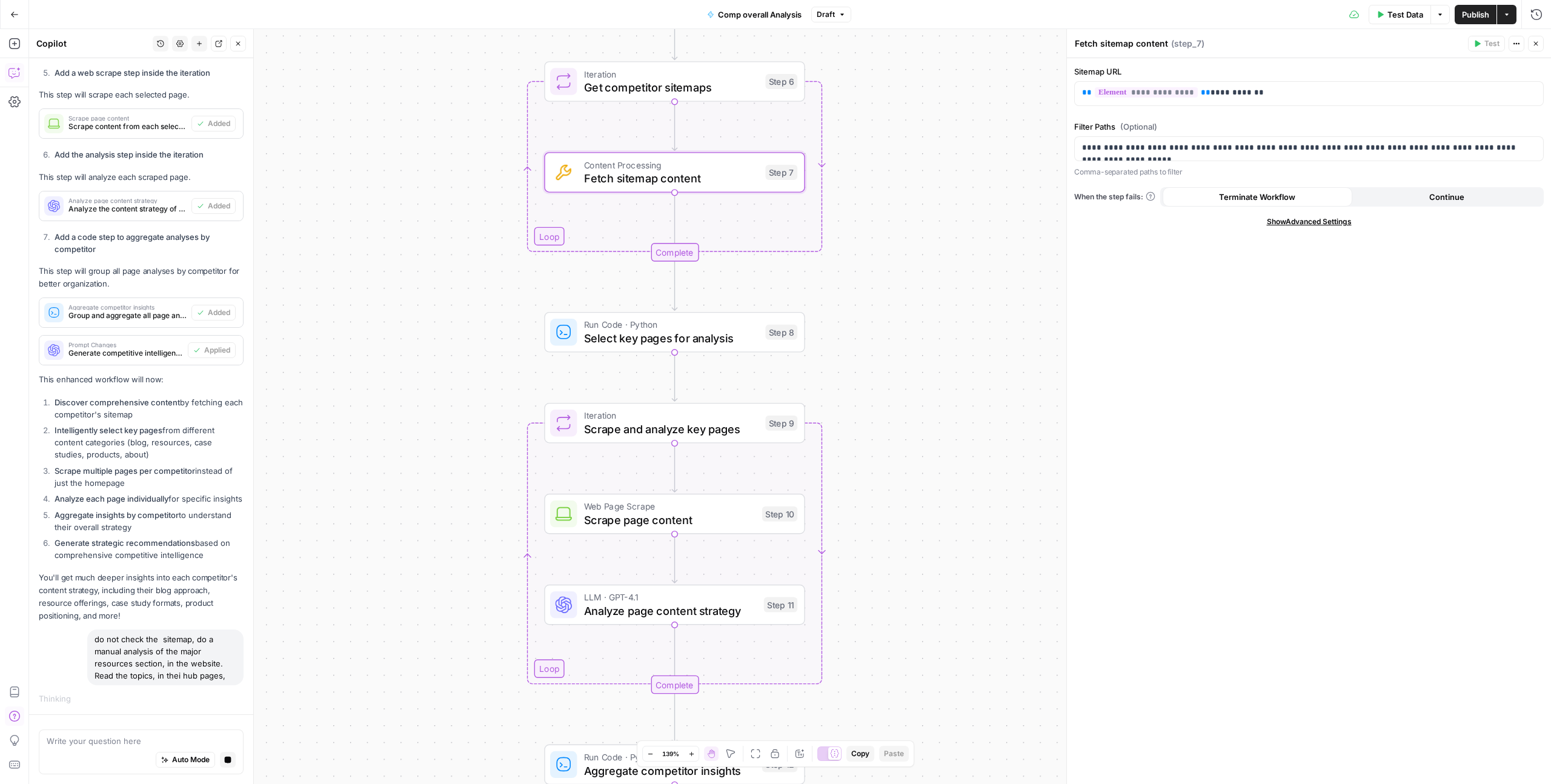
click at [1542, 44] on button "Close" at bounding box center [1535, 44] width 16 height 16
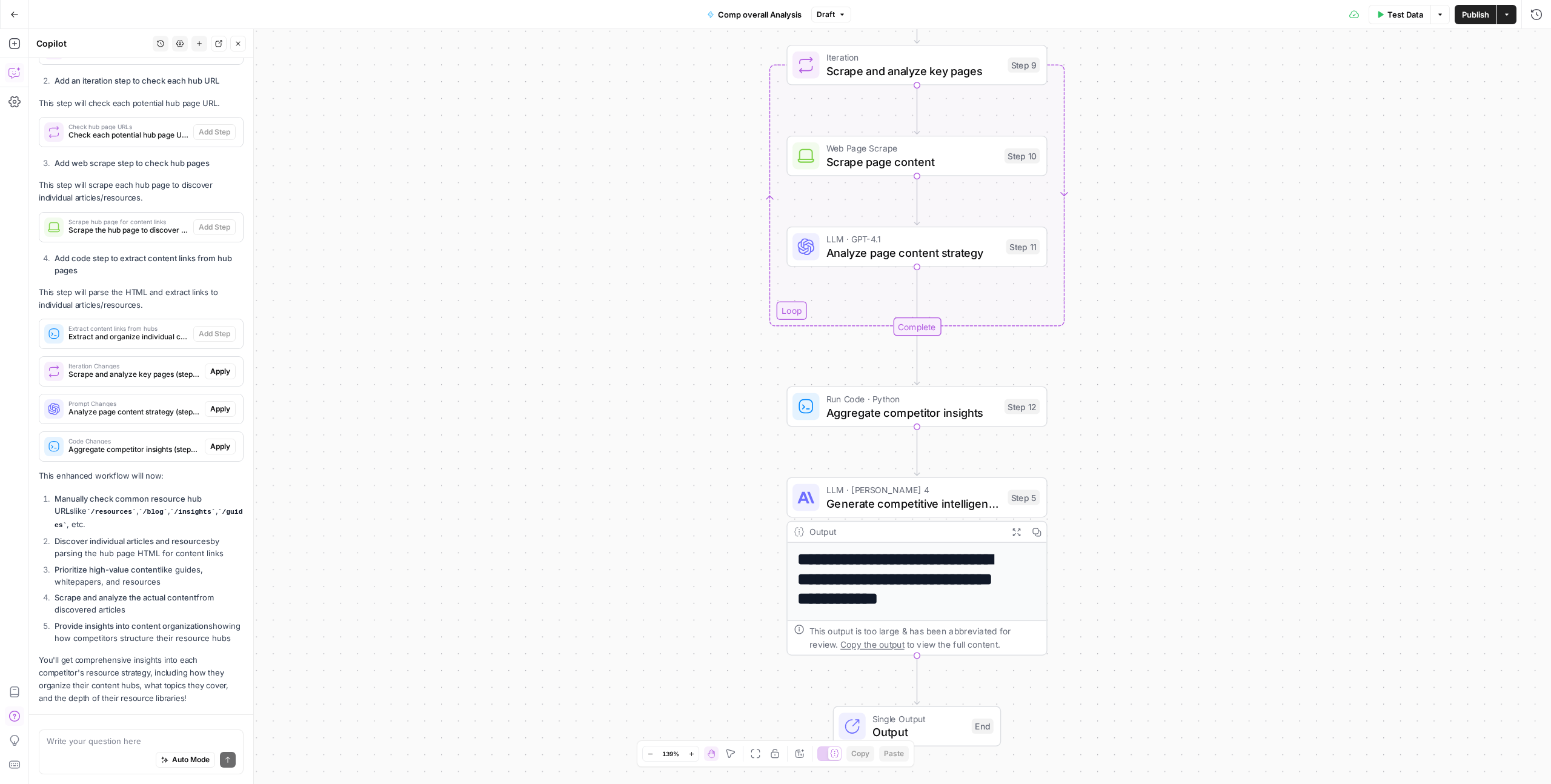
scroll to position [3916, 0]
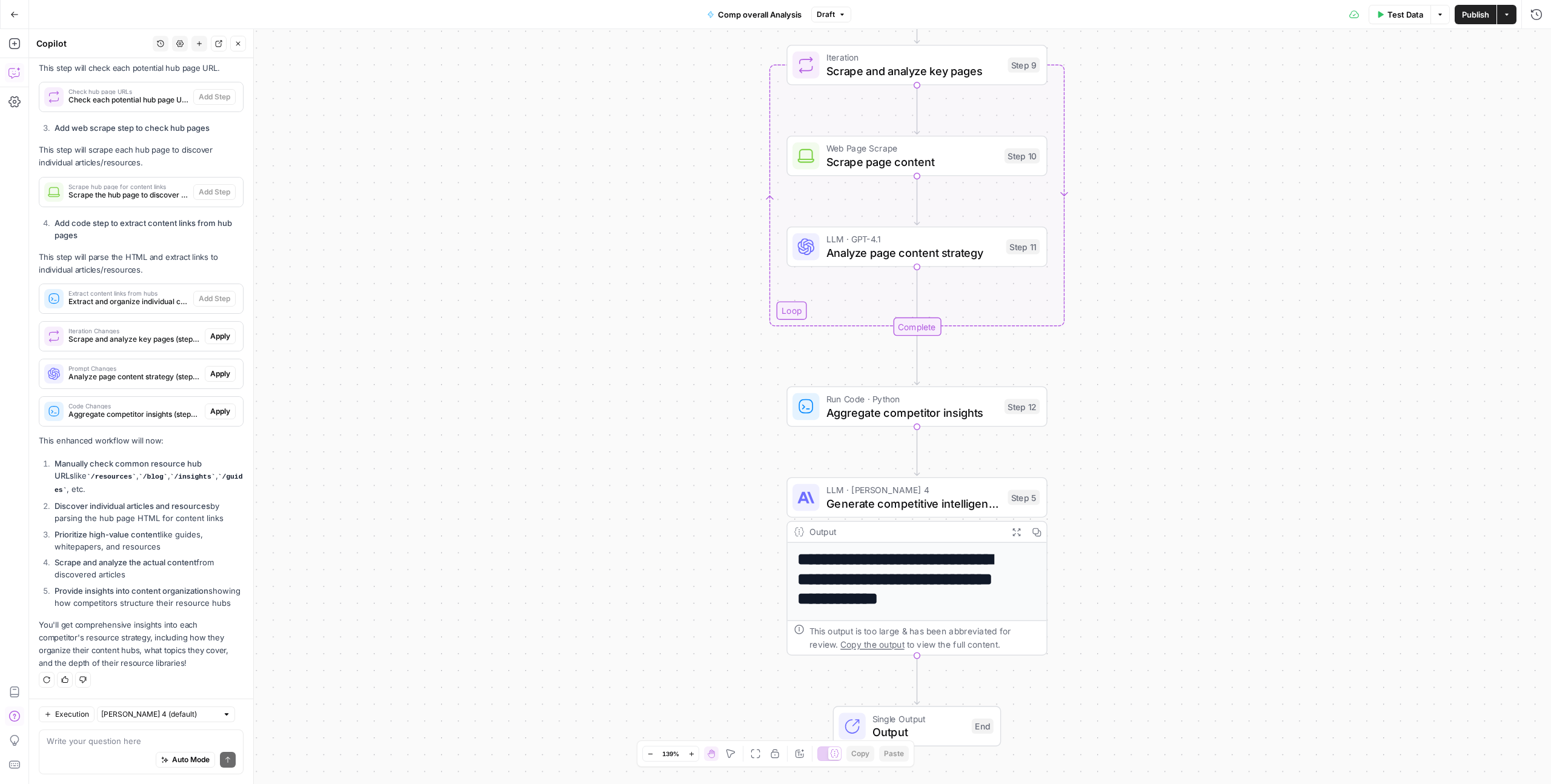
click at [12, 13] on icon "button" at bounding box center [15, 14] width 8 height 6
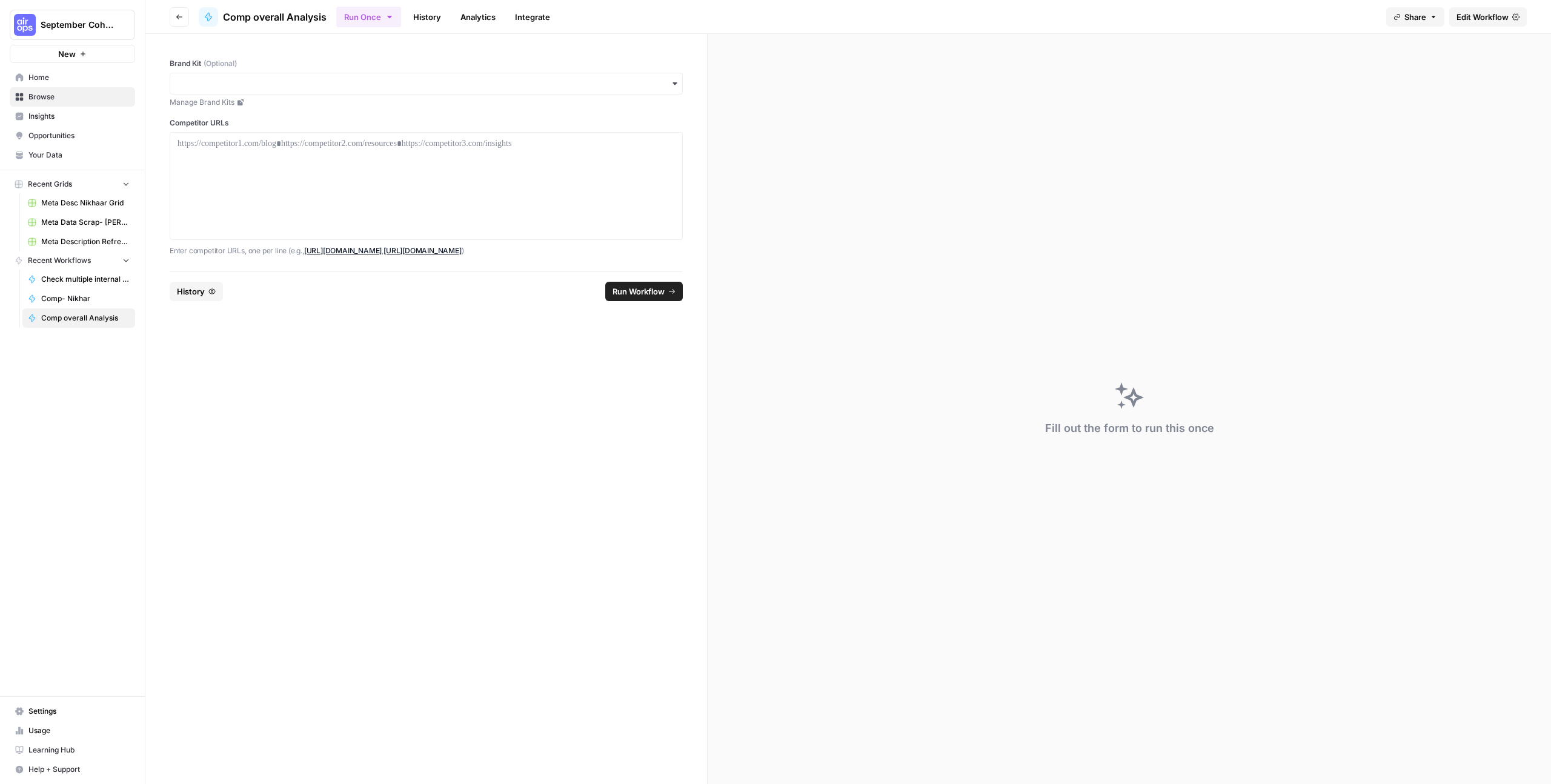
click at [104, 28] on span "September Cohort" at bounding box center [77, 25] width 73 height 12
click at [109, 105] on span "Glean SEO Ops" at bounding box center [117, 110] width 160 height 12
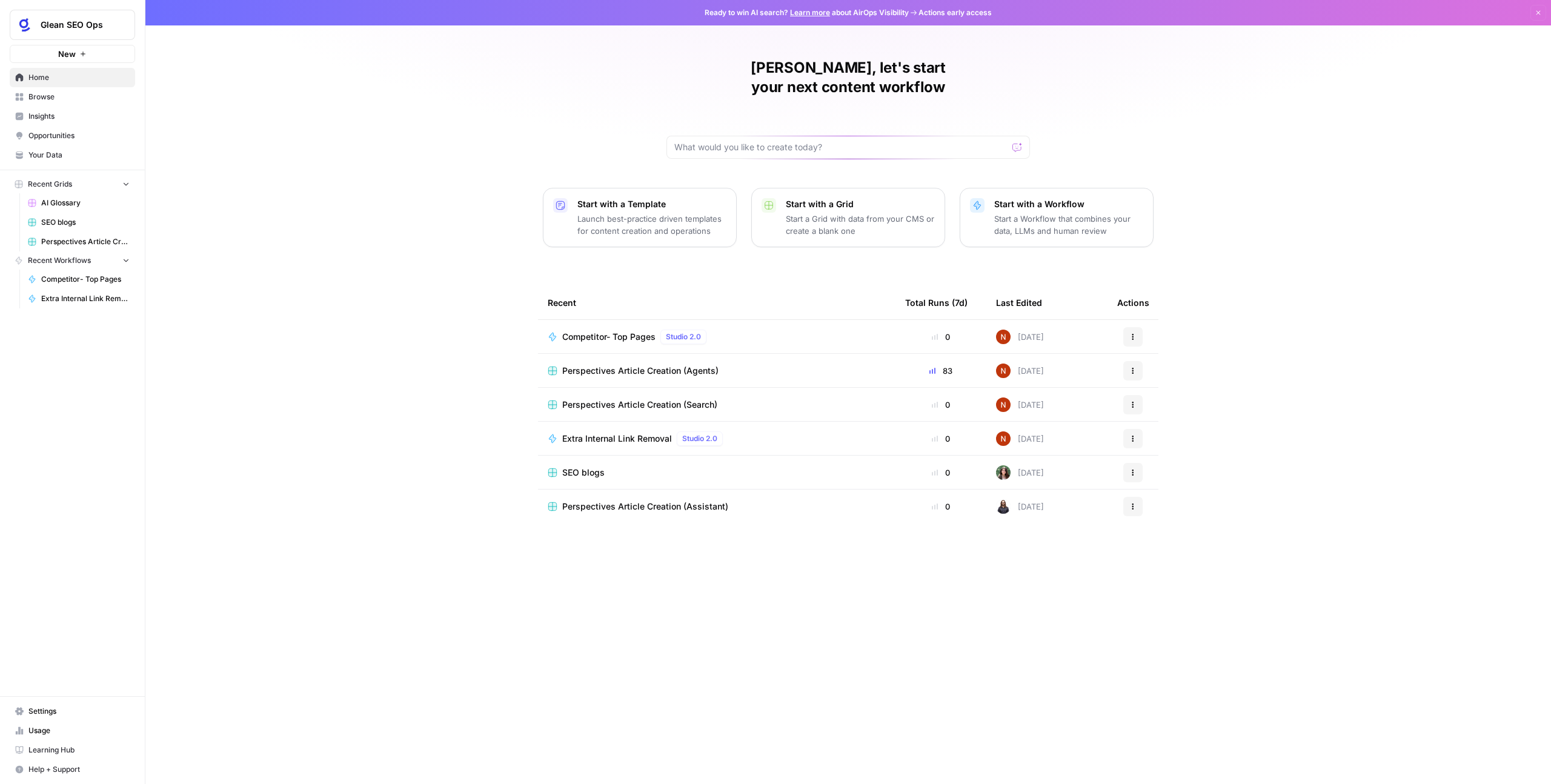
click at [579, 331] on span "Competitor- Top Pages" at bounding box center [609, 336] width 93 height 12
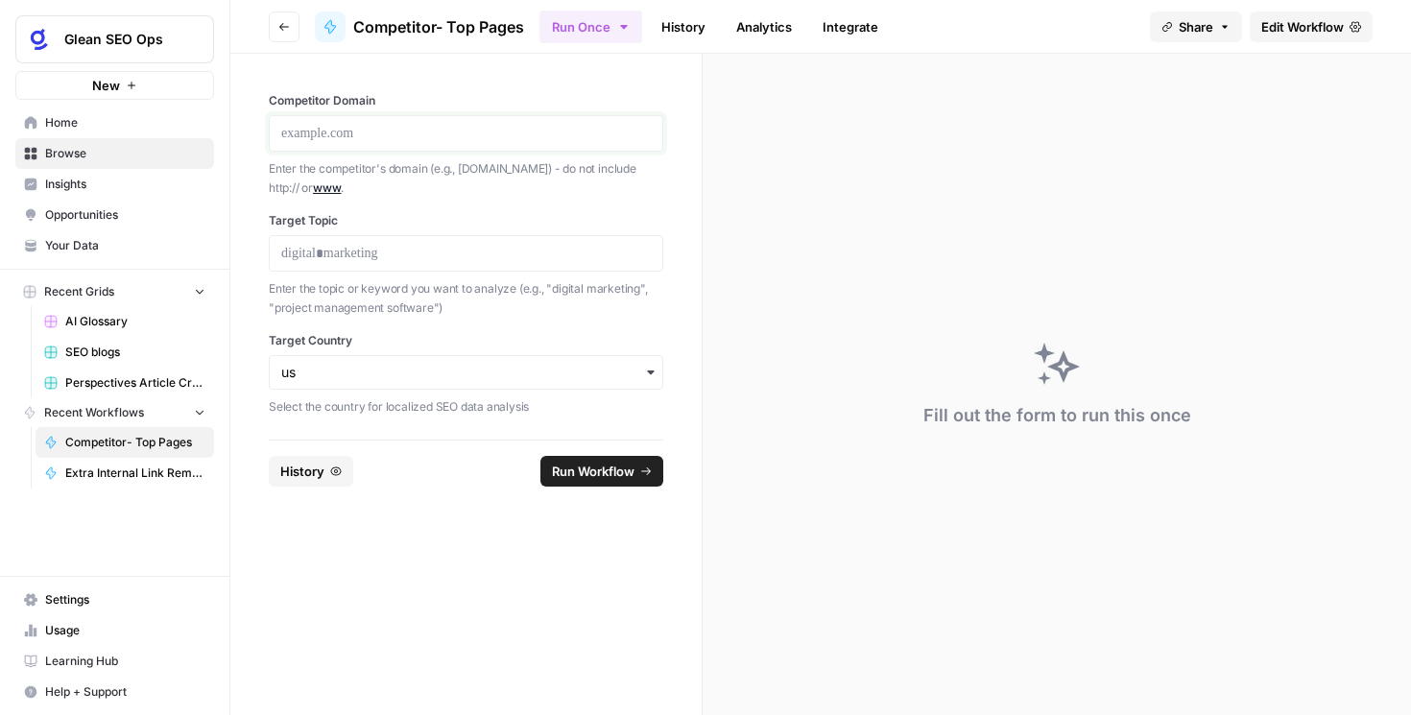
click at [366, 141] on p at bounding box center [465, 133] width 369 height 19
click at [353, 248] on p at bounding box center [465, 253] width 369 height 19
click at [408, 133] on p "**********" at bounding box center [465, 133] width 369 height 19
click at [613, 465] on span "Run Workflow" at bounding box center [593, 471] width 83 height 19
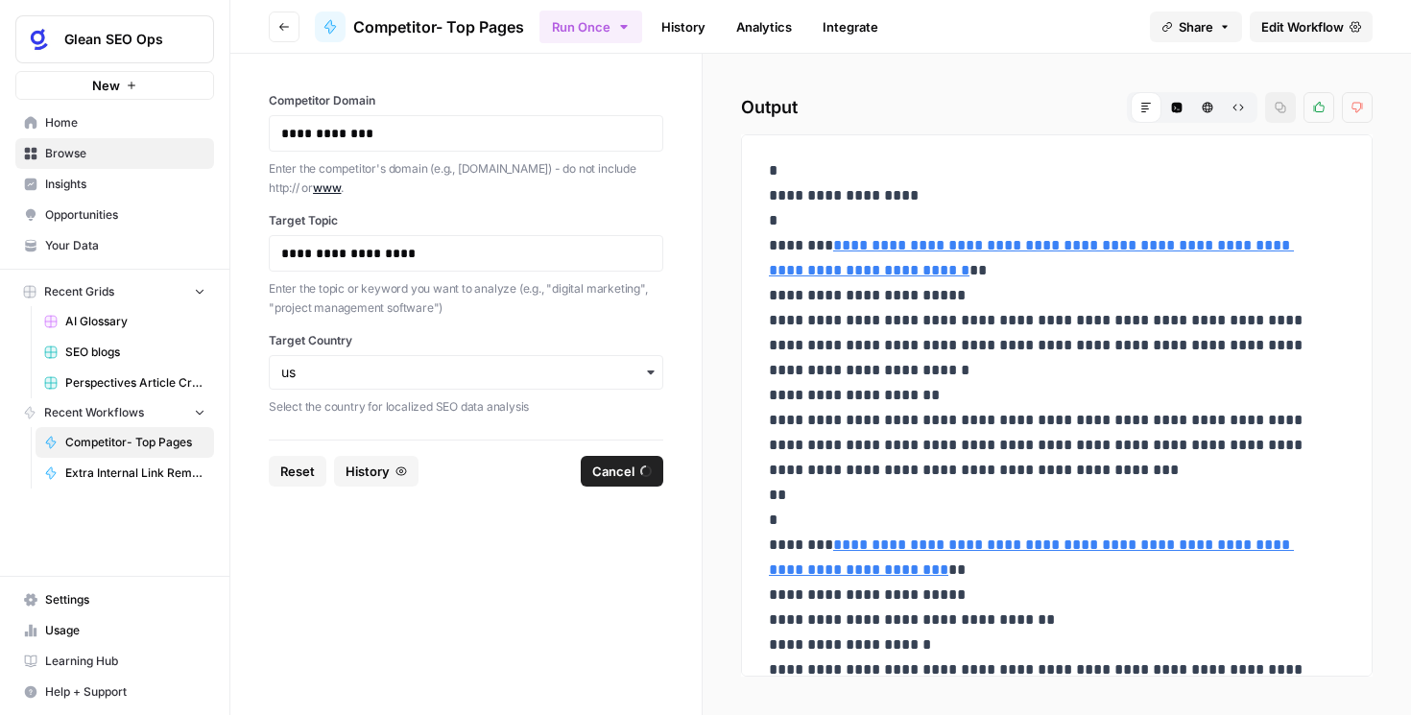
click at [682, 20] on link "History" at bounding box center [683, 27] width 67 height 31
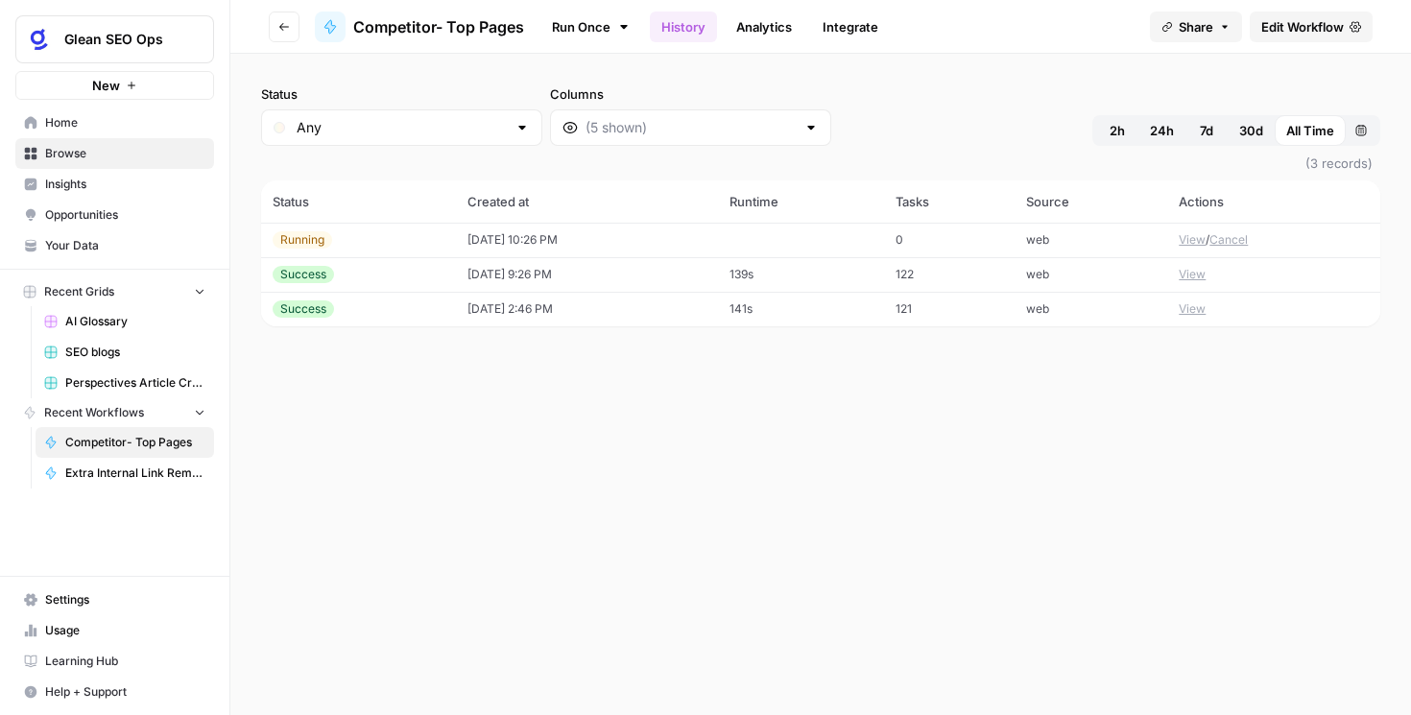
click at [483, 260] on td "[DATE] 9:26 PM" at bounding box center [586, 274] width 261 height 35
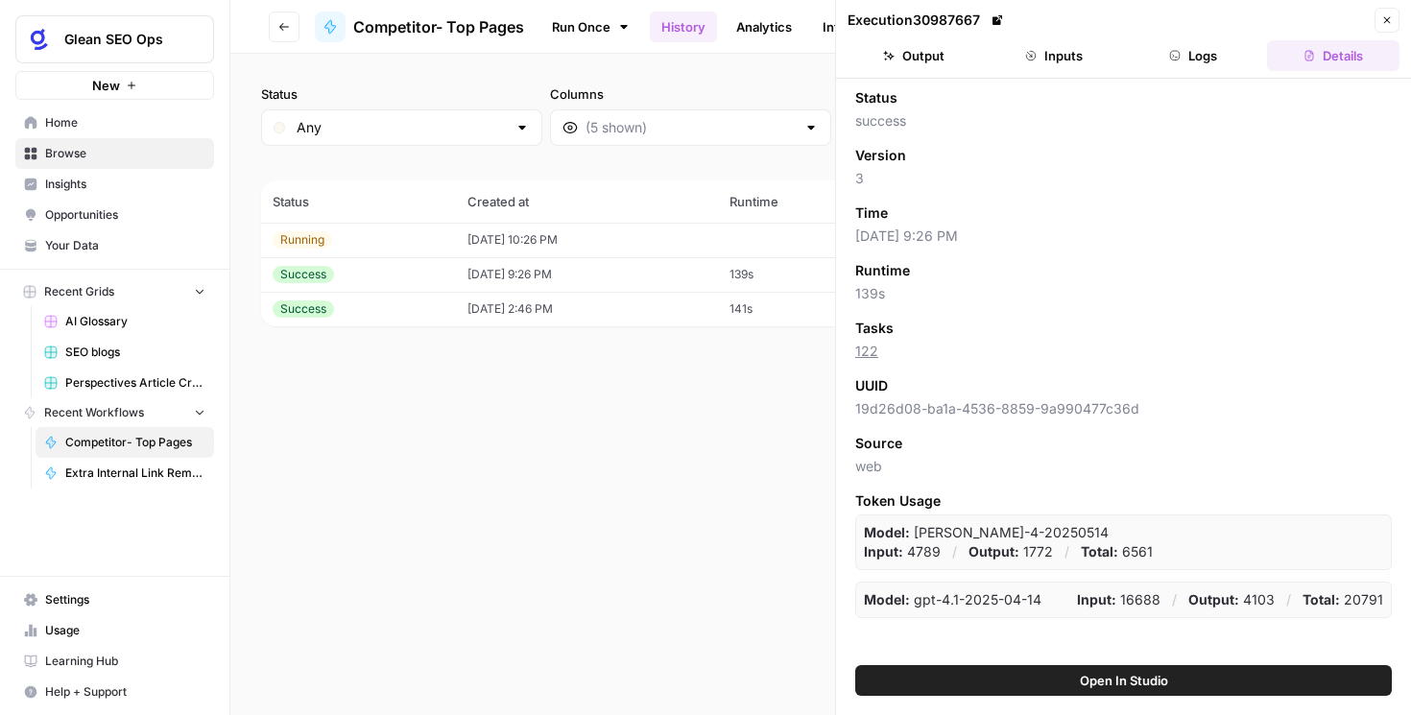
click at [913, 55] on button "Output" at bounding box center [913, 55] width 132 height 31
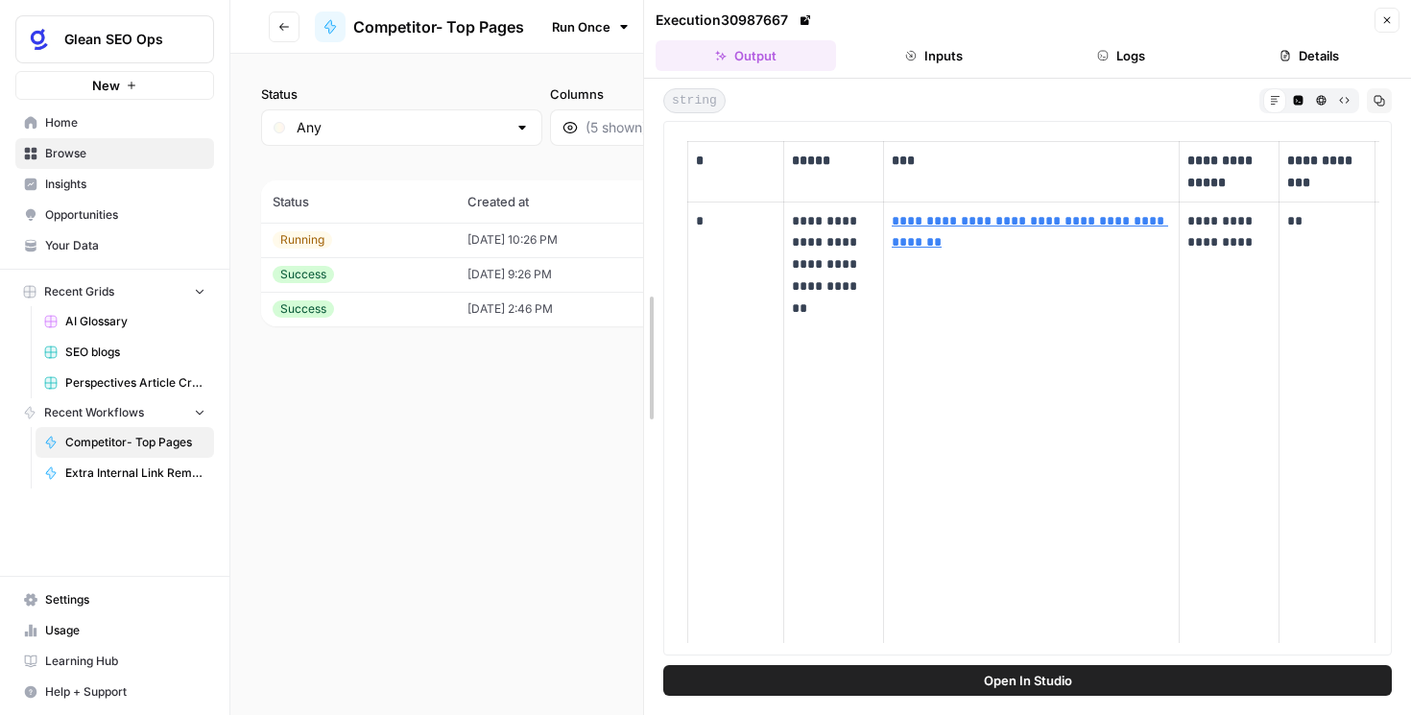
drag, startPoint x: 840, startPoint y: 125, endPoint x: 508, endPoint y: 217, distance: 344.6
click at [265, 169] on body "**********" at bounding box center [705, 357] width 1411 height 715
drag, startPoint x: 647, startPoint y: 78, endPoint x: 833, endPoint y: 233, distance: 242.6
click at [567, 85] on body "**********" at bounding box center [705, 357] width 1411 height 715
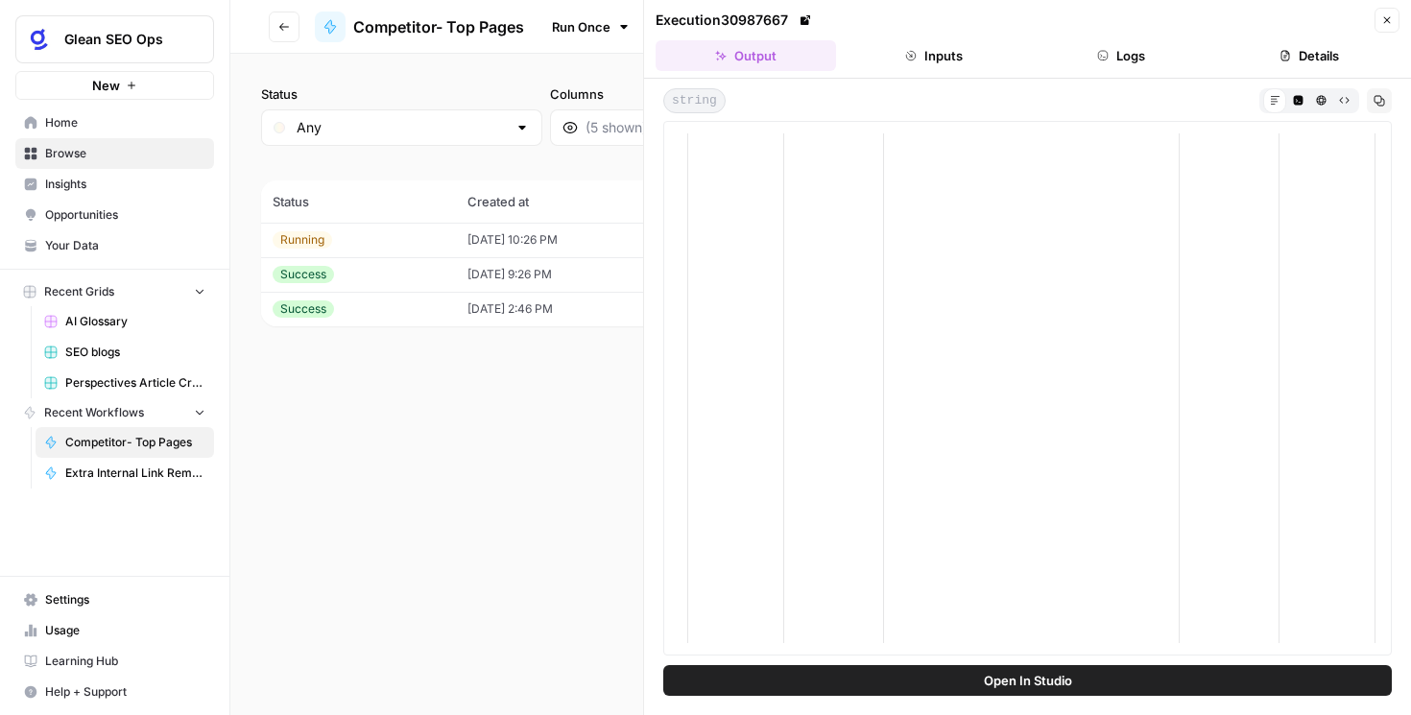
scroll to position [5178, 0]
click at [1384, 22] on icon "button" at bounding box center [1387, 20] width 7 height 7
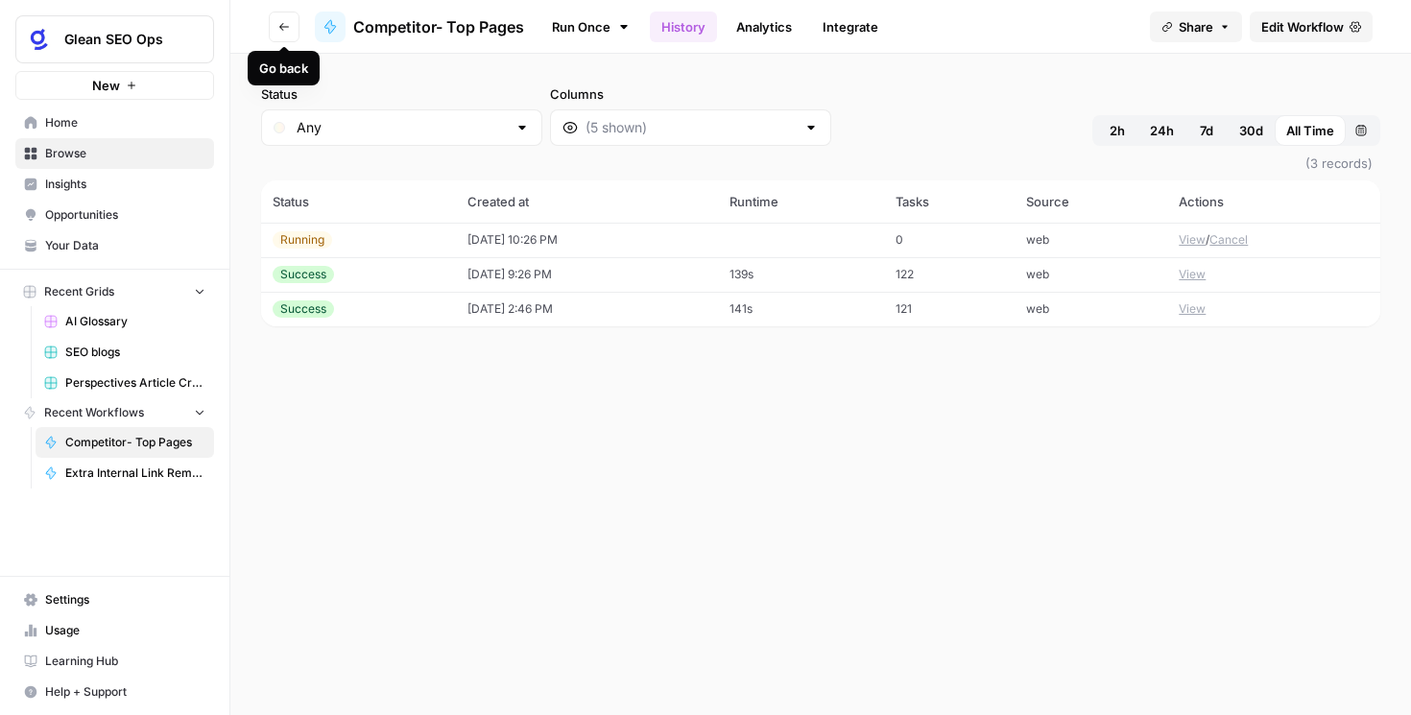
click at [293, 33] on button "Go back" at bounding box center [284, 27] width 31 height 31
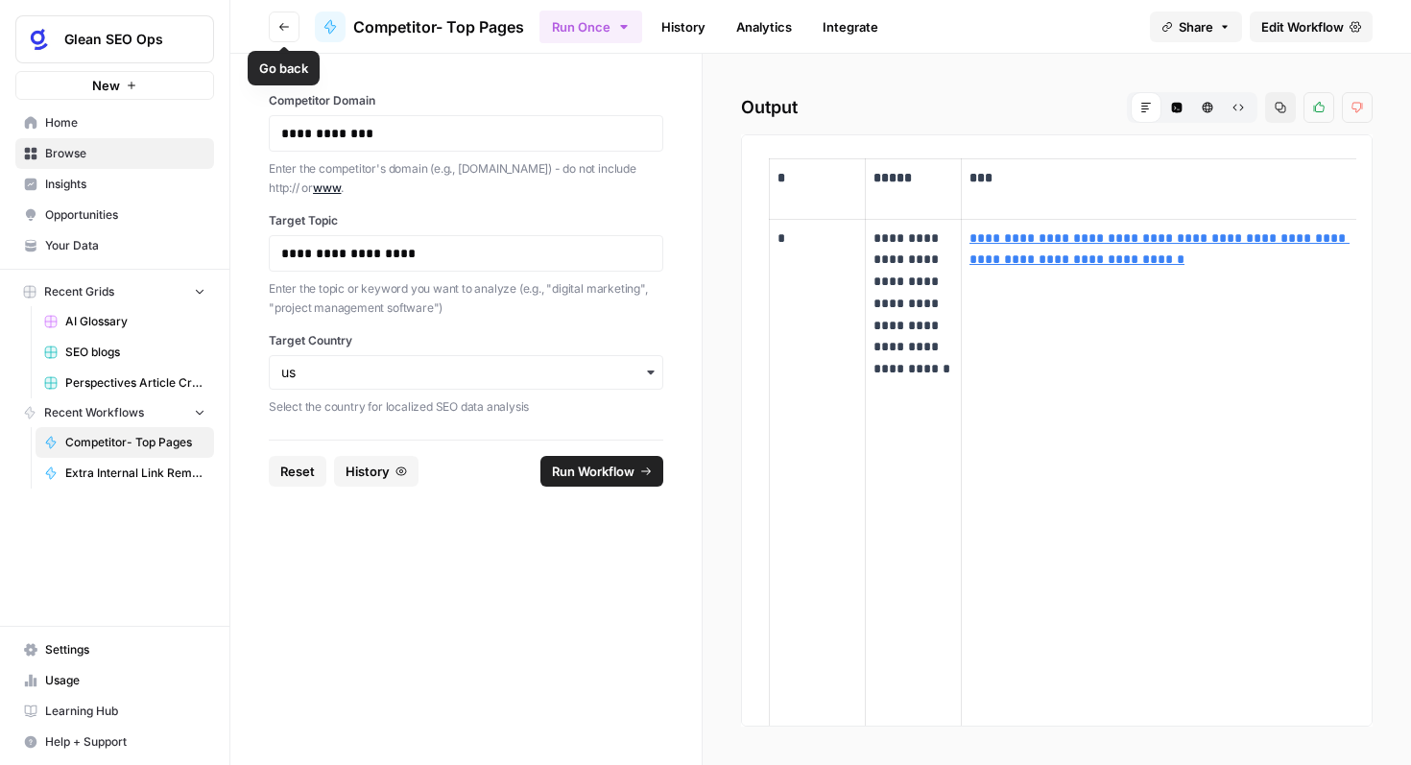
click at [291, 27] on button "Go back" at bounding box center [284, 27] width 31 height 31
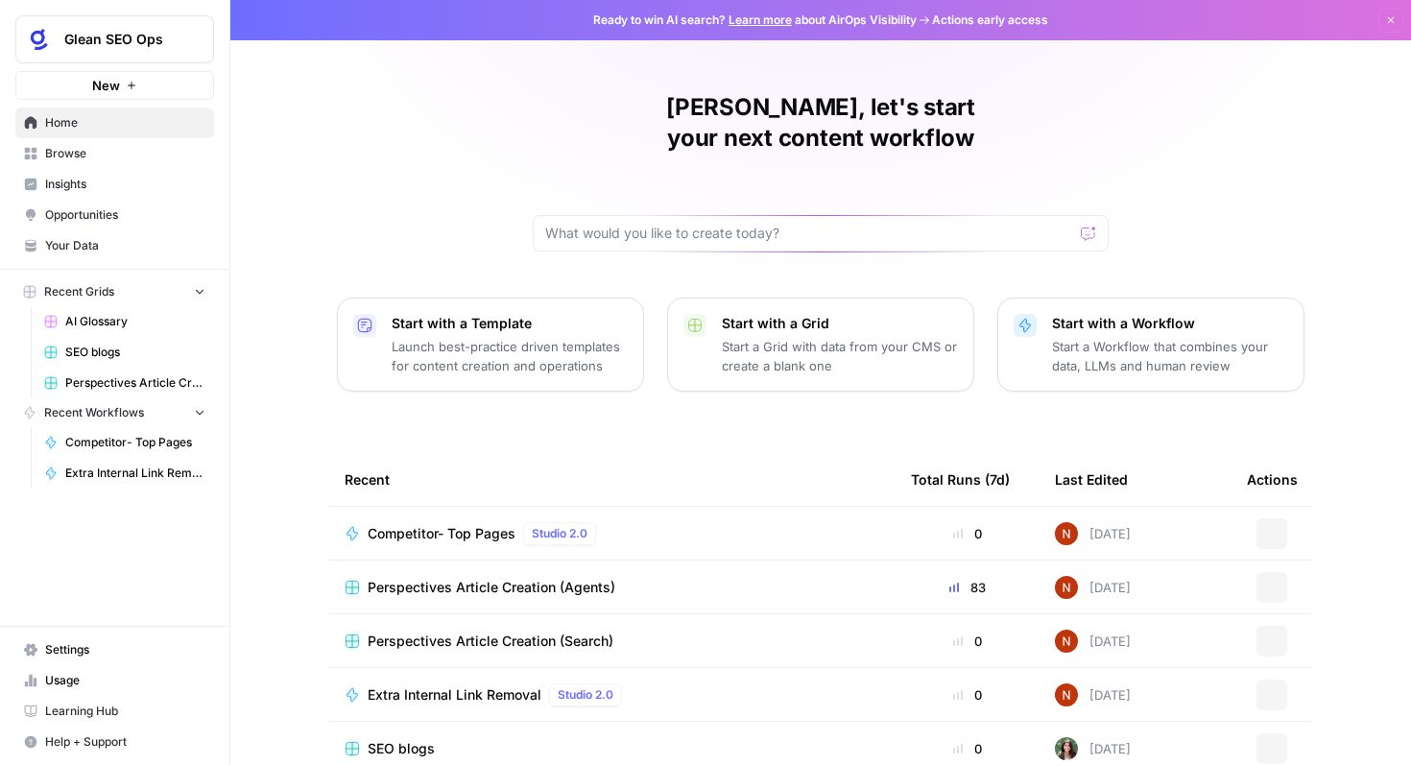
click at [660, 522] on div "Competitor- Top Pages Studio 2.0" at bounding box center [613, 533] width 536 height 23
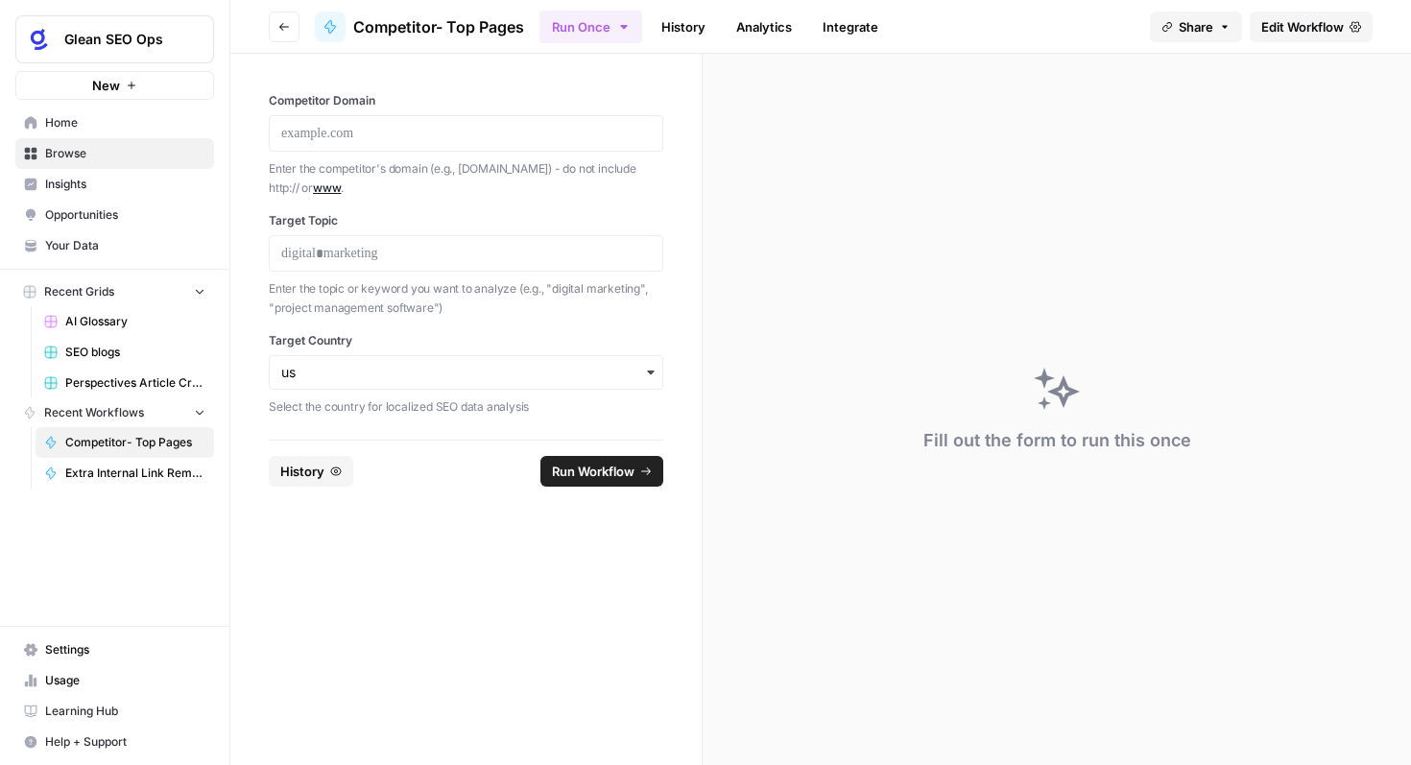
click at [687, 29] on link "History" at bounding box center [683, 27] width 67 height 31
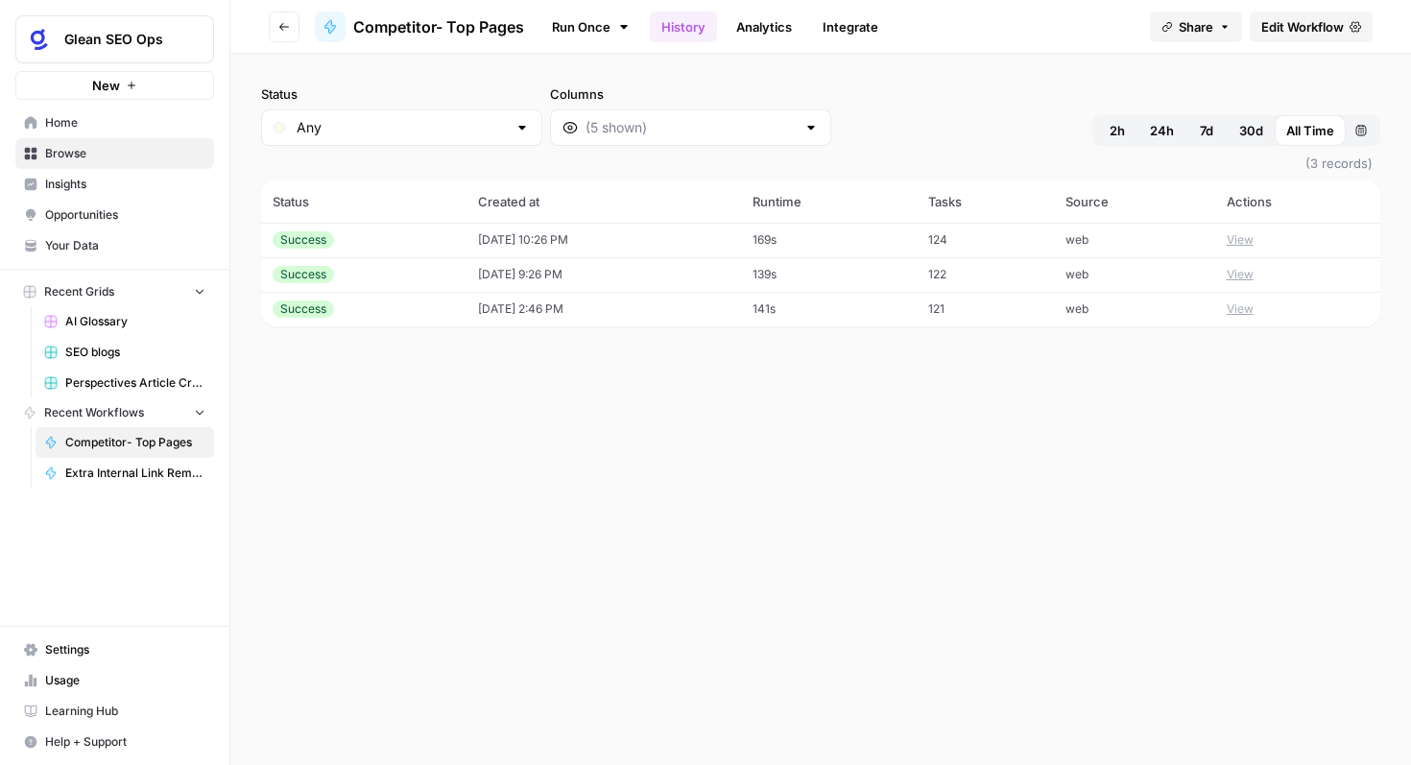
click at [406, 246] on div "Success" at bounding box center [364, 239] width 182 height 17
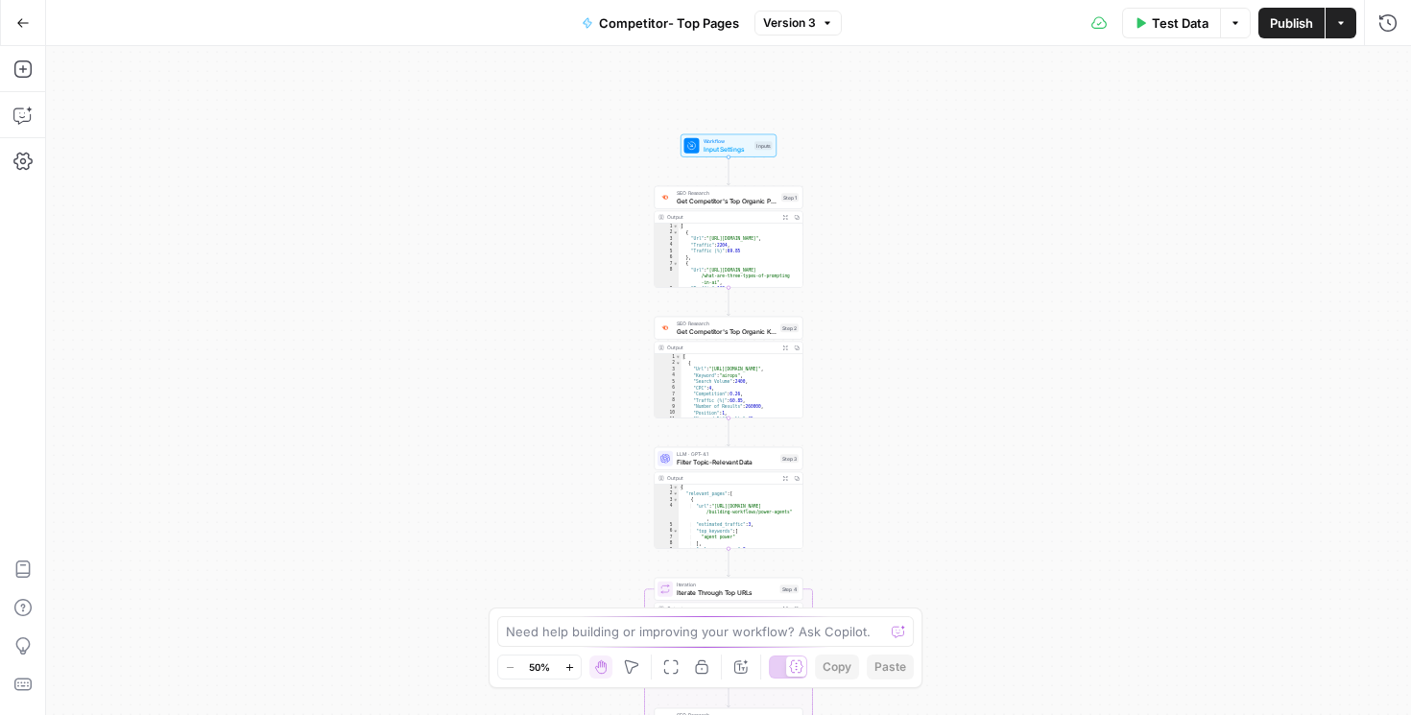
click at [568, 666] on icon "button" at bounding box center [569, 667] width 11 height 11
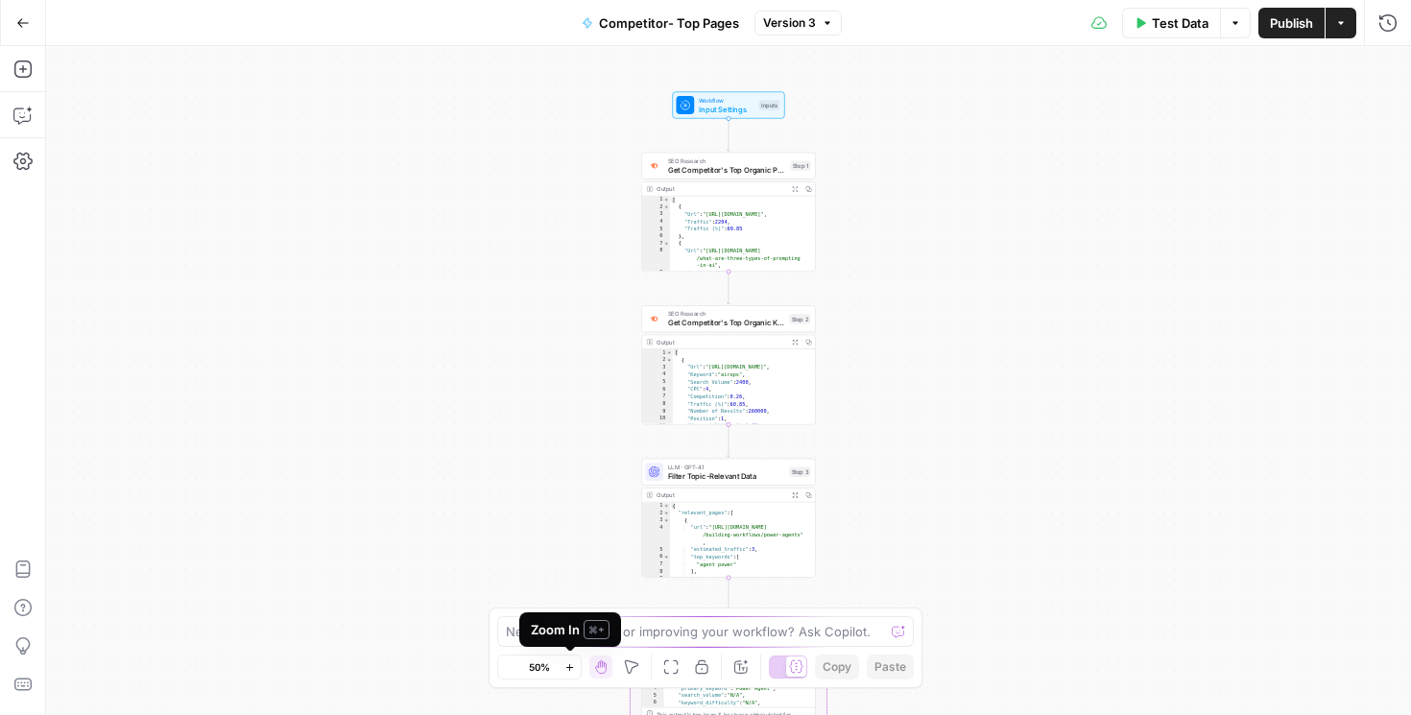
click at [568, 666] on icon "button" at bounding box center [569, 667] width 11 height 11
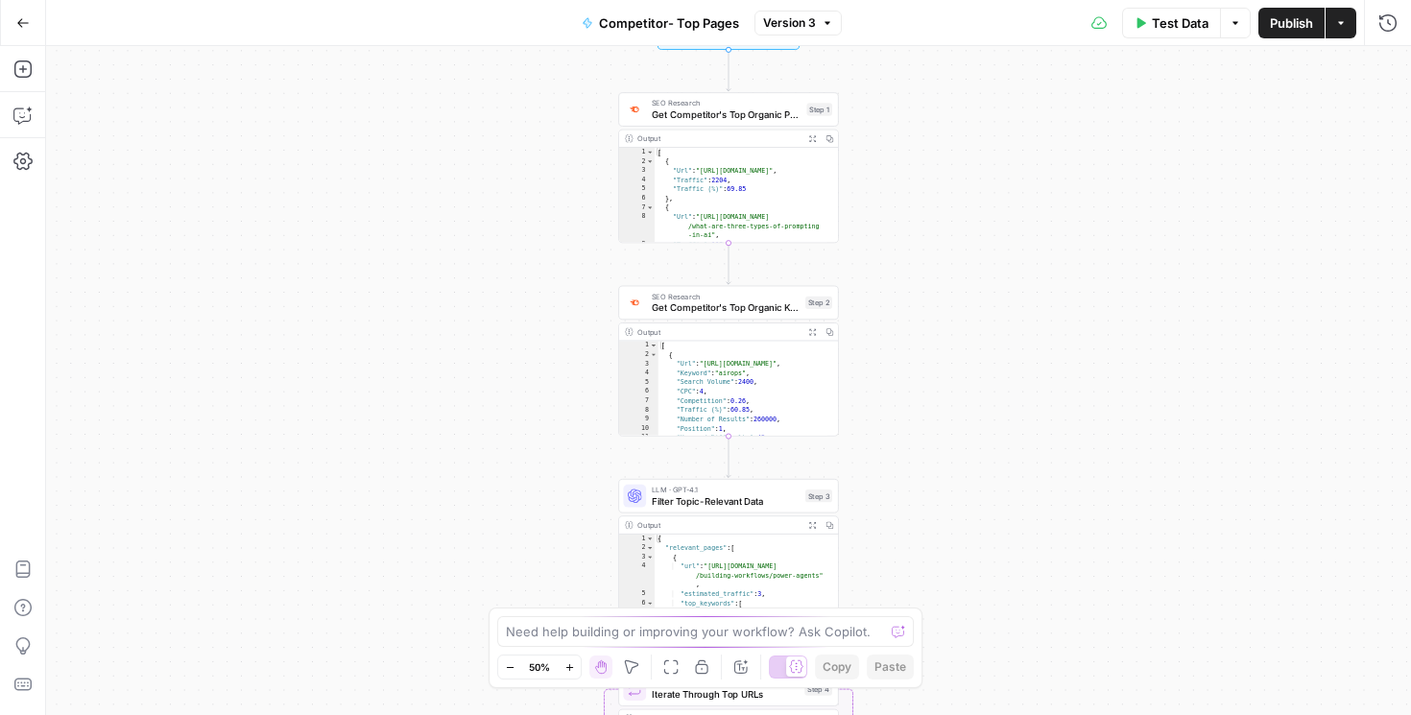
click at [568, 666] on icon "button" at bounding box center [569, 667] width 11 height 11
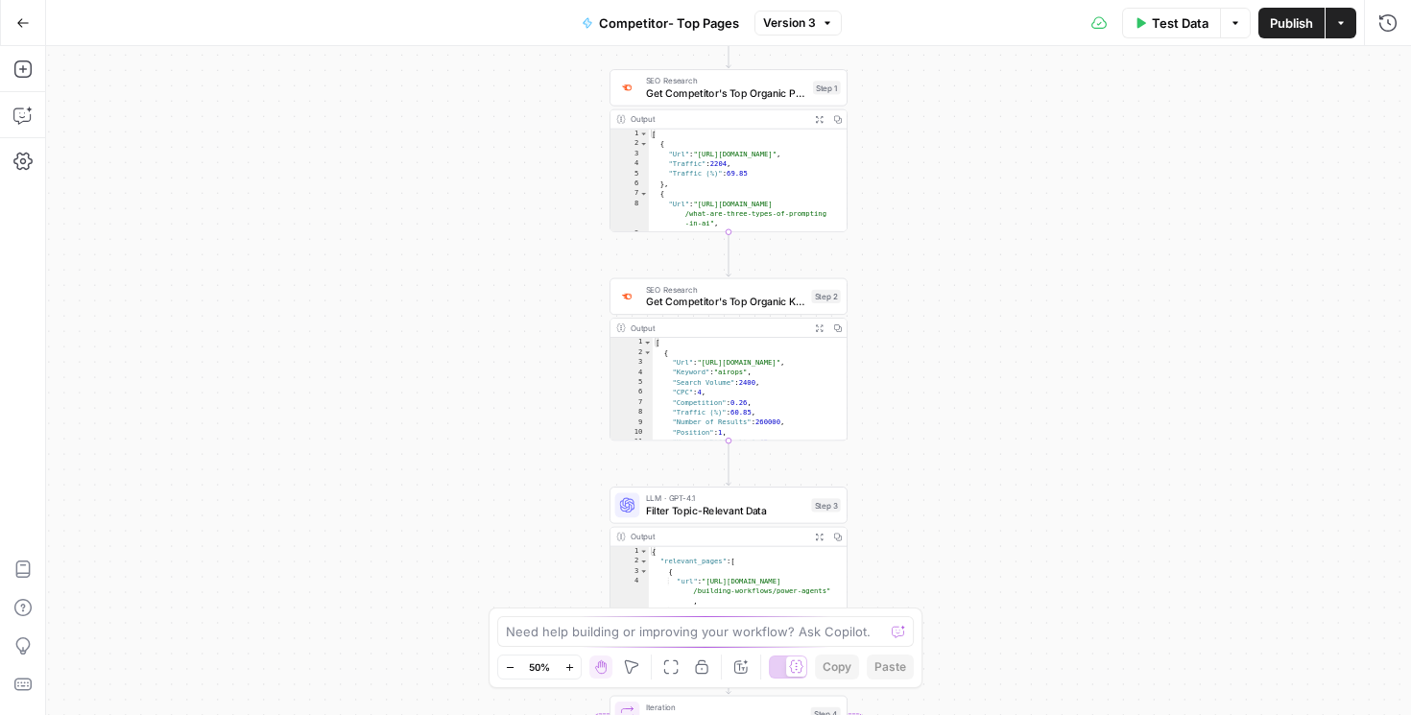
click at [568, 666] on icon "button" at bounding box center [569, 667] width 11 height 11
